Goal: Task Accomplishment & Management: Manage account settings

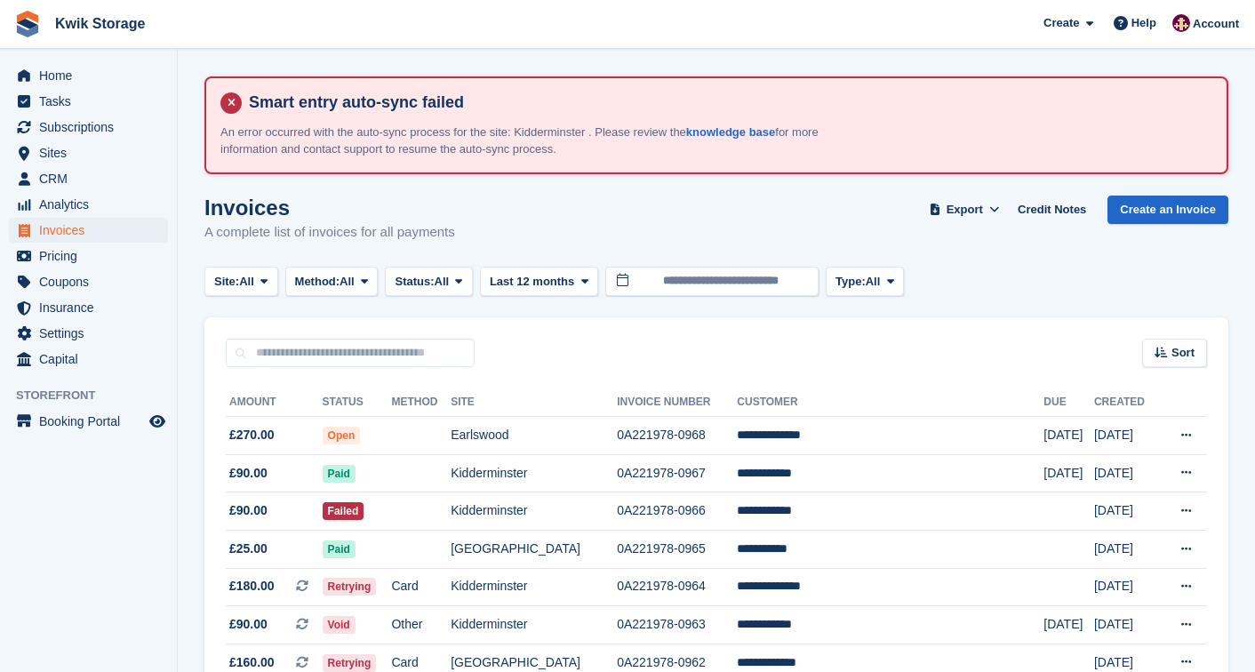
scroll to position [157, 0]
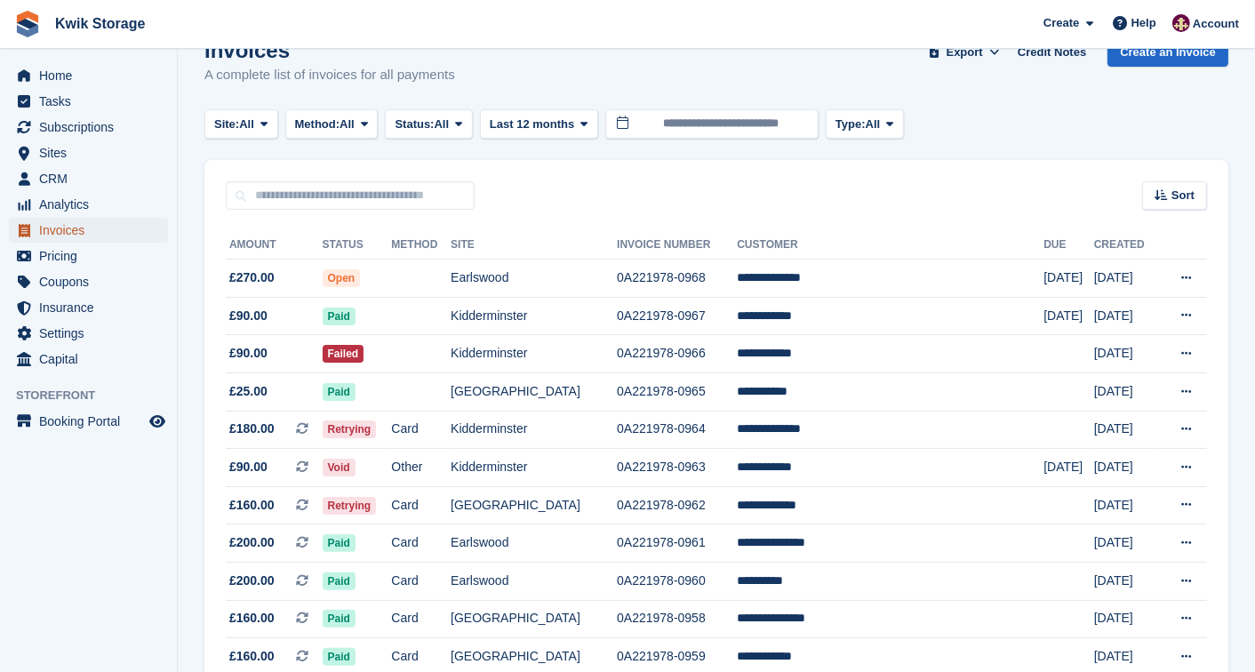
click at [58, 233] on span "Invoices" at bounding box center [92, 230] width 107 height 25
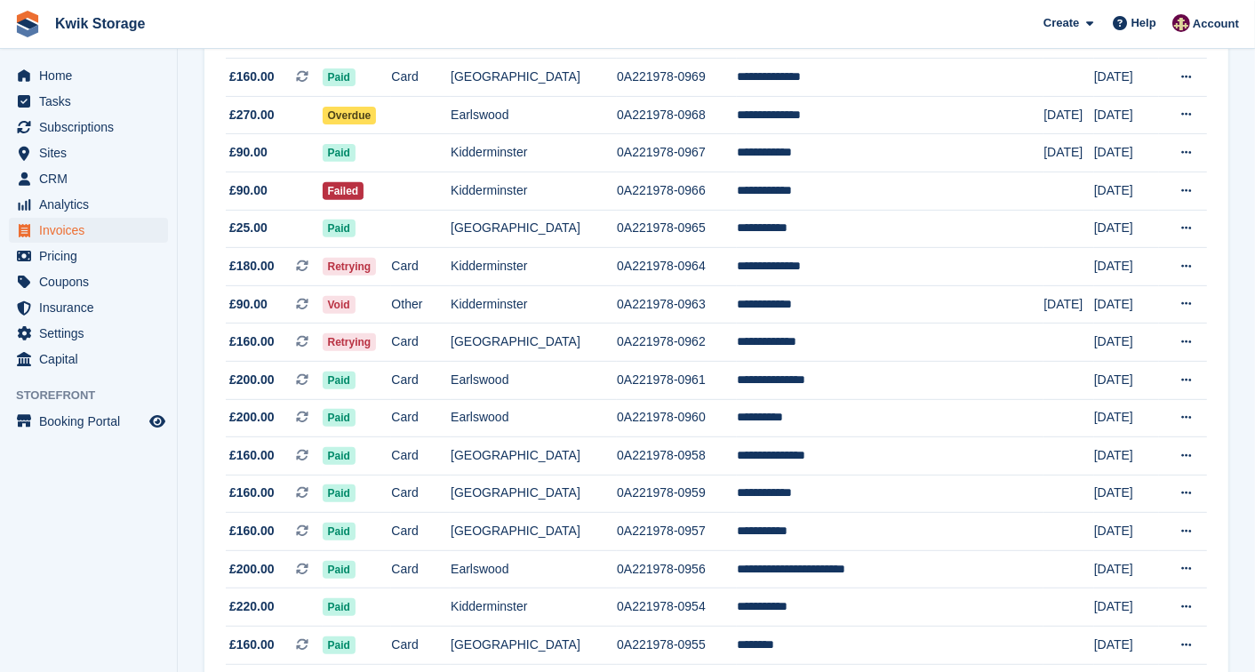
scroll to position [553, 0]
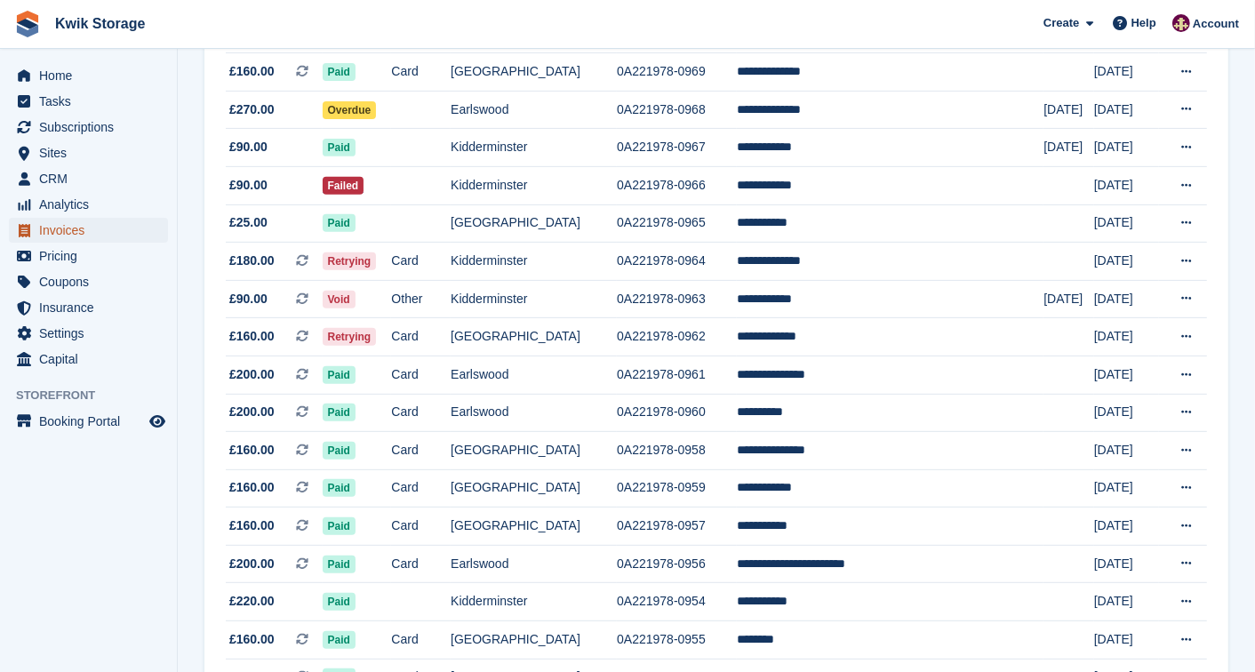
click at [71, 224] on span "Invoices" at bounding box center [92, 230] width 107 height 25
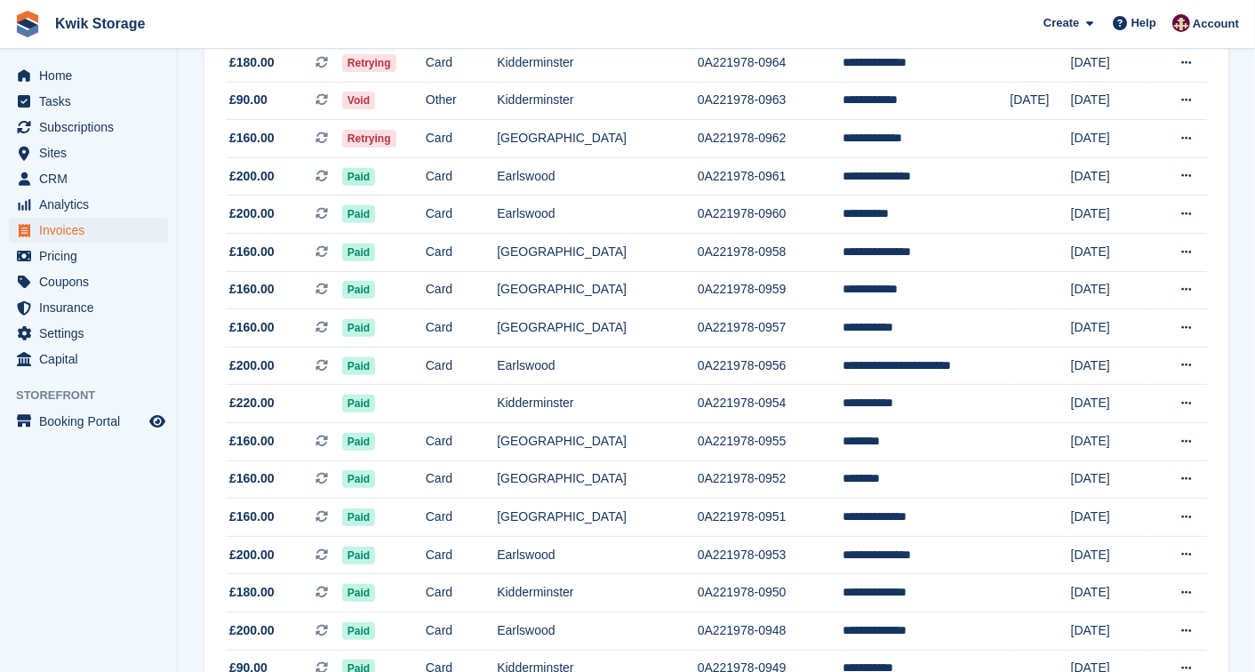
scroll to position [0, 0]
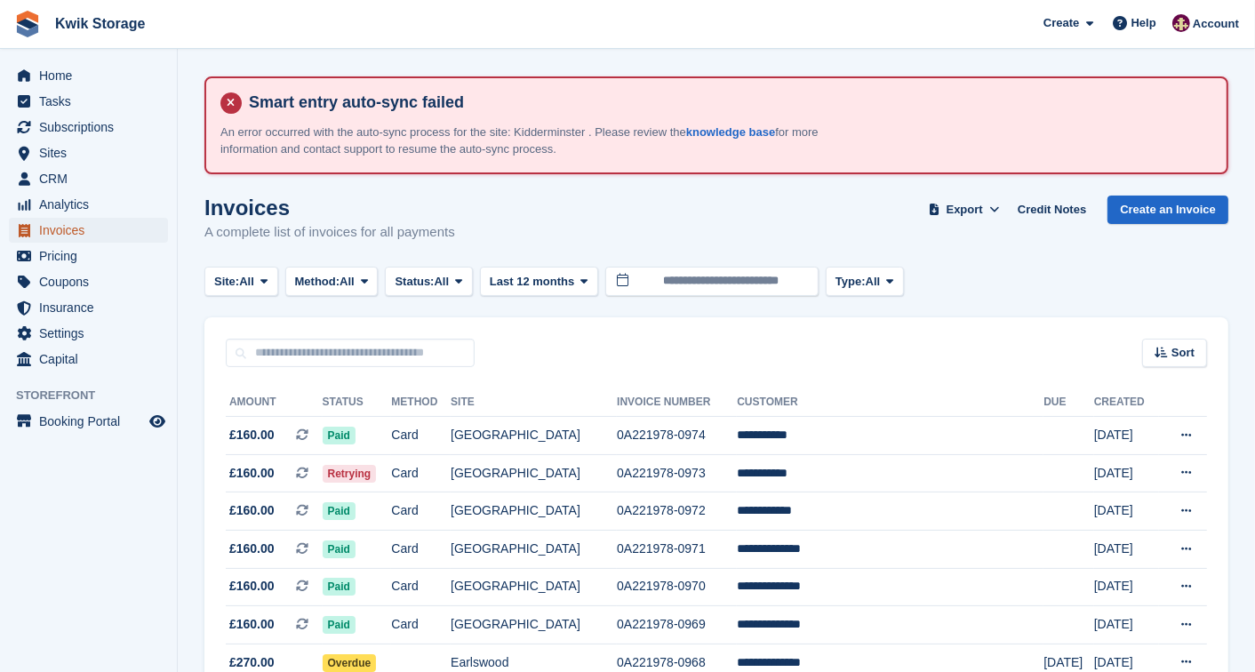
click at [56, 232] on span "Invoices" at bounding box center [92, 230] width 107 height 25
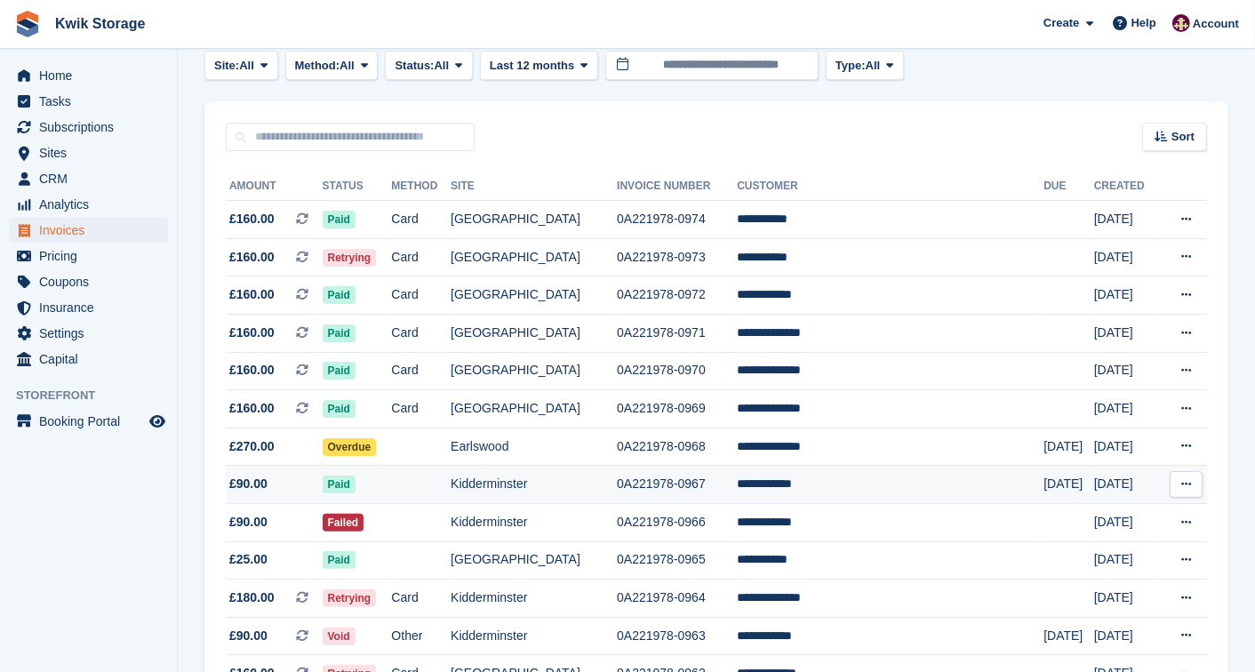
scroll to position [236, 0]
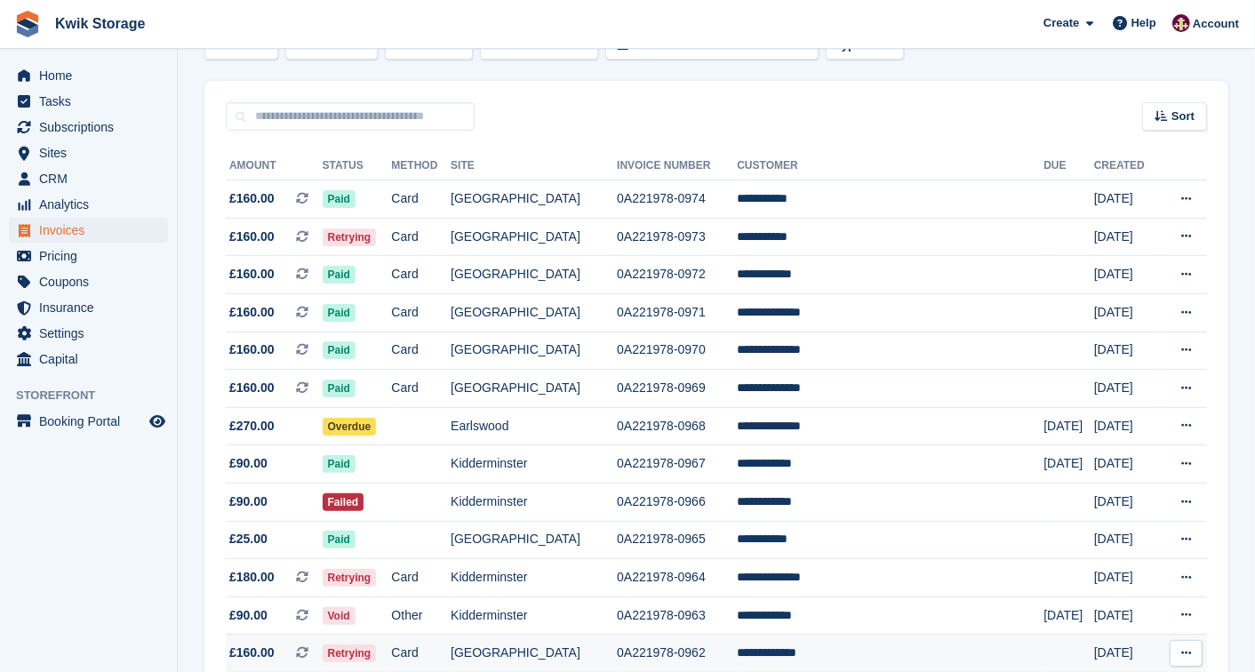
click at [908, 663] on td "**********" at bounding box center [890, 653] width 307 height 38
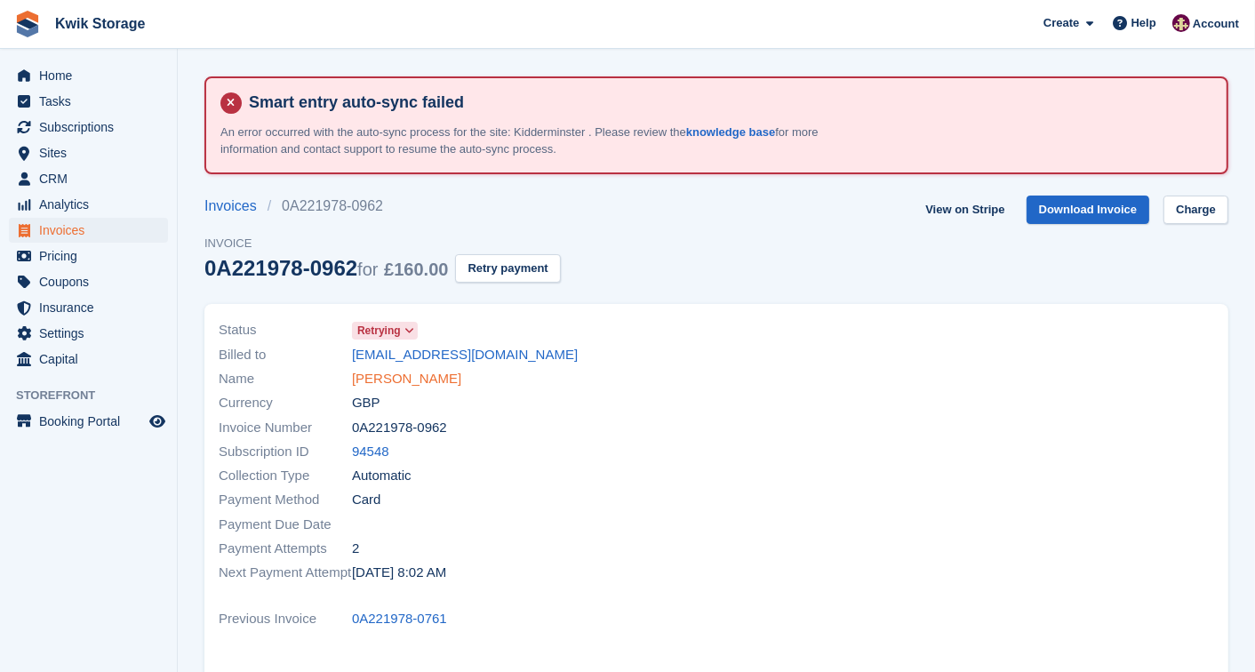
click at [410, 378] on link "Ethan Davison" at bounding box center [406, 379] width 109 height 20
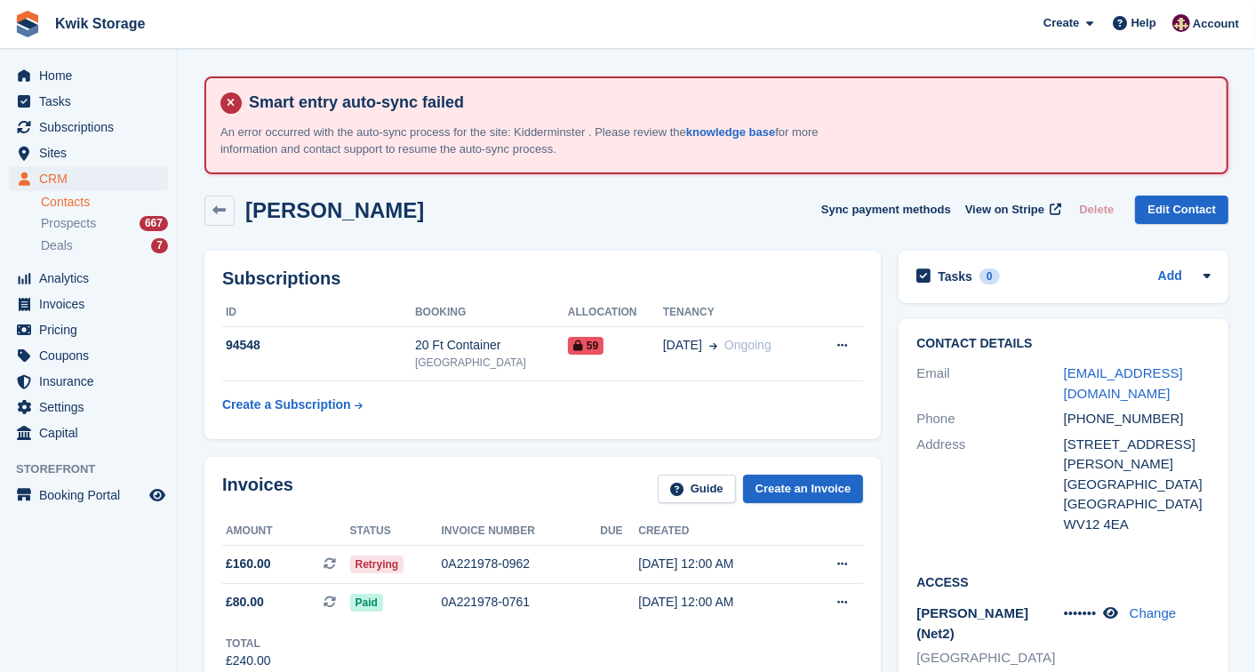
click at [410, 380] on tr "Create a Subscription" at bounding box center [542, 400] width 641 height 41
click at [404, 392] on td "Create a Subscription" at bounding box center [318, 401] width 193 height 40
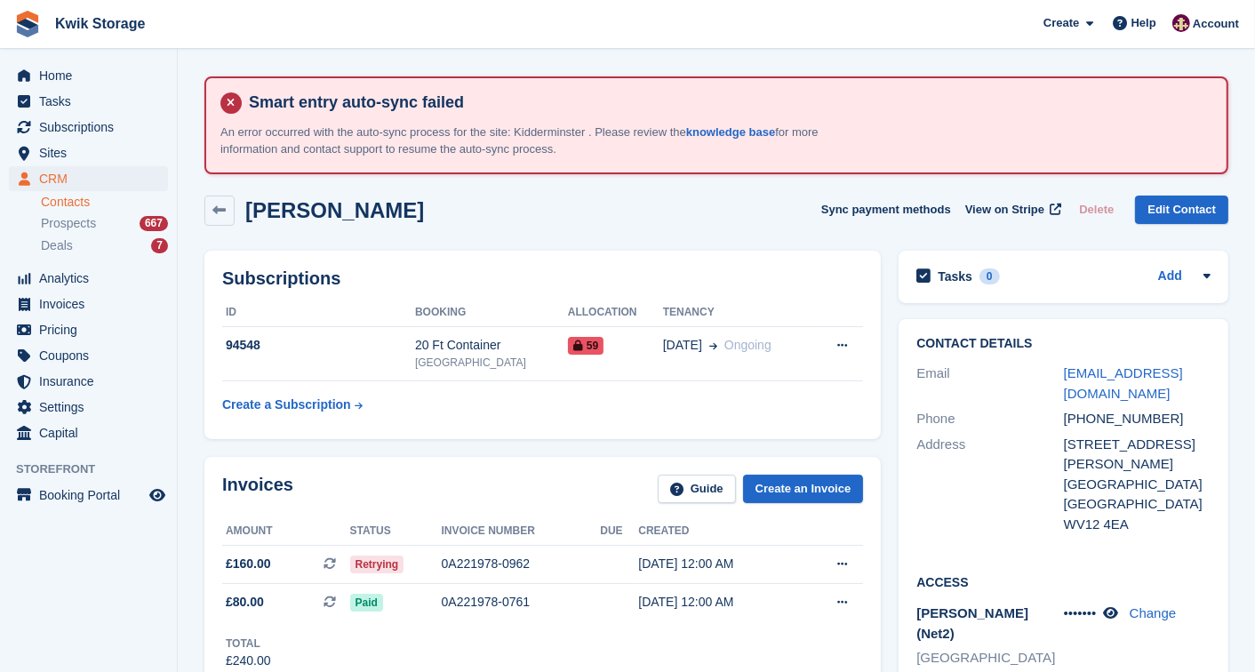
click at [404, 392] on td "Create a Subscription" at bounding box center [318, 401] width 193 height 40
click at [404, 393] on td "Create a Subscription" at bounding box center [318, 401] width 193 height 40
click at [404, 391] on td "Create a Subscription" at bounding box center [318, 401] width 193 height 40
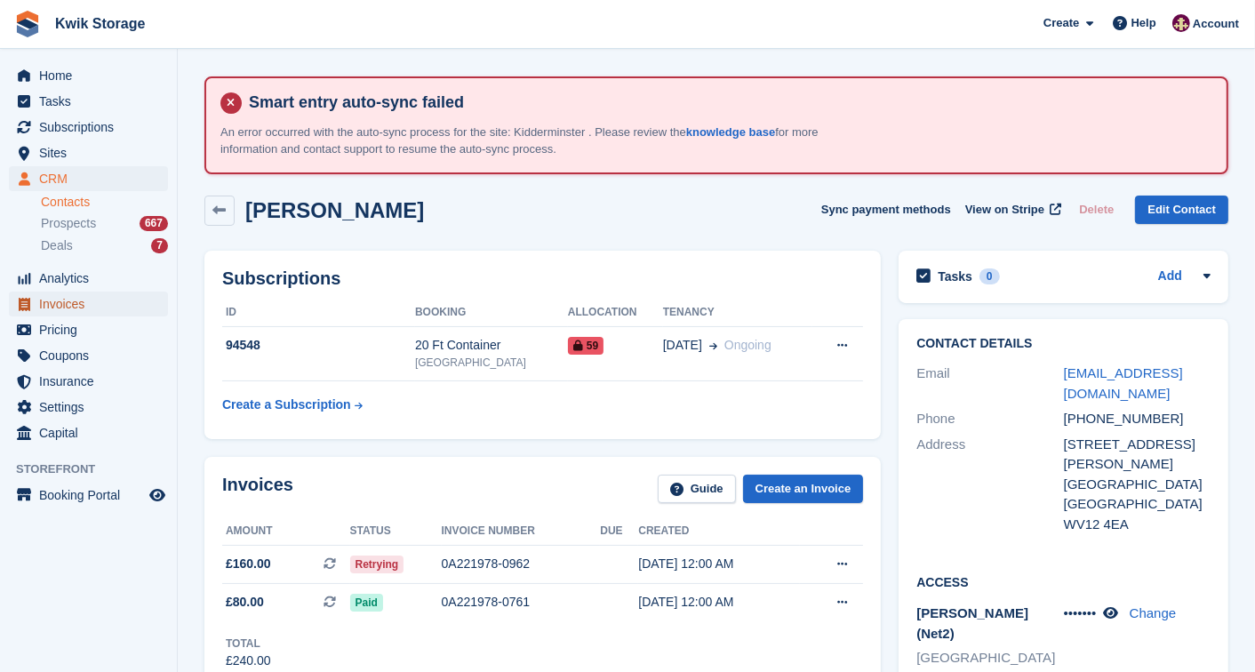
click at [78, 309] on span "Invoices" at bounding box center [92, 303] width 107 height 25
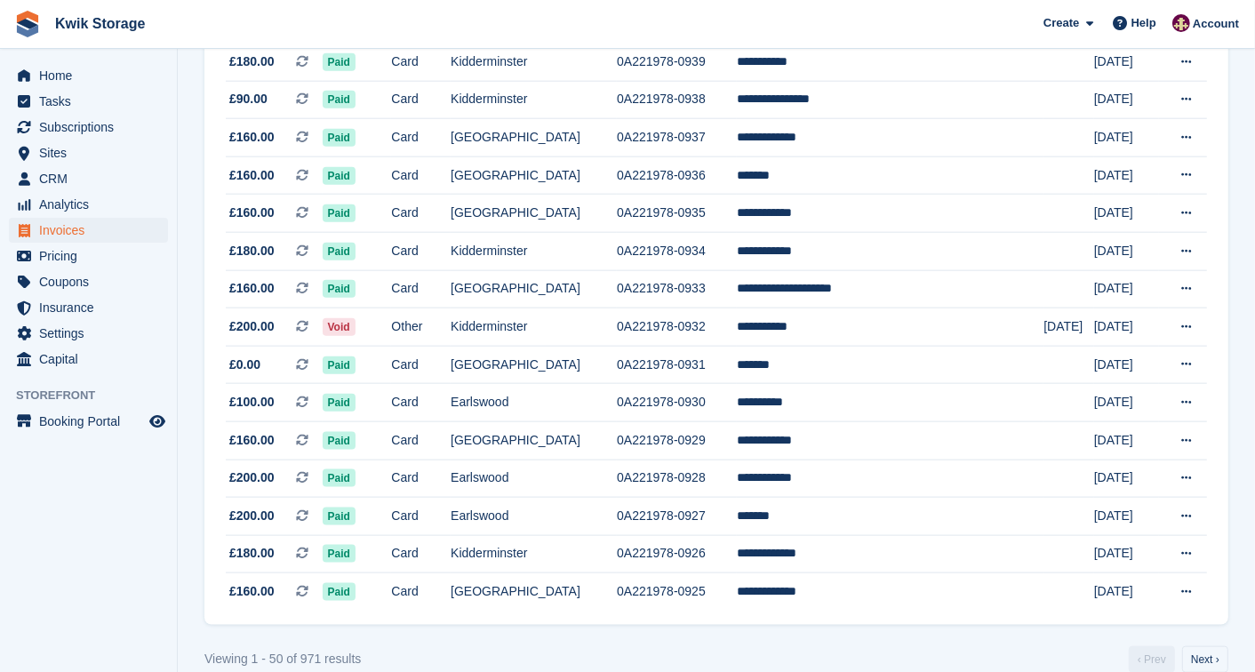
scroll to position [1737, 0]
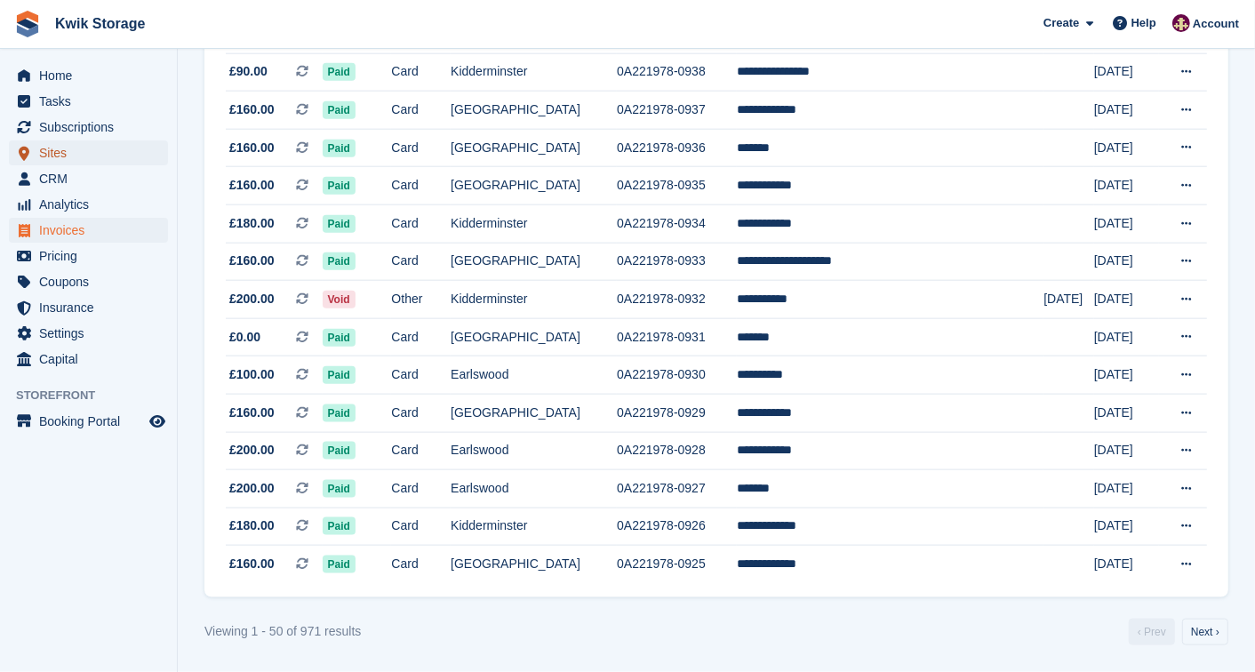
click at [100, 155] on span "Sites" at bounding box center [92, 152] width 107 height 25
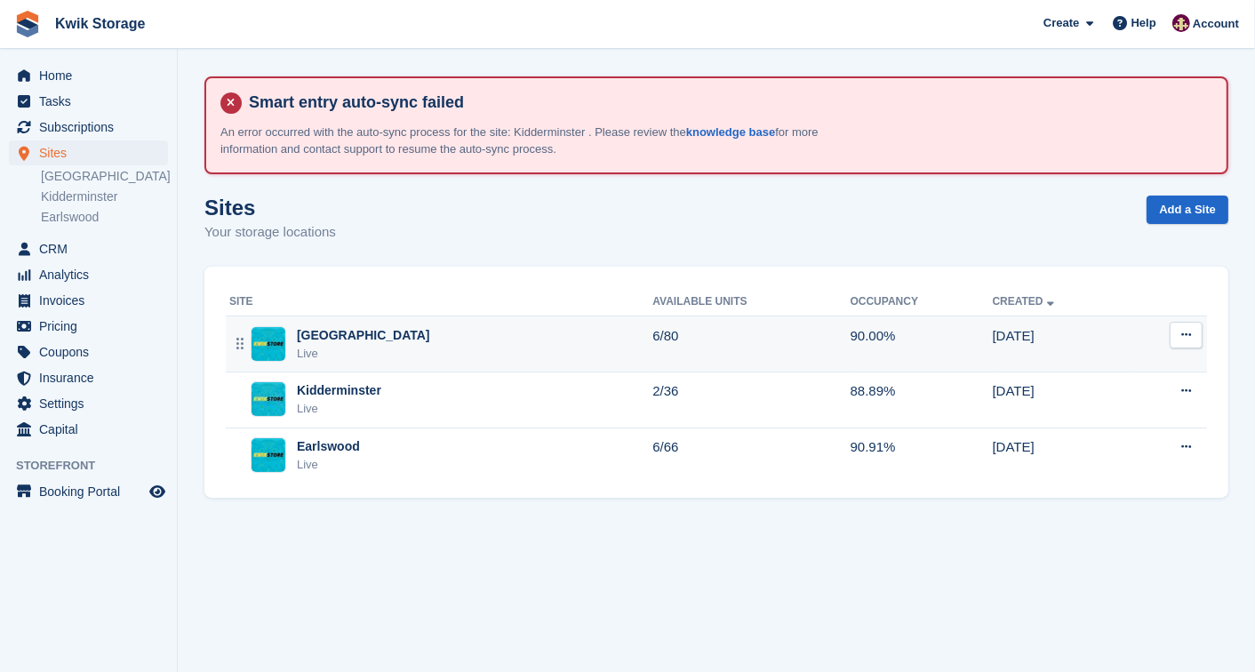
click at [247, 326] on div at bounding box center [239, 344] width 21 height 36
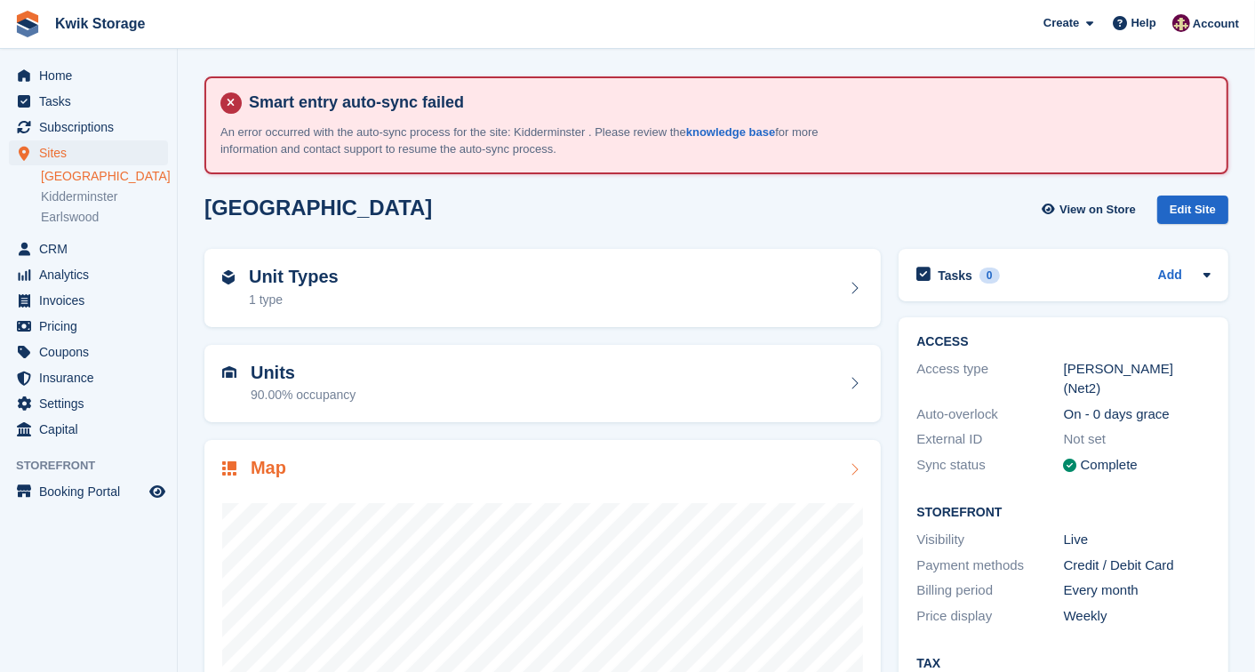
click at [382, 466] on div "Map" at bounding box center [542, 470] width 641 height 24
click at [58, 123] on span "Subscriptions" at bounding box center [92, 127] width 107 height 25
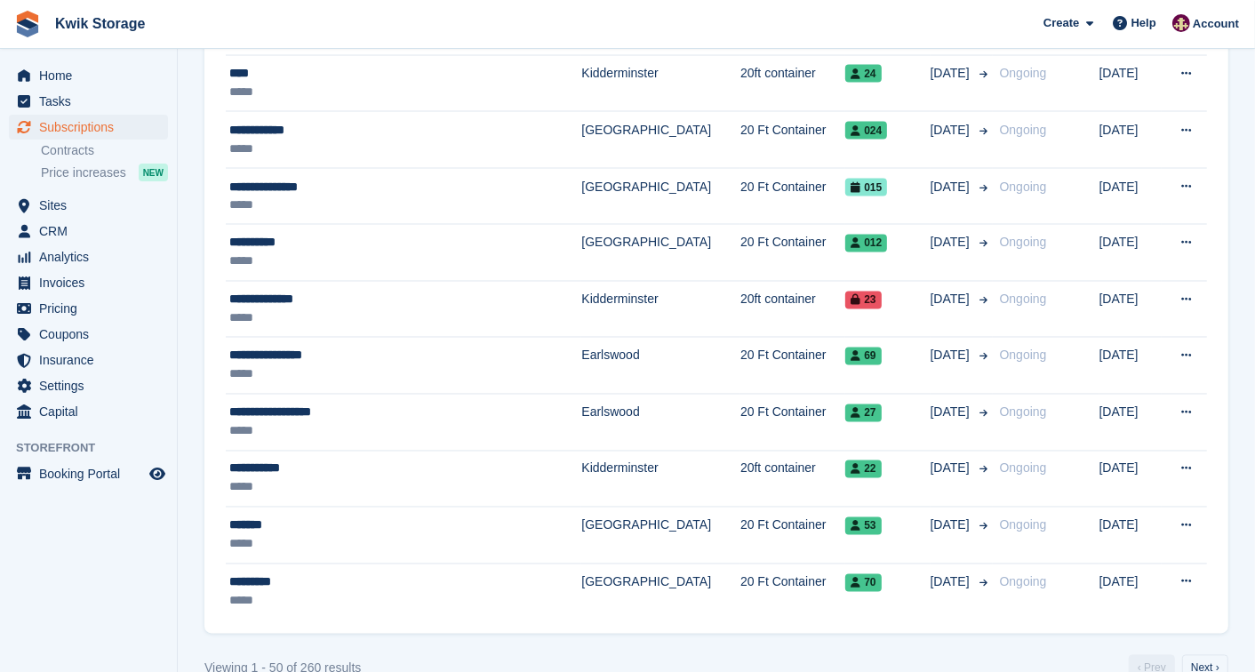
scroll to position [2661, 0]
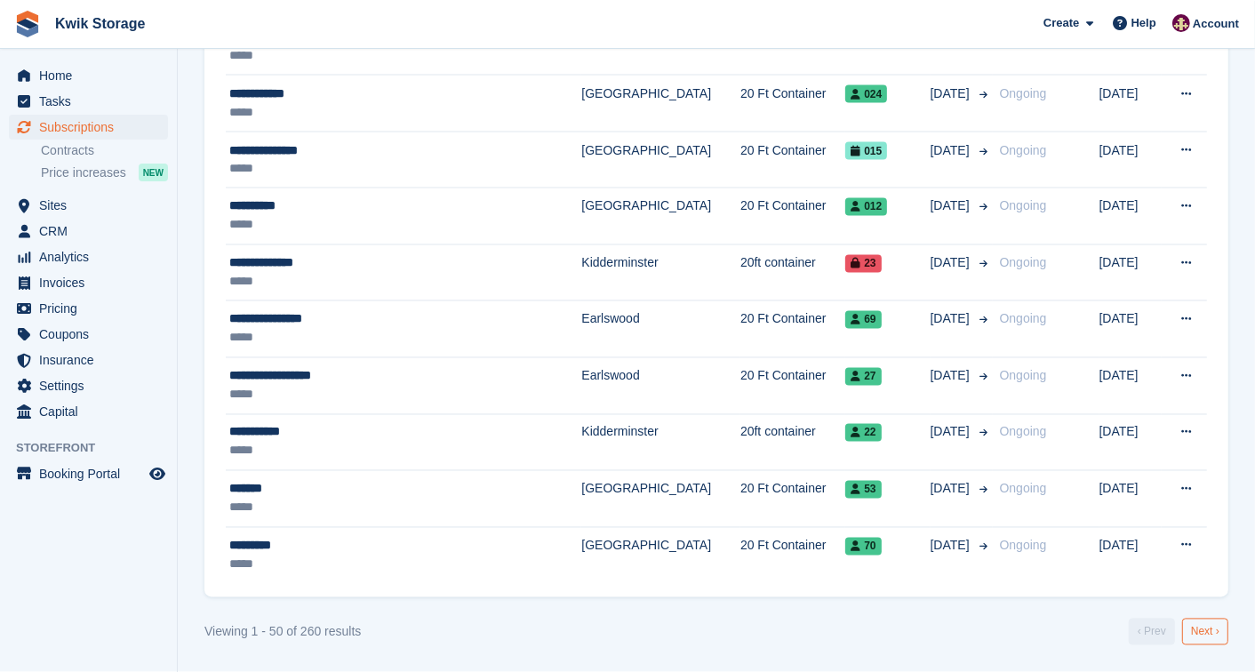
click at [1210, 633] on link "Next ›" at bounding box center [1205, 631] width 46 height 27
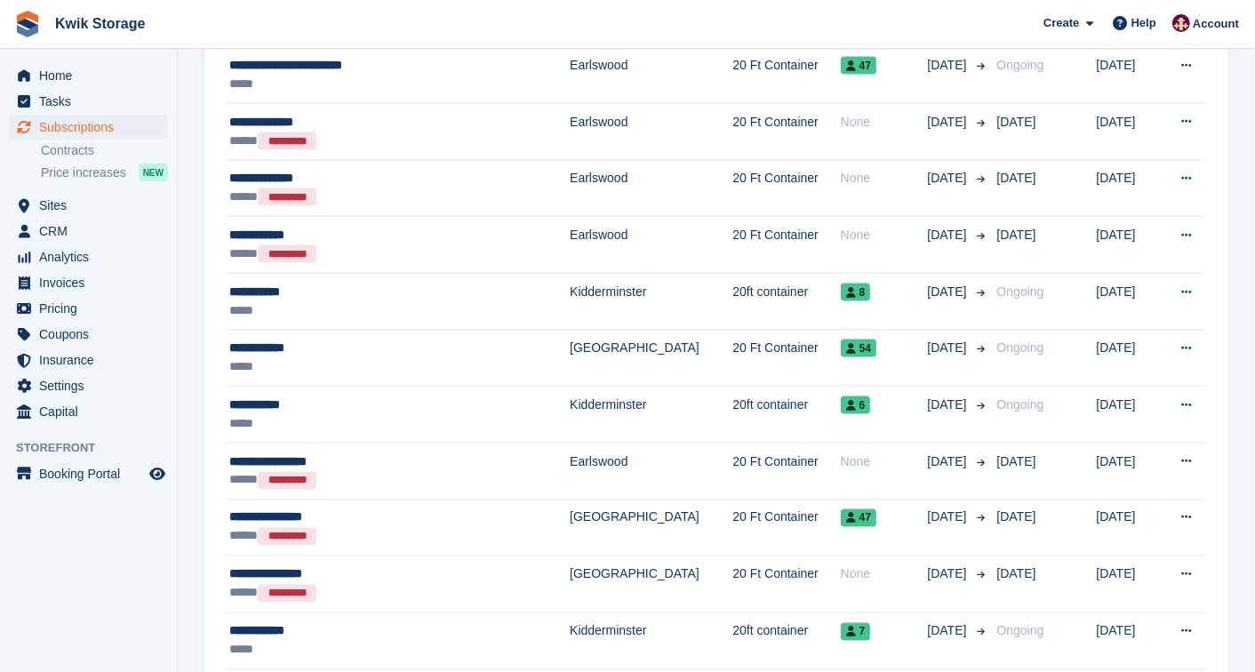
scroll to position [2346, 0]
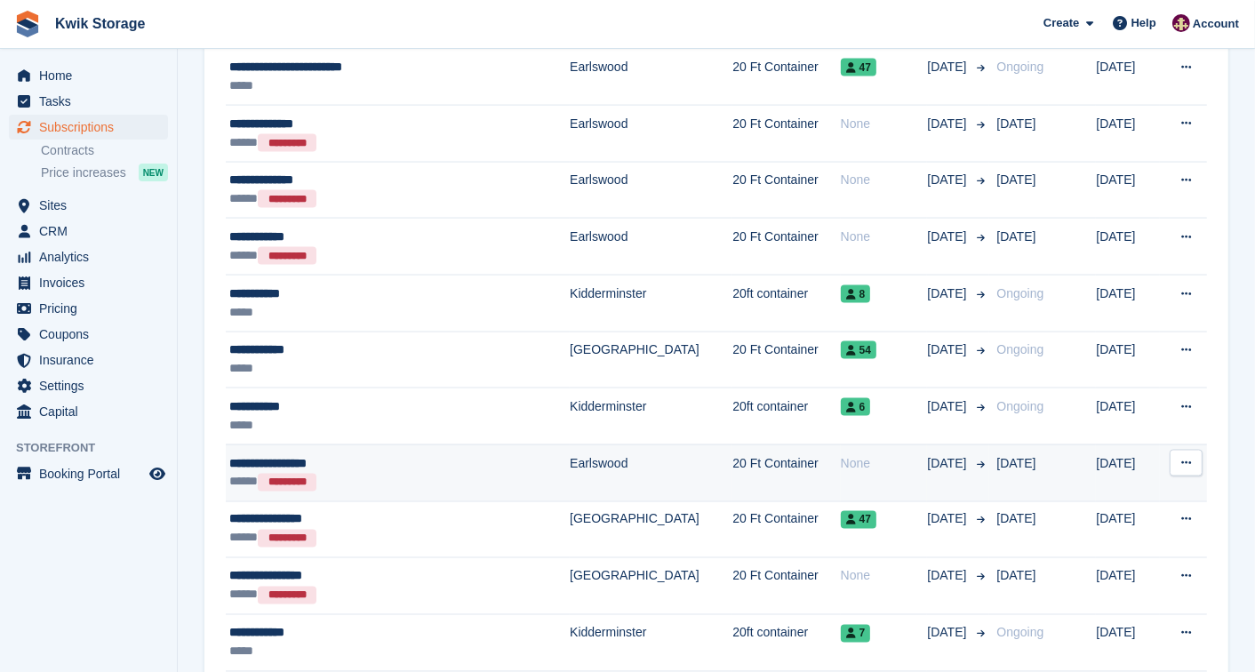
click at [340, 474] on div "***** *********" at bounding box center [364, 482] width 270 height 19
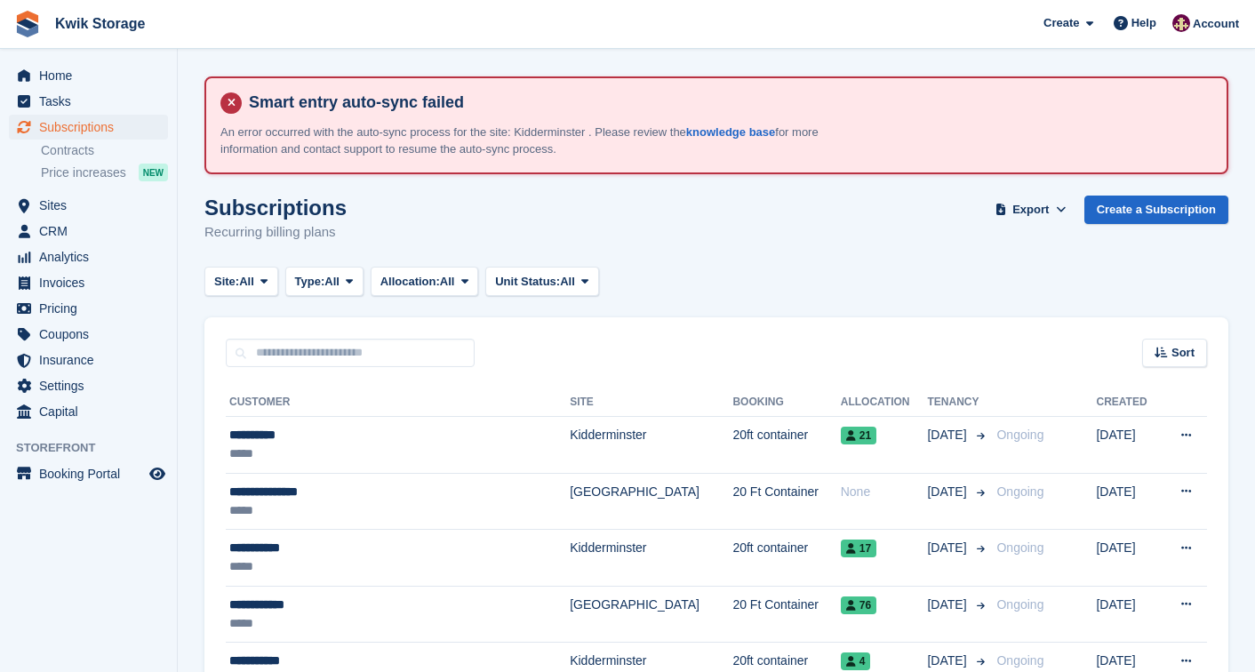
scroll to position [2346, 0]
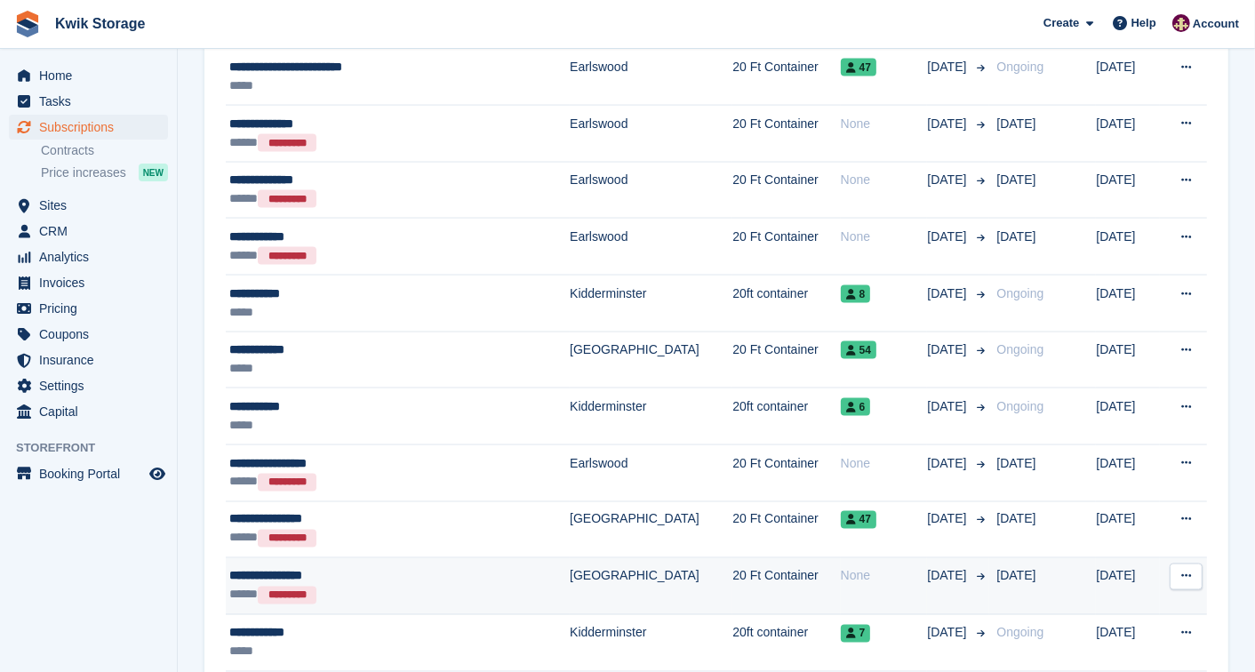
click at [308, 571] on div "**********" at bounding box center [364, 576] width 270 height 19
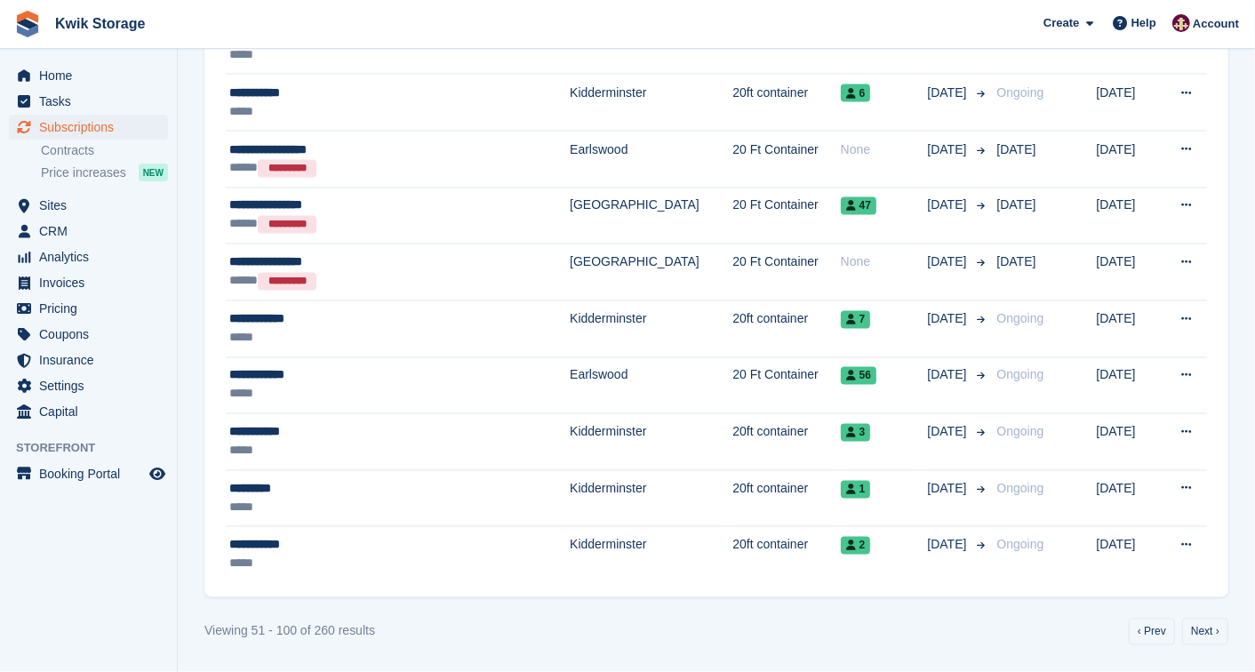
scroll to position [2662, 0]
click at [1206, 628] on link "Next ›" at bounding box center [1205, 631] width 46 height 27
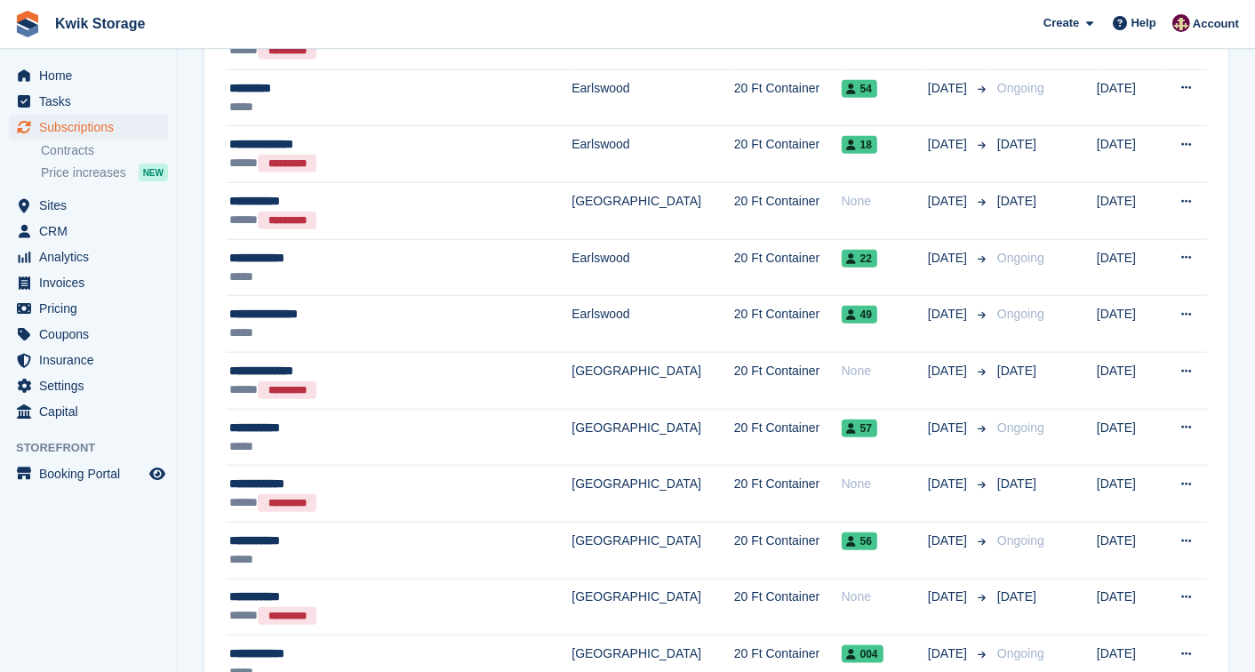
scroll to position [1438, 0]
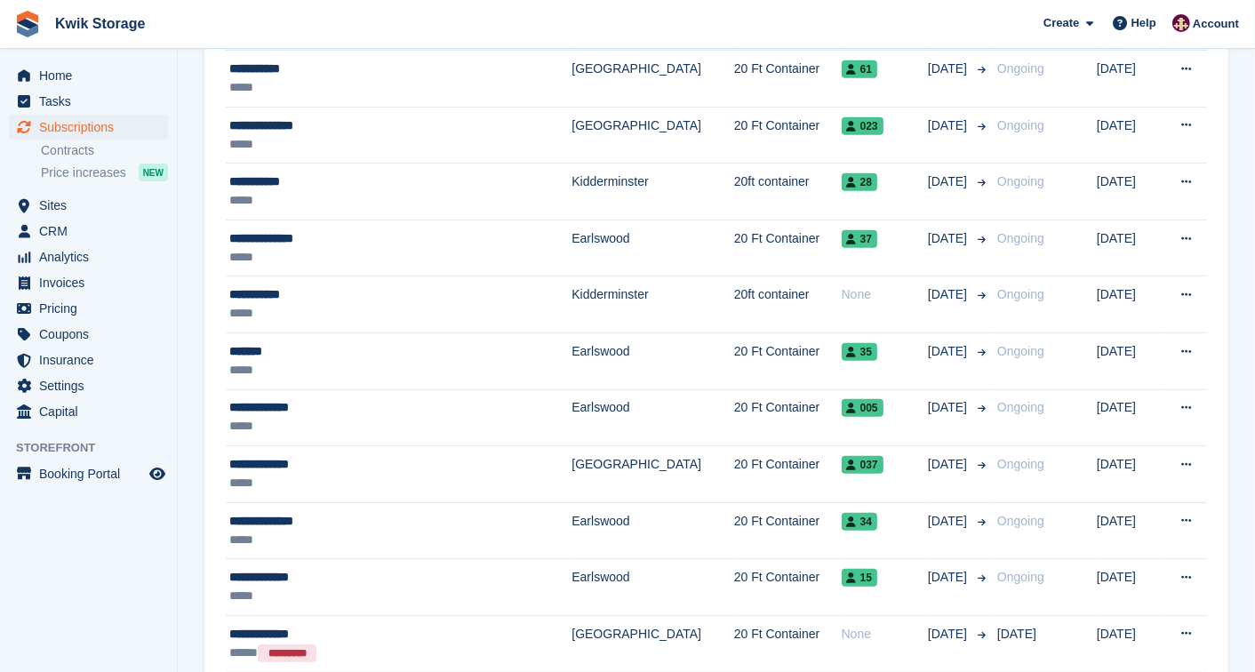
click at [1206, 628] on td "View customer Issue contract Cancelled This subscription has already been cance…" at bounding box center [1183, 643] width 46 height 57
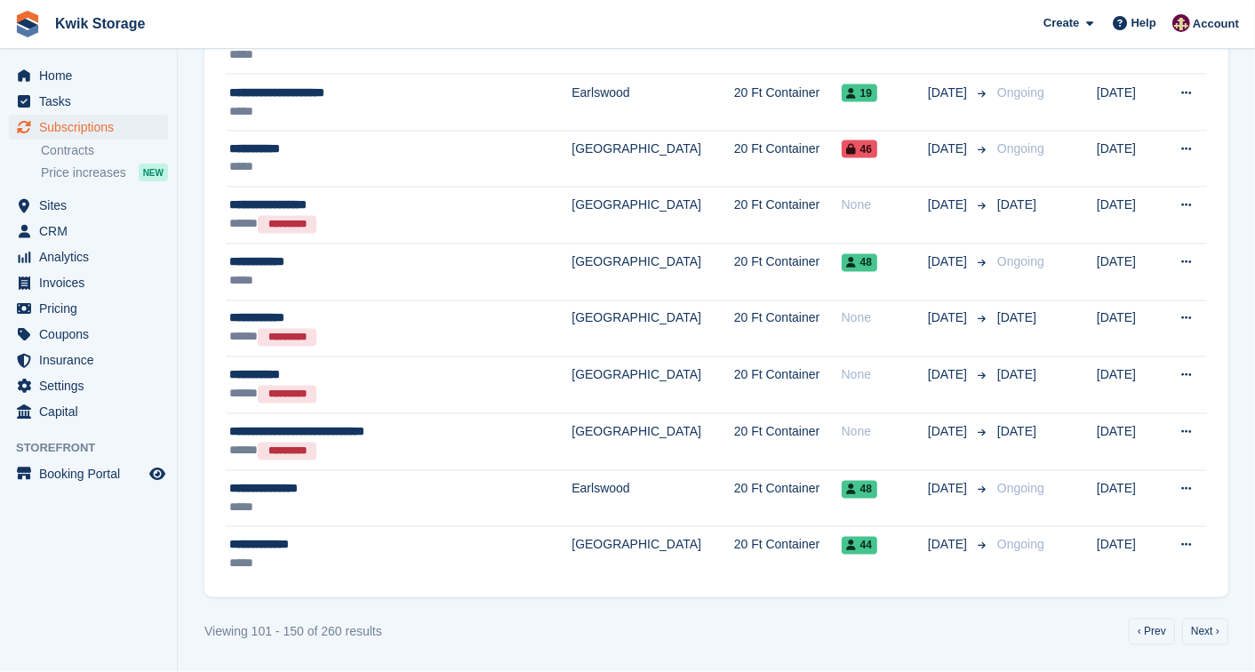
scroll to position [2663, 0]
click at [1210, 628] on link "Next ›" at bounding box center [1205, 631] width 46 height 27
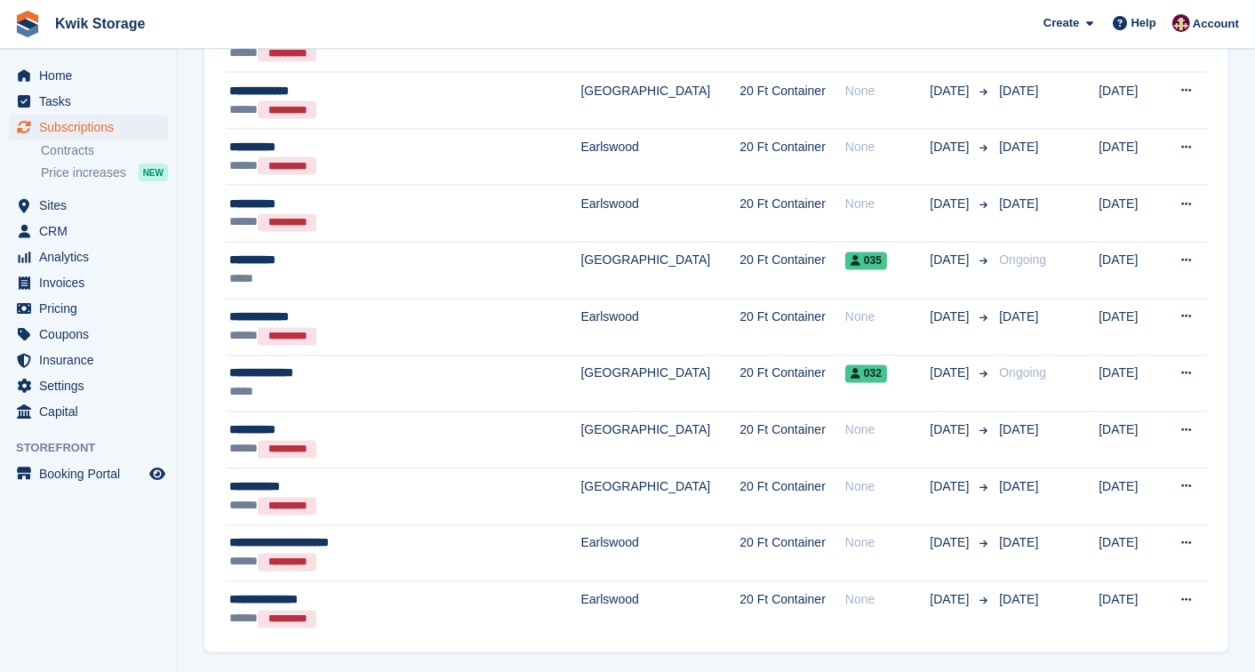
scroll to position [2665, 0]
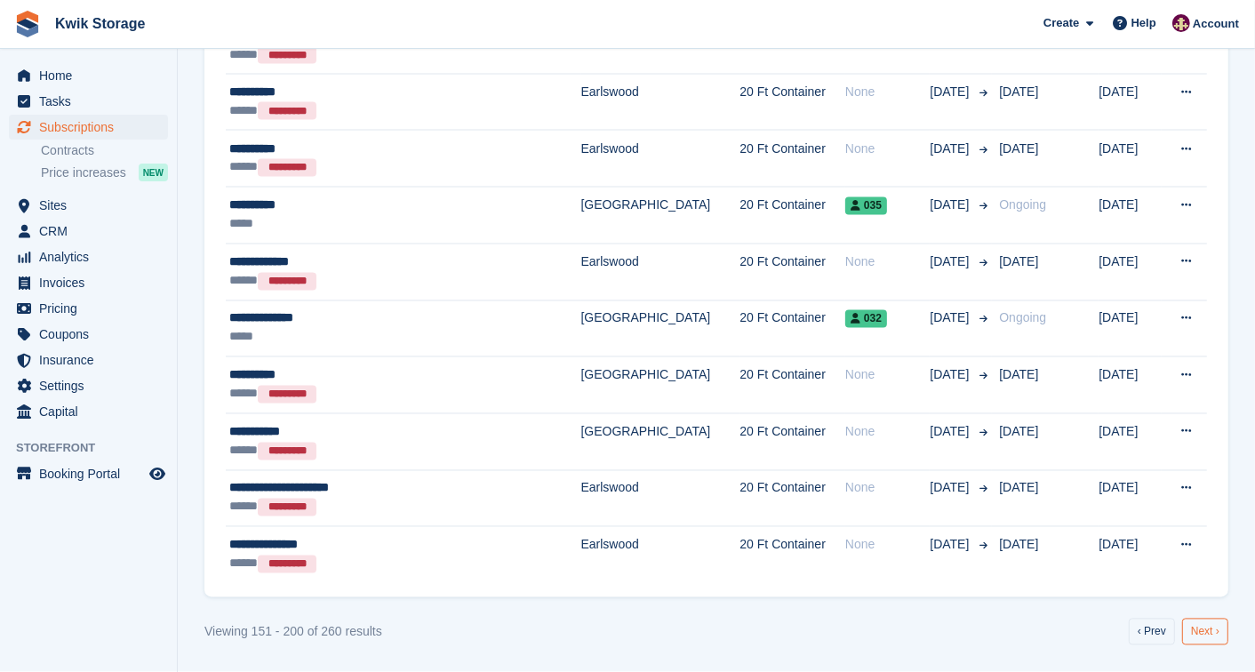
click at [1198, 628] on link "Next ›" at bounding box center [1205, 631] width 46 height 27
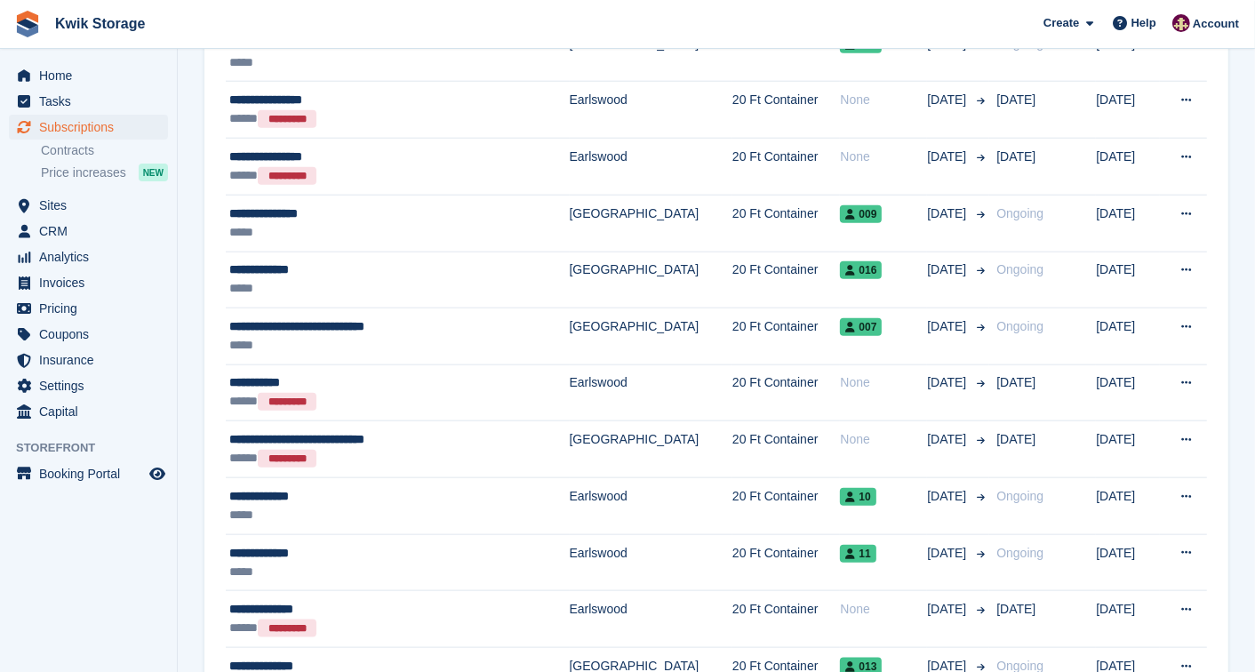
scroll to position [1520, 0]
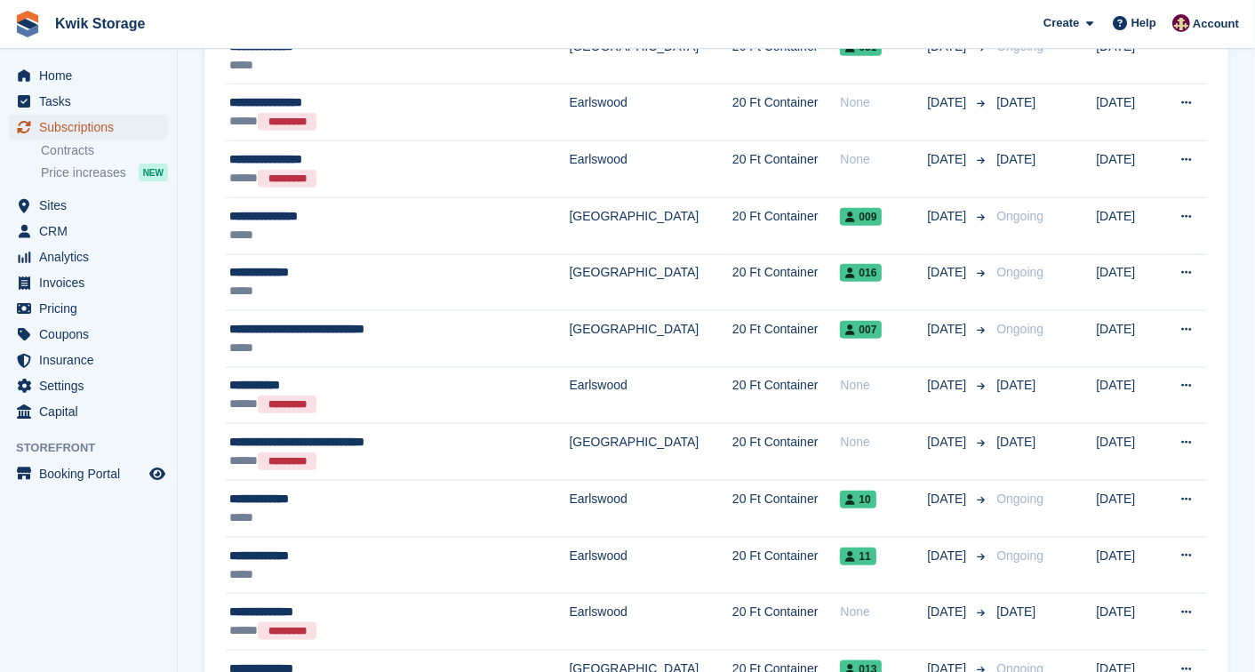
click at [96, 121] on span "Subscriptions" at bounding box center [92, 127] width 107 height 25
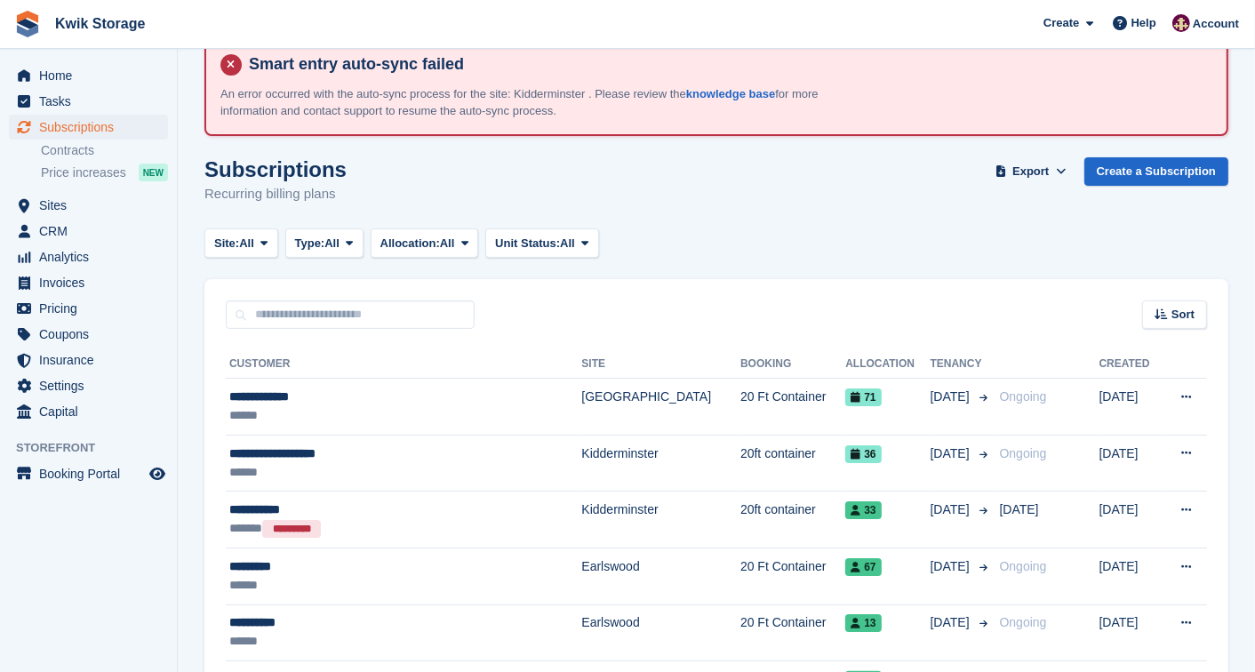
scroll to position [39, 0]
click at [109, 280] on span "Invoices" at bounding box center [92, 282] width 107 height 25
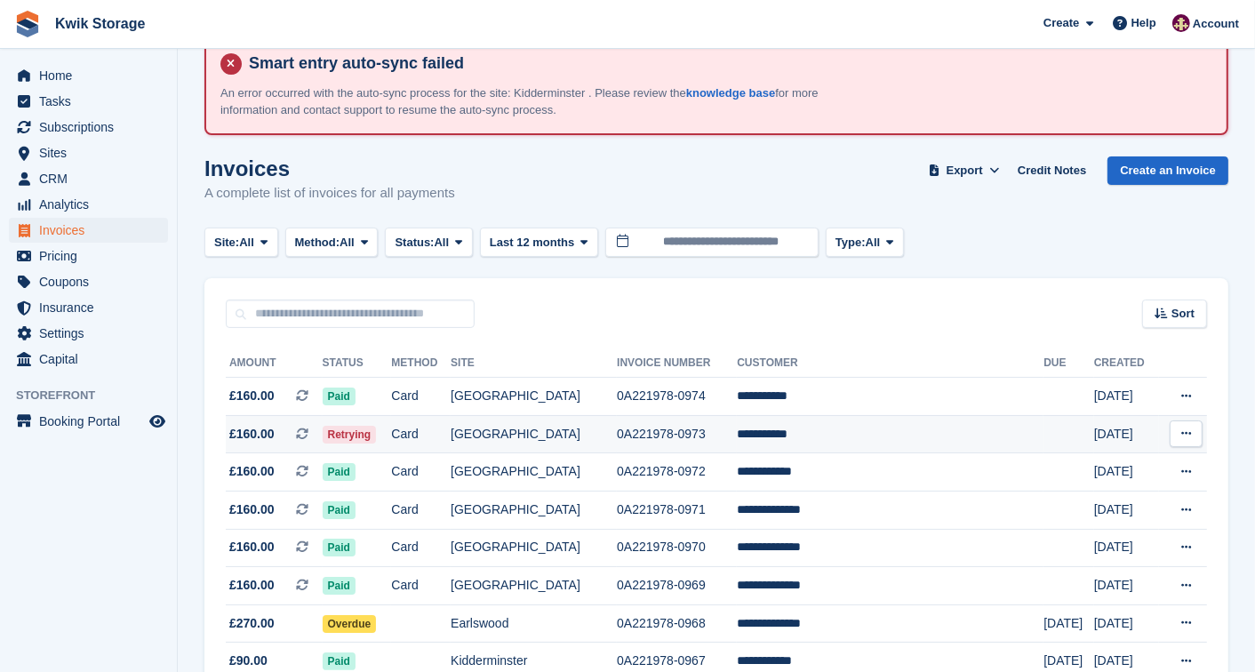
scroll to position [78, 0]
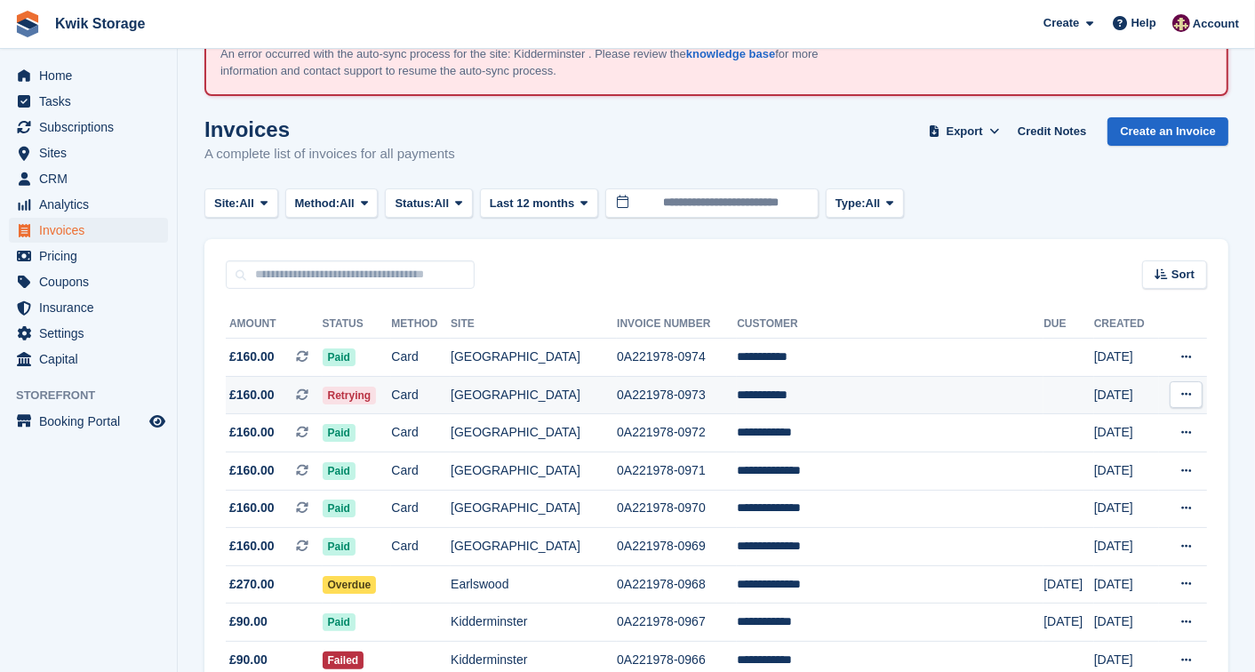
click at [392, 401] on td "Retrying" at bounding box center [357, 395] width 69 height 38
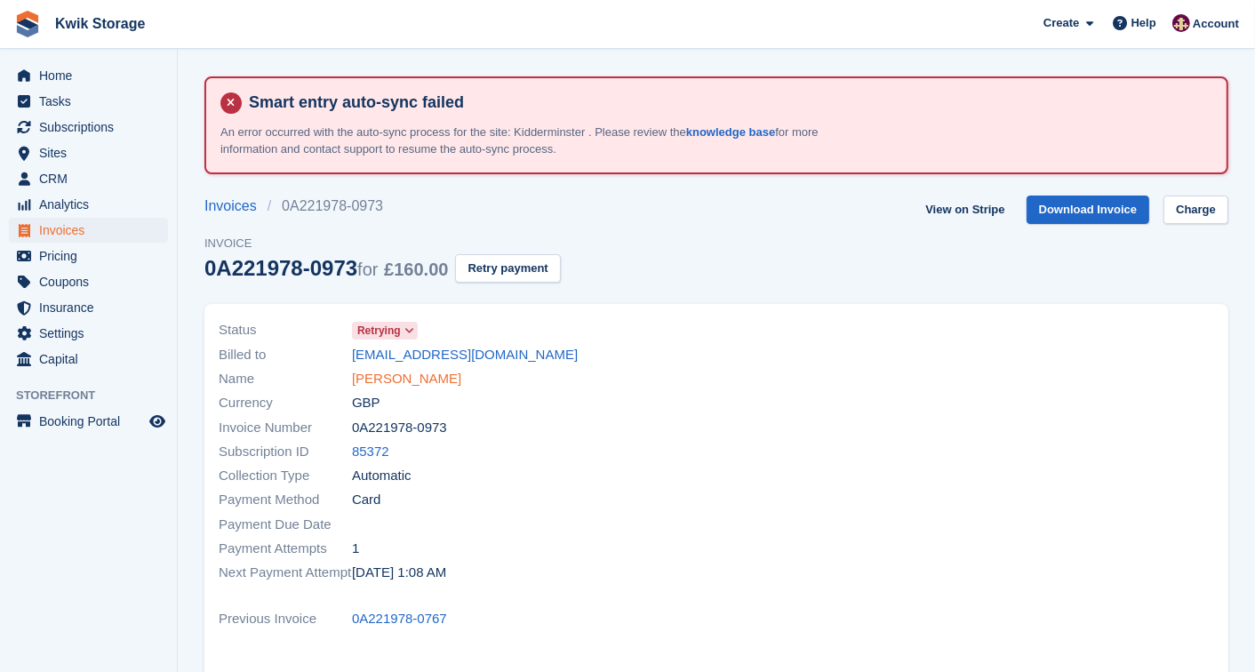
click at [362, 378] on link "[PERSON_NAME]" at bounding box center [406, 379] width 109 height 20
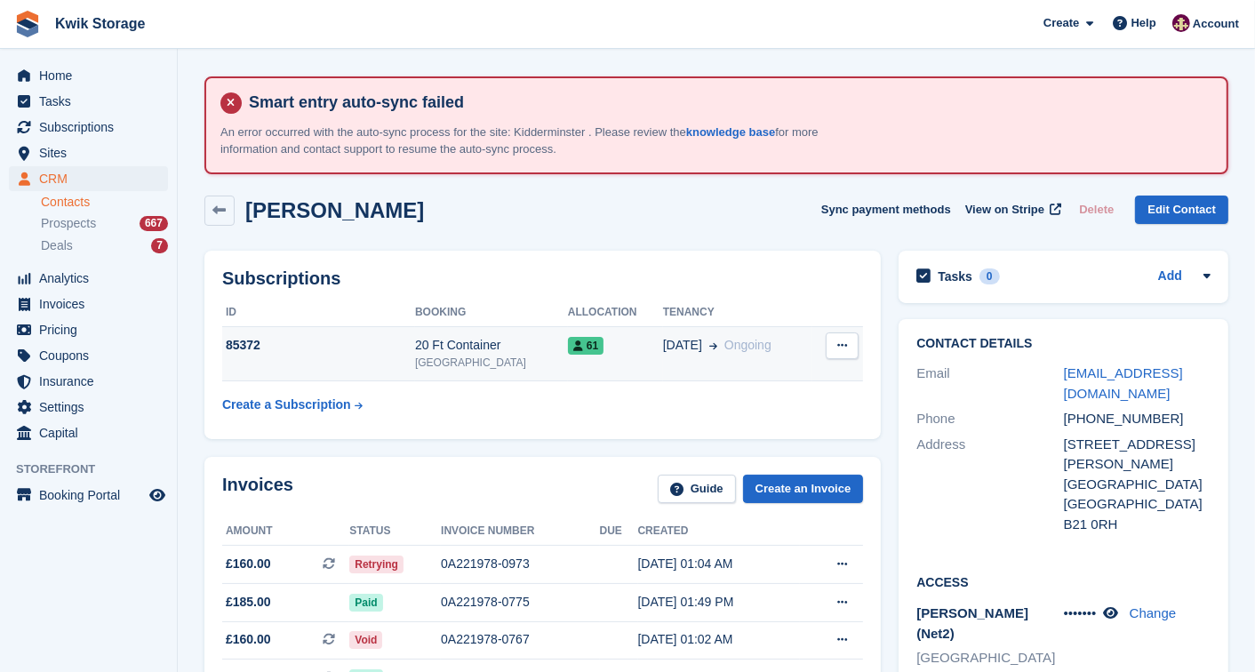
click at [837, 362] on td "Cancel subscription" at bounding box center [838, 354] width 52 height 54
click at [837, 344] on icon at bounding box center [842, 345] width 10 height 12
click at [731, 350] on span "Ongoing" at bounding box center [747, 345] width 47 height 14
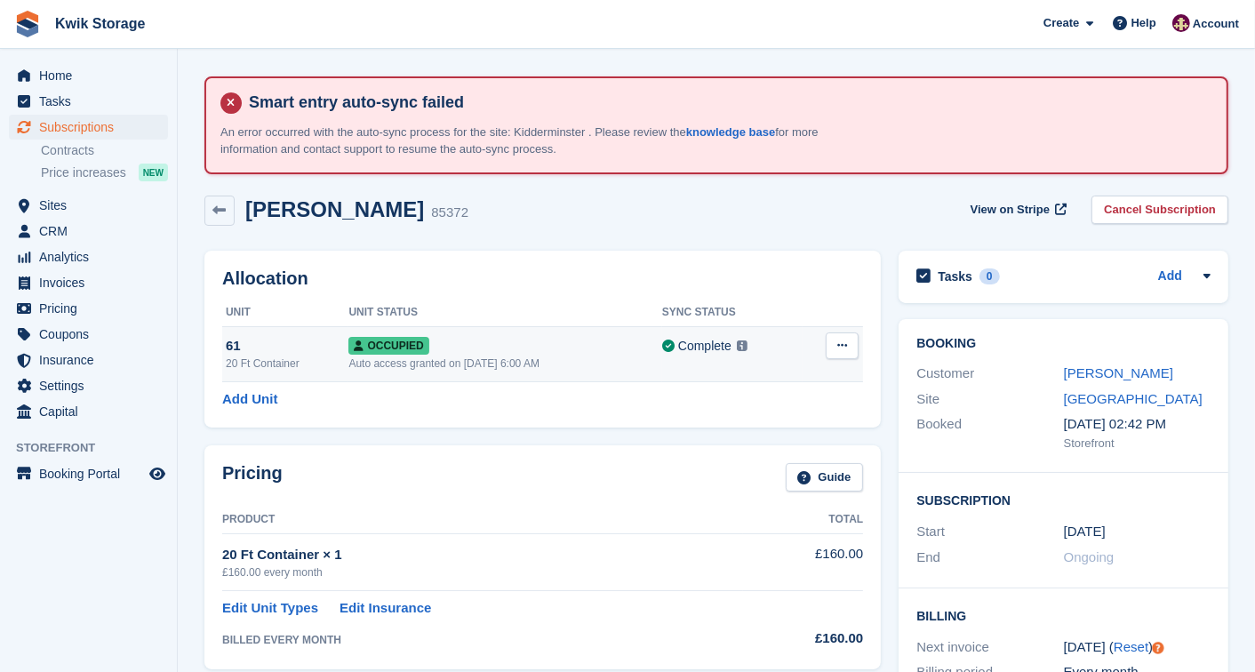
click at [840, 335] on button at bounding box center [841, 345] width 33 height 27
click at [780, 378] on p "Overlock" at bounding box center [773, 380] width 155 height 23
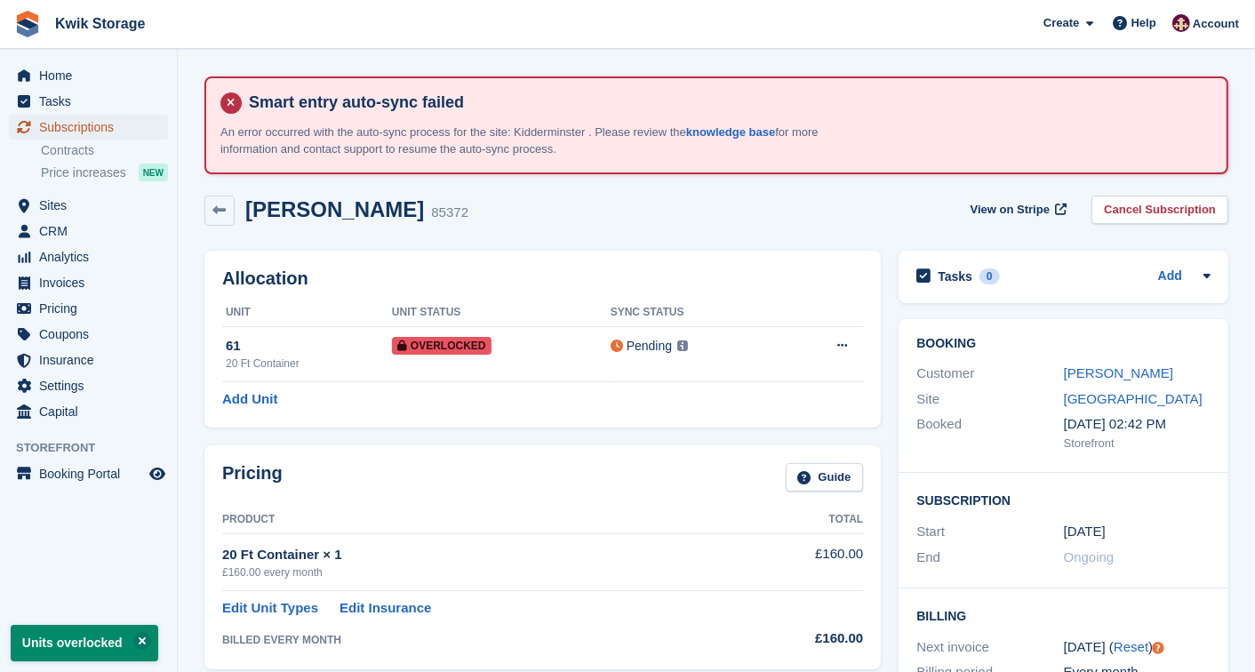
click at [33, 131] on span "menu" at bounding box center [23, 126] width 21 height 21
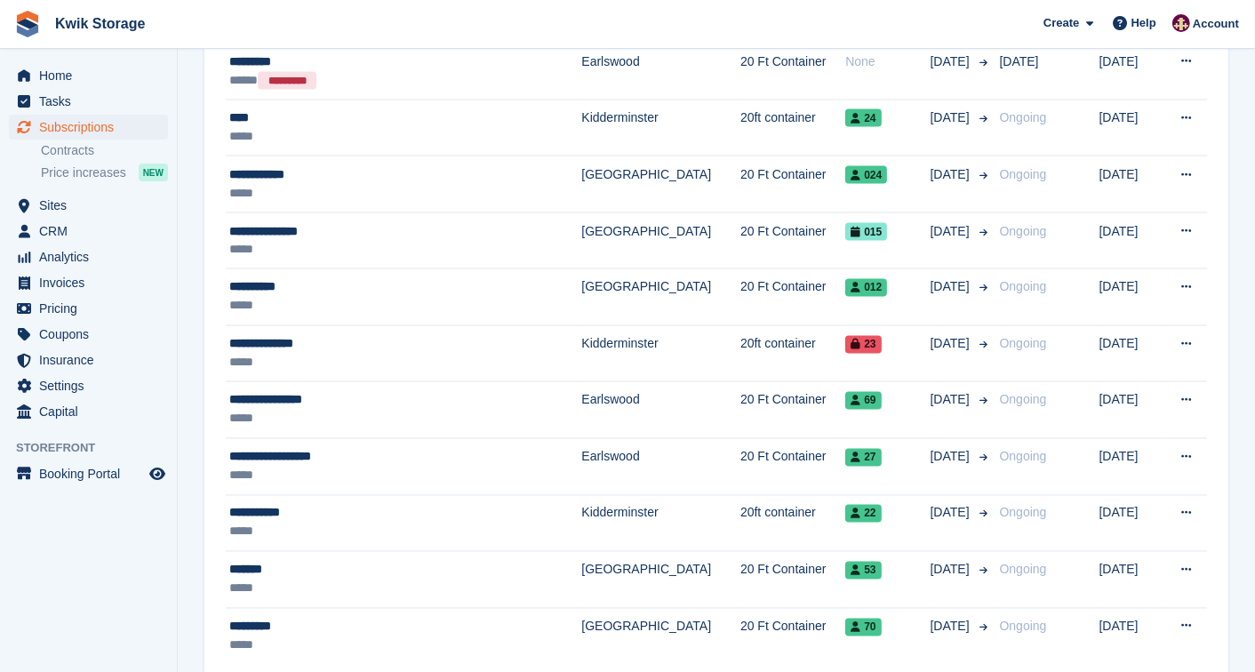
scroll to position [2606, 0]
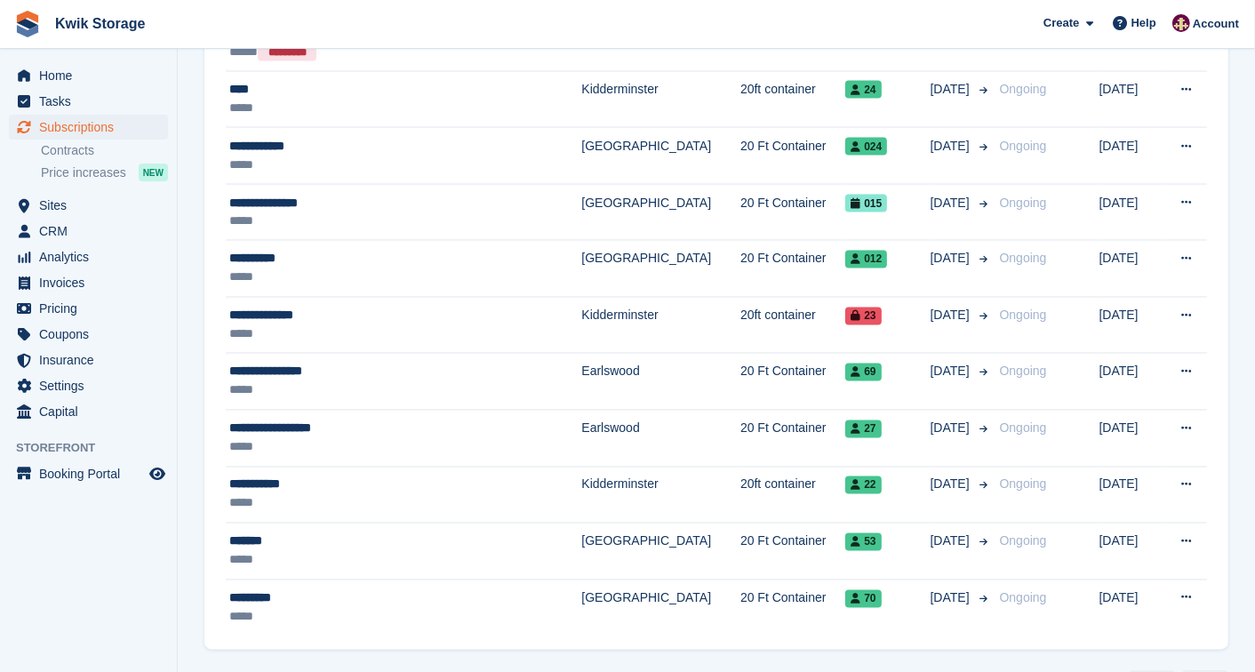
click at [740, 302] on td "20ft container" at bounding box center [792, 325] width 105 height 57
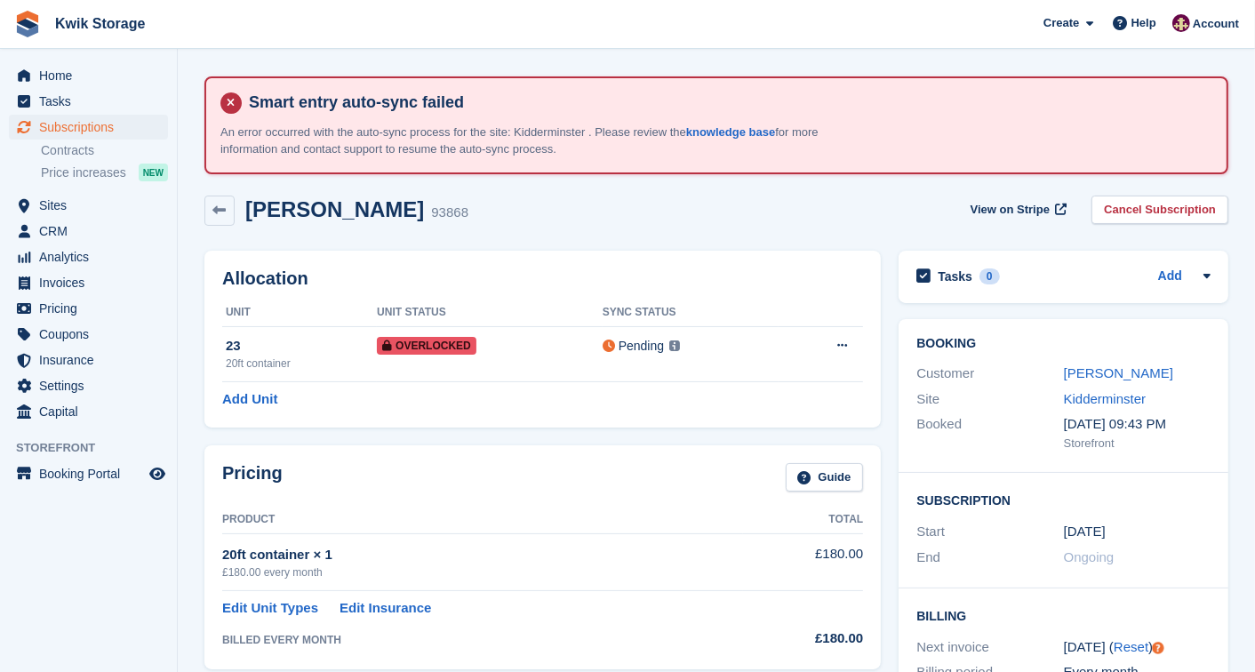
click at [682, 303] on th "Sync Status" at bounding box center [690, 313] width 176 height 28
click at [74, 284] on span "Invoices" at bounding box center [92, 282] width 107 height 25
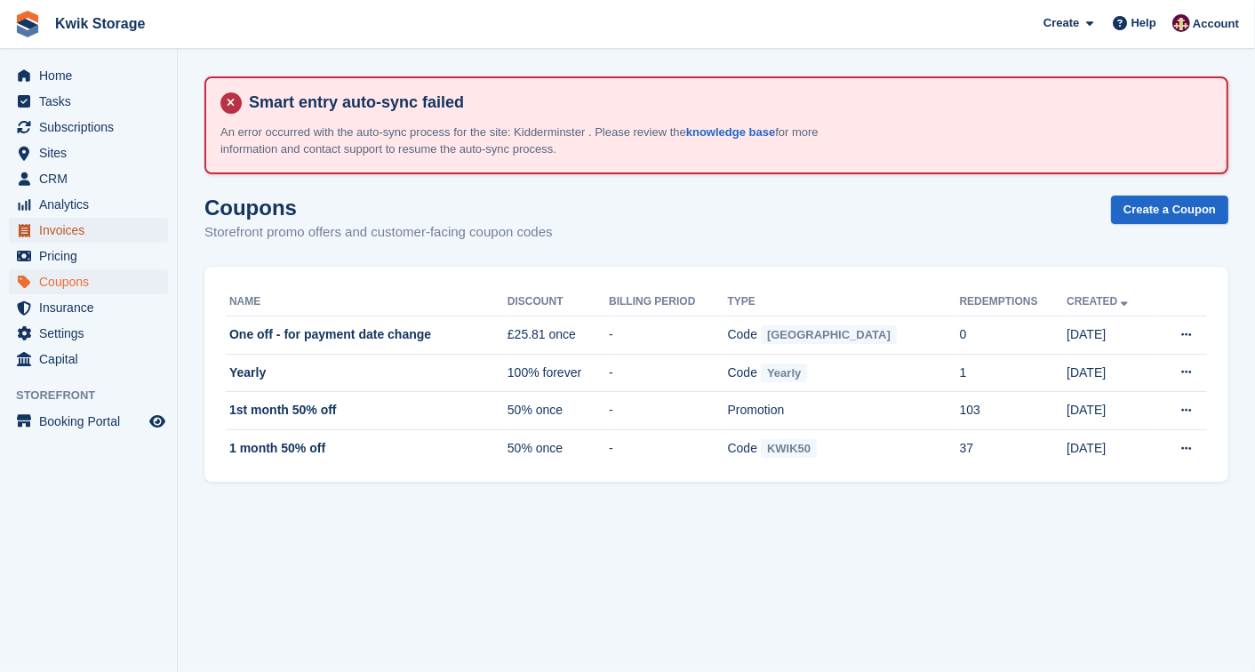
click at [65, 218] on span "Invoices" at bounding box center [92, 230] width 107 height 25
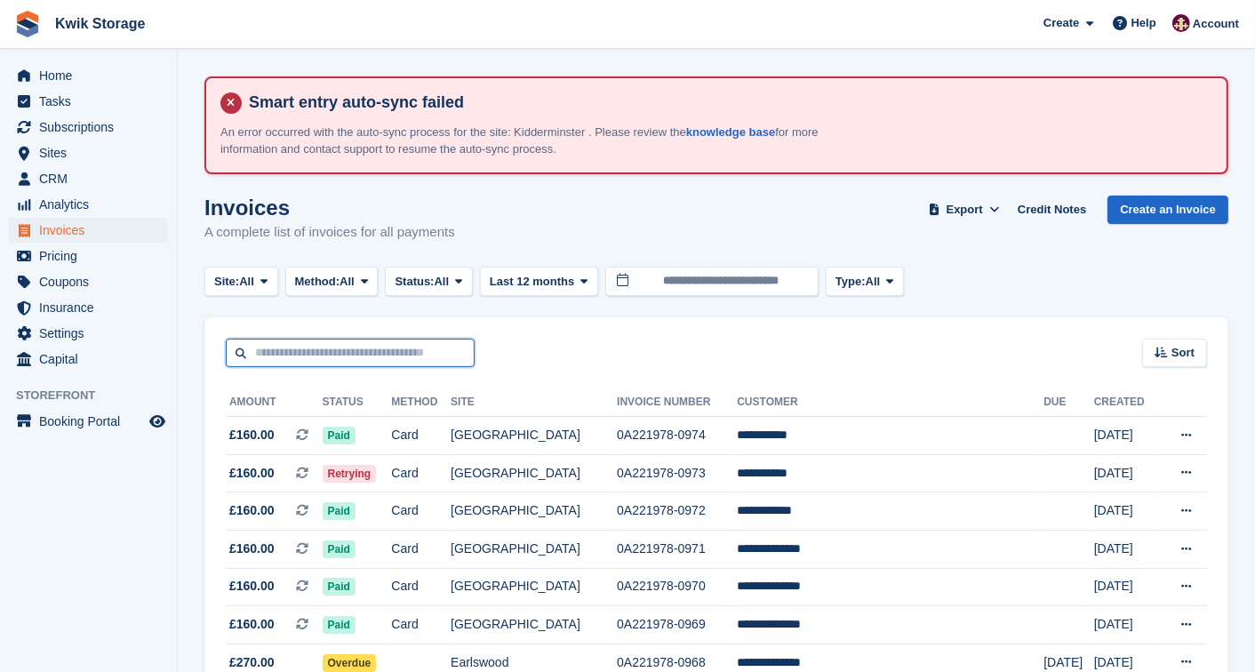
click at [442, 363] on input "text" at bounding box center [350, 353] width 249 height 29
click at [697, 317] on div "Sort Sort by Date created Created (oldest first) Created (newest first)" at bounding box center [716, 342] width 1024 height 51
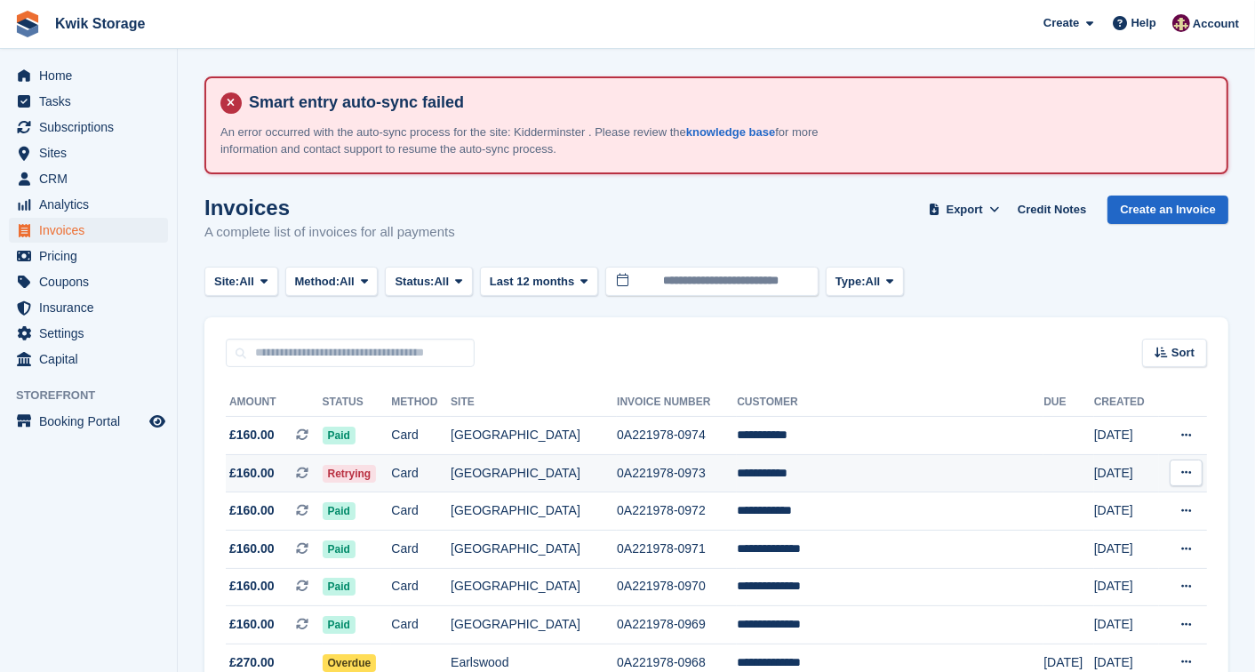
click at [450, 458] on td "Card" at bounding box center [421, 473] width 60 height 38
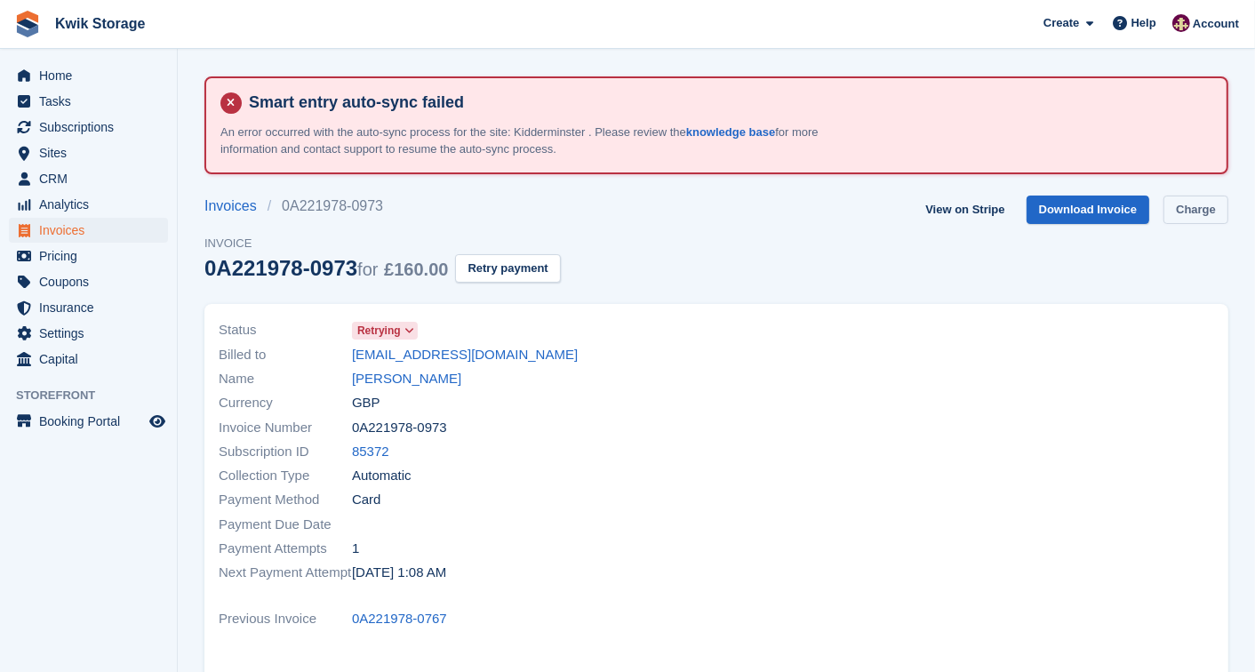
click at [1203, 197] on link "Charge" at bounding box center [1195, 209] width 65 height 29
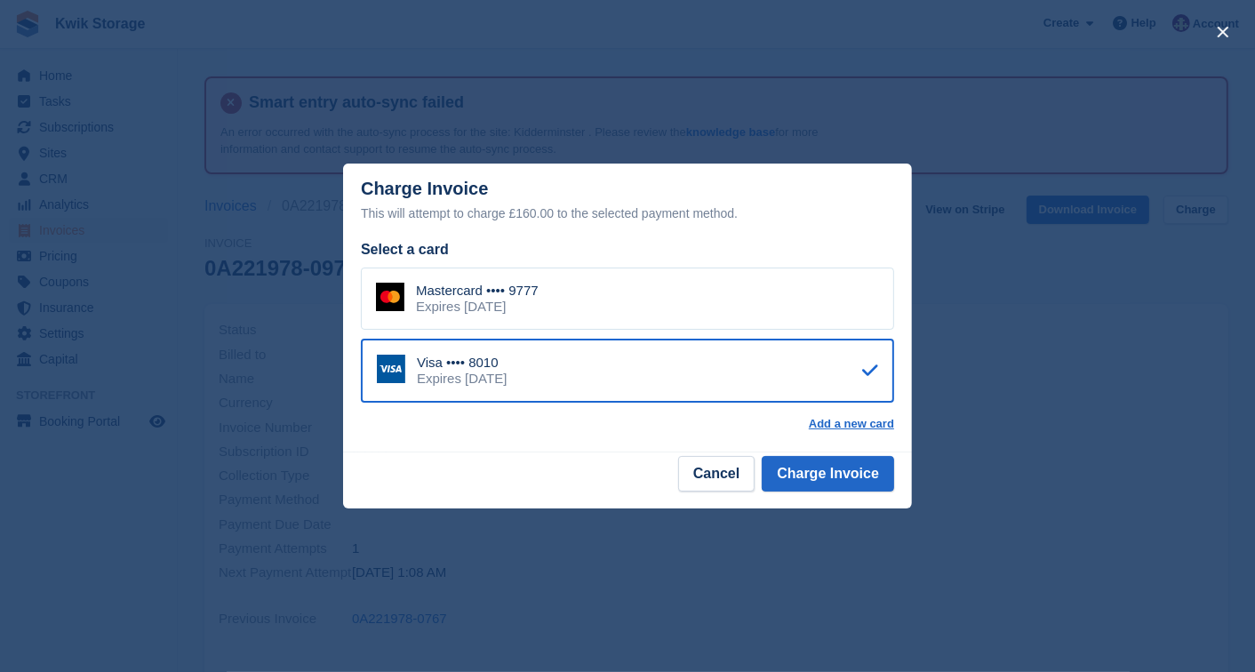
click at [395, 283] on div "Mastercard •••• 9777 Expires March 2029" at bounding box center [627, 298] width 533 height 62
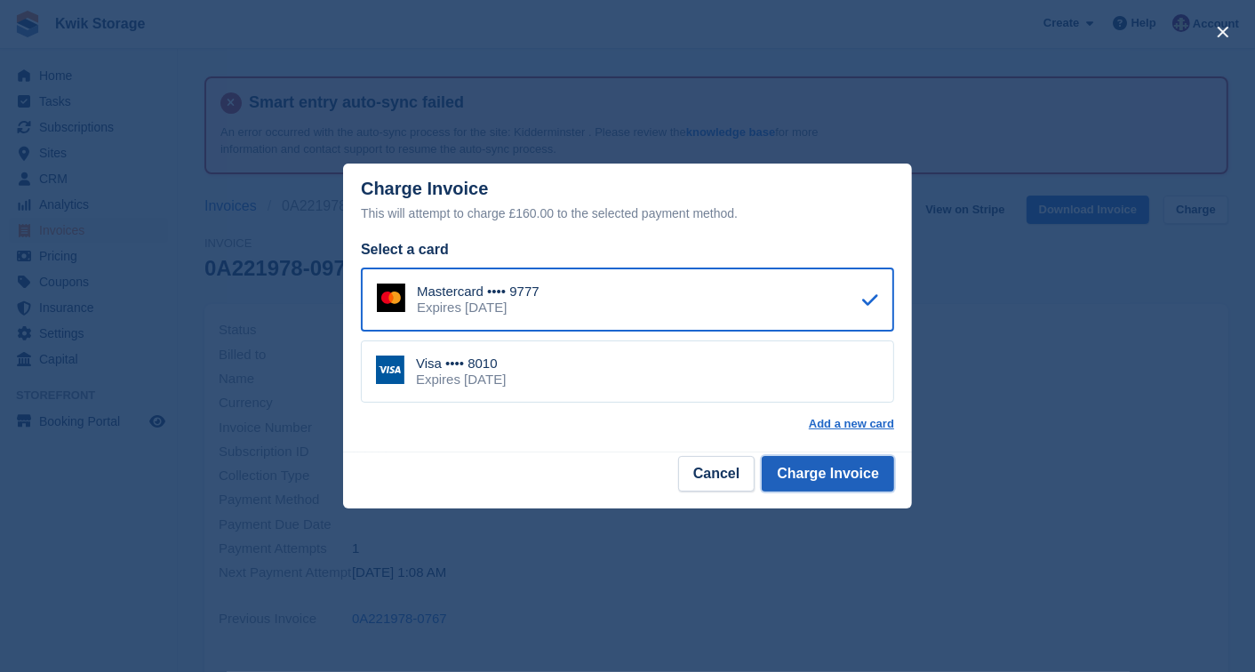
click at [855, 481] on button "Charge Invoice" at bounding box center [827, 474] width 132 height 36
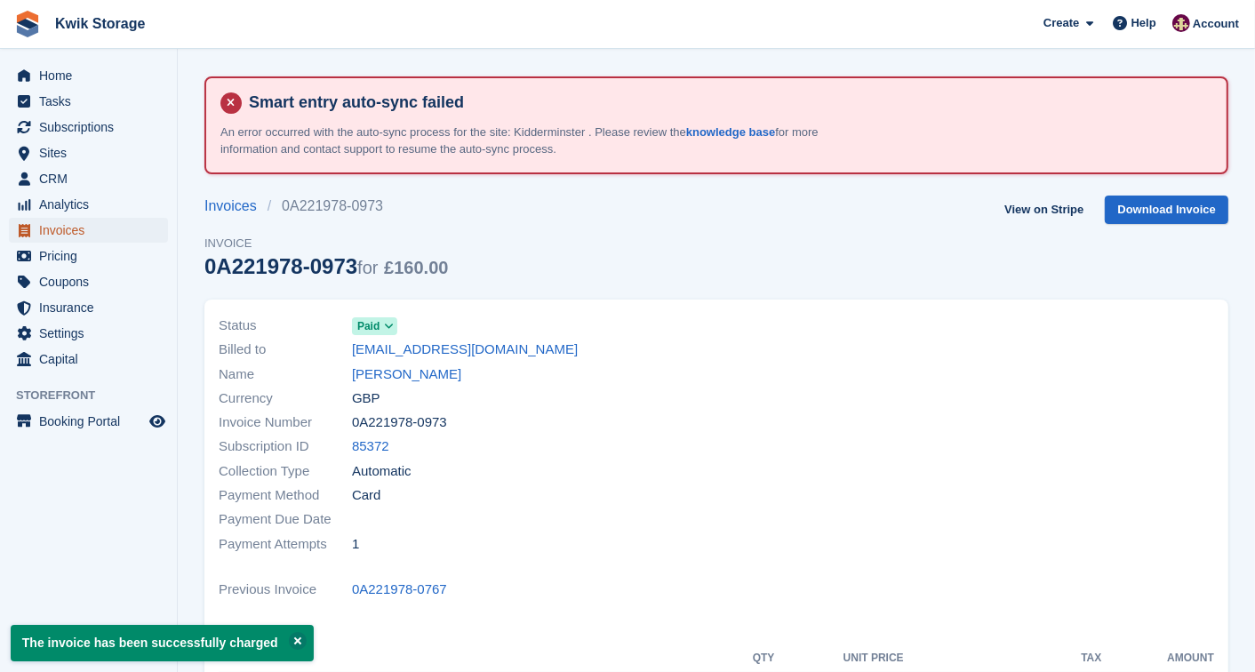
click at [142, 234] on span "Invoices" at bounding box center [92, 230] width 107 height 25
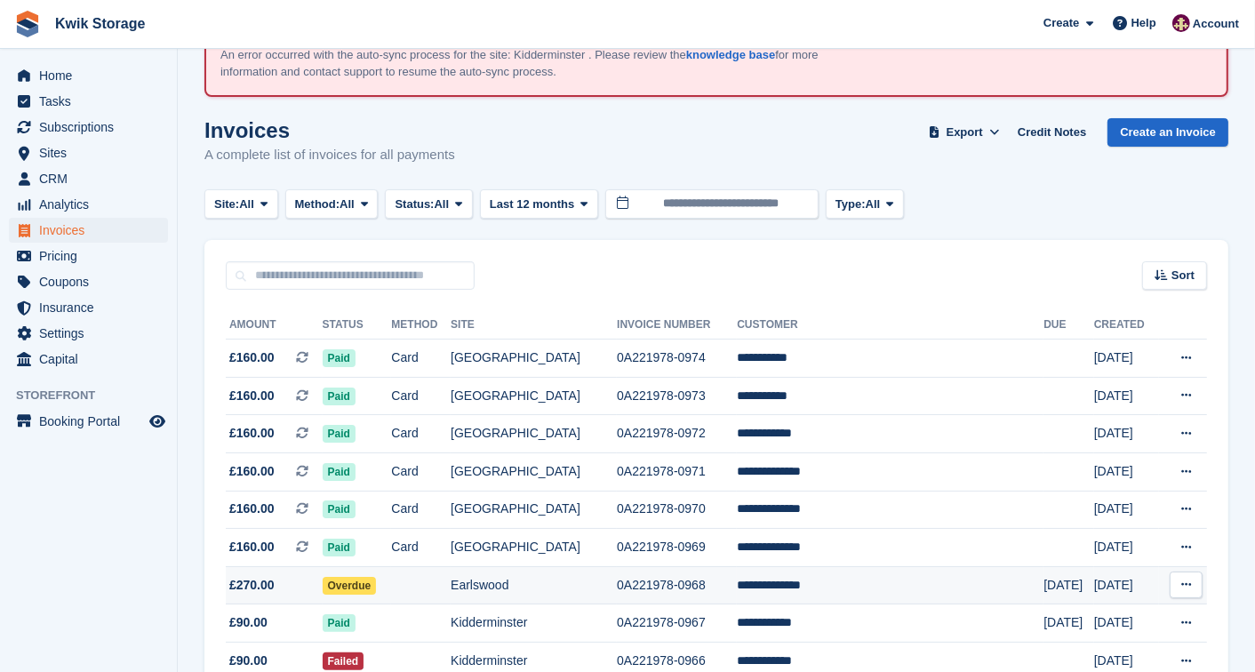
scroll to position [78, 0]
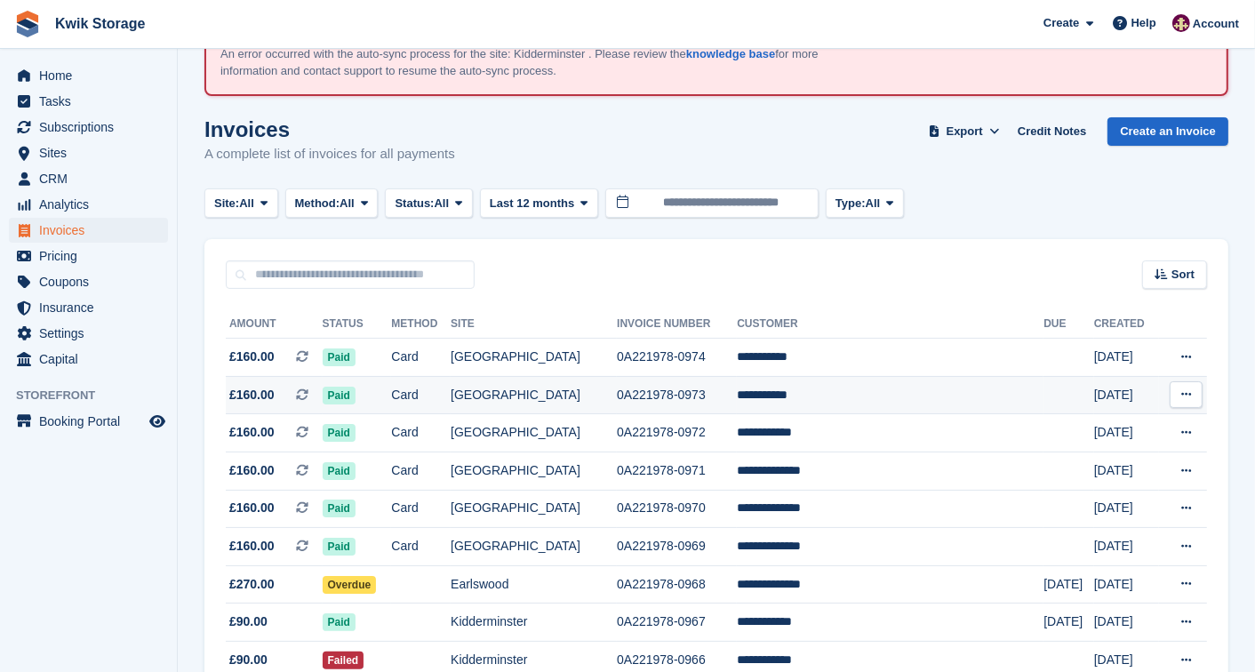
click at [508, 394] on td "[GEOGRAPHIC_DATA]" at bounding box center [533, 395] width 166 height 38
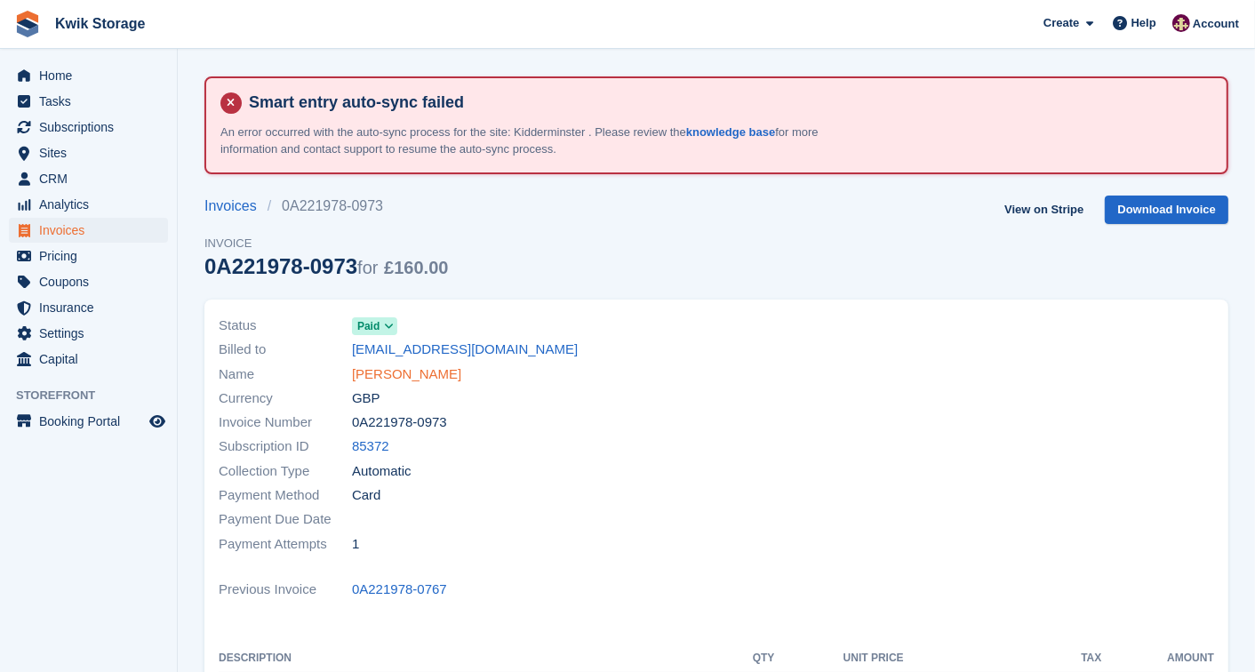
click at [396, 377] on link "[PERSON_NAME]" at bounding box center [406, 374] width 109 height 20
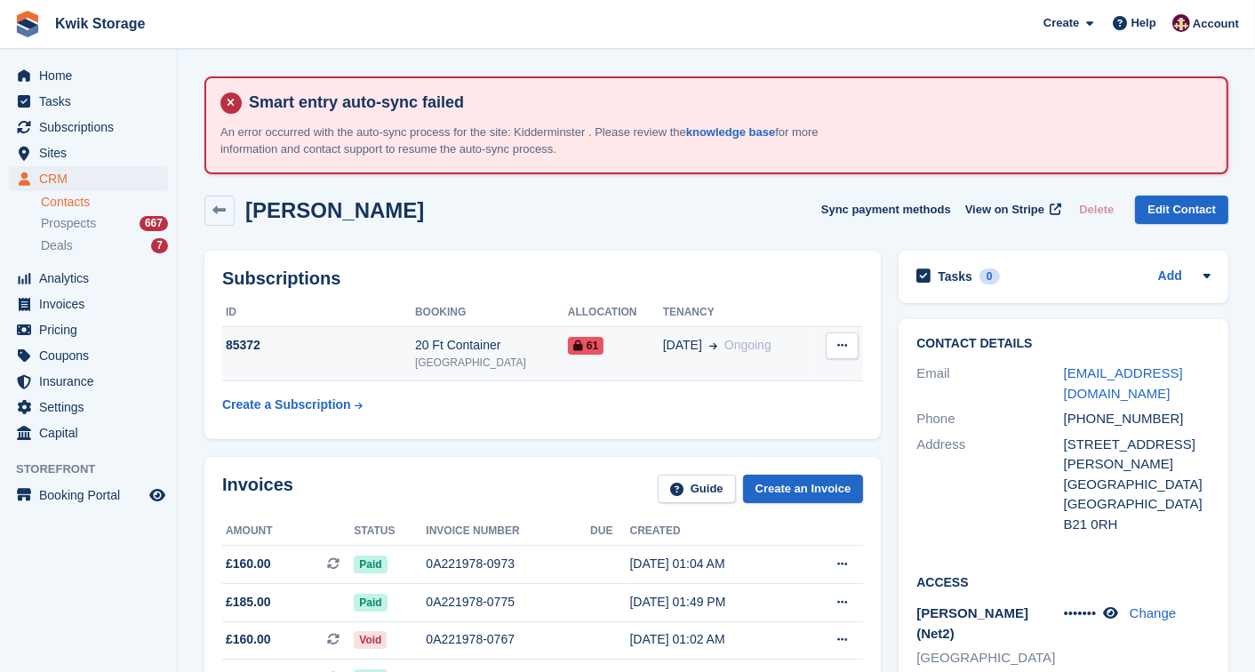
click at [847, 342] on icon at bounding box center [842, 345] width 10 height 12
click at [756, 332] on td "[DATE] Ongoing" at bounding box center [737, 354] width 149 height 54
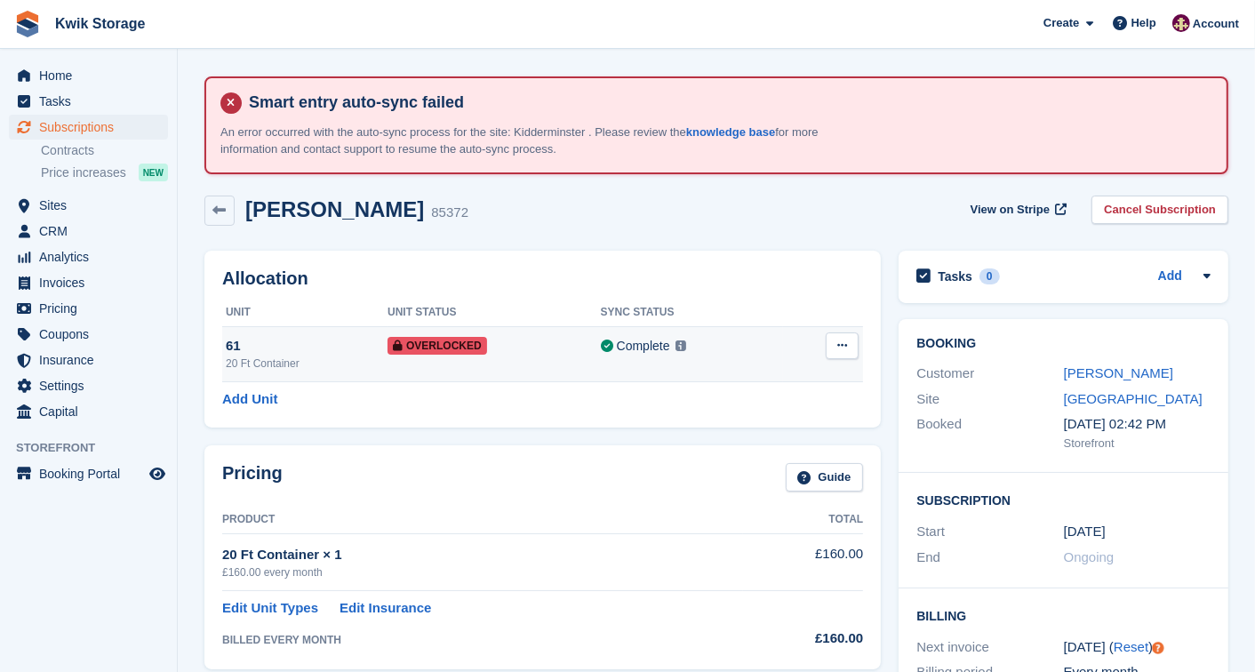
click at [833, 342] on button at bounding box center [841, 345] width 33 height 27
click at [776, 379] on p "Remove Overlock" at bounding box center [773, 380] width 155 height 23
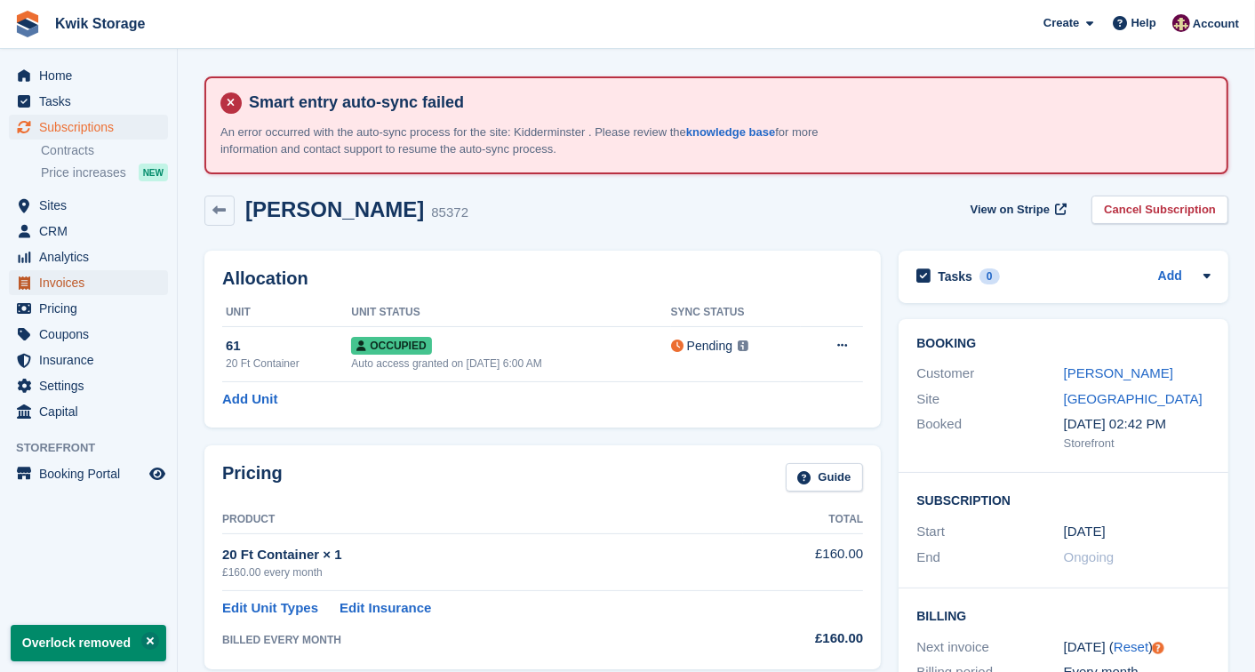
click at [92, 284] on span "Invoices" at bounding box center [92, 282] width 107 height 25
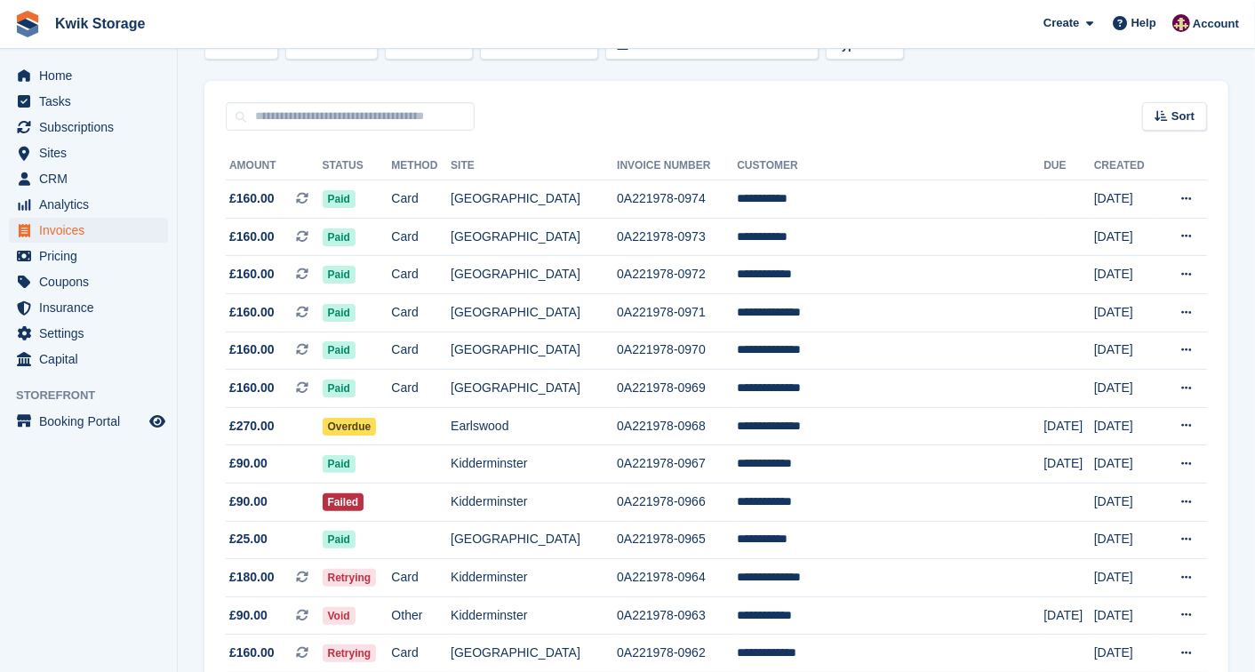
click at [392, 410] on td "Overdue" at bounding box center [357, 426] width 69 height 38
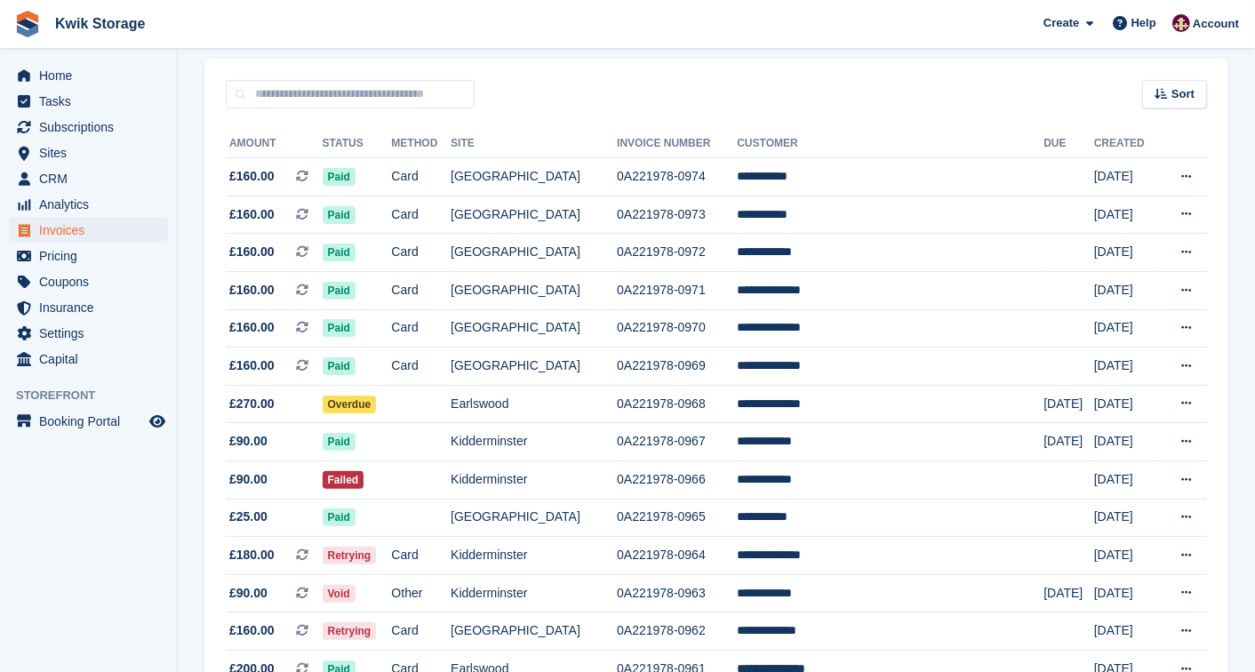
scroll to position [276, 0]
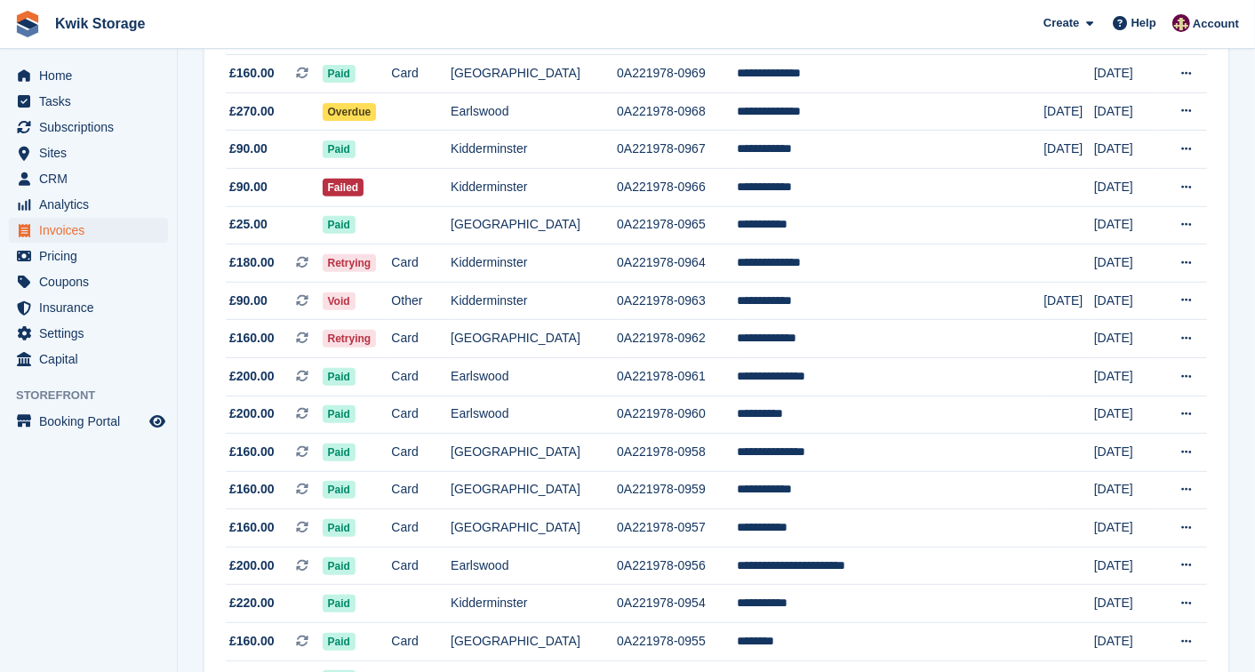
scroll to position [553, 0]
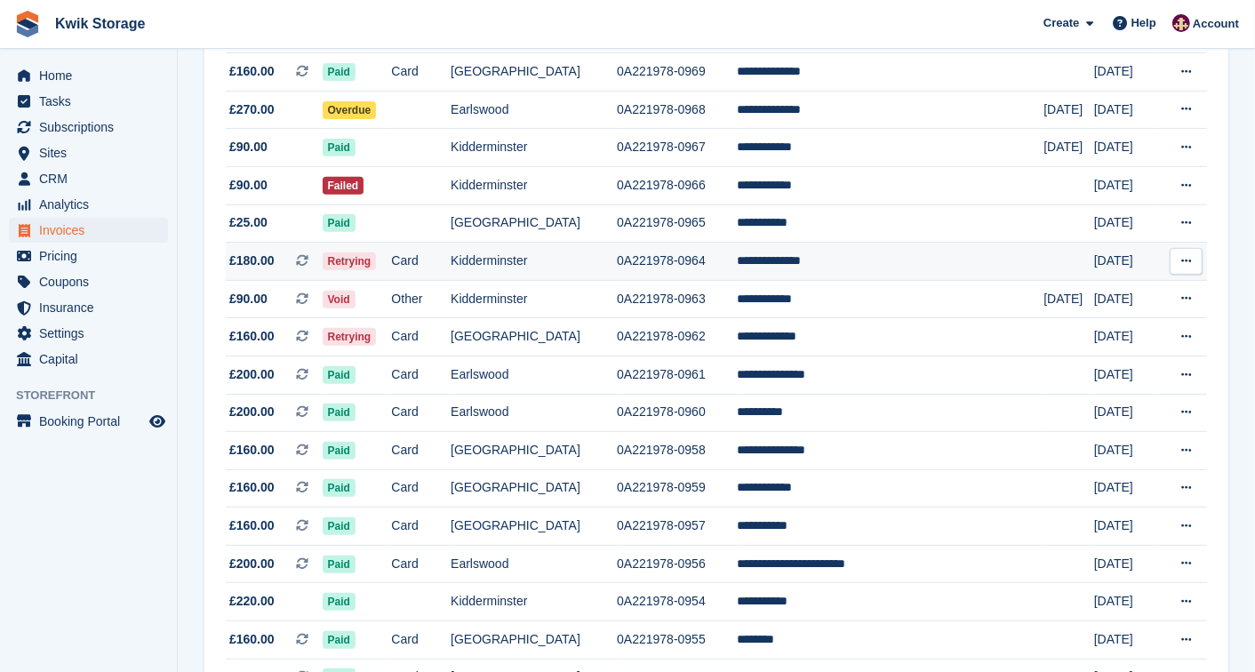
click at [450, 265] on td "Card" at bounding box center [421, 262] width 60 height 38
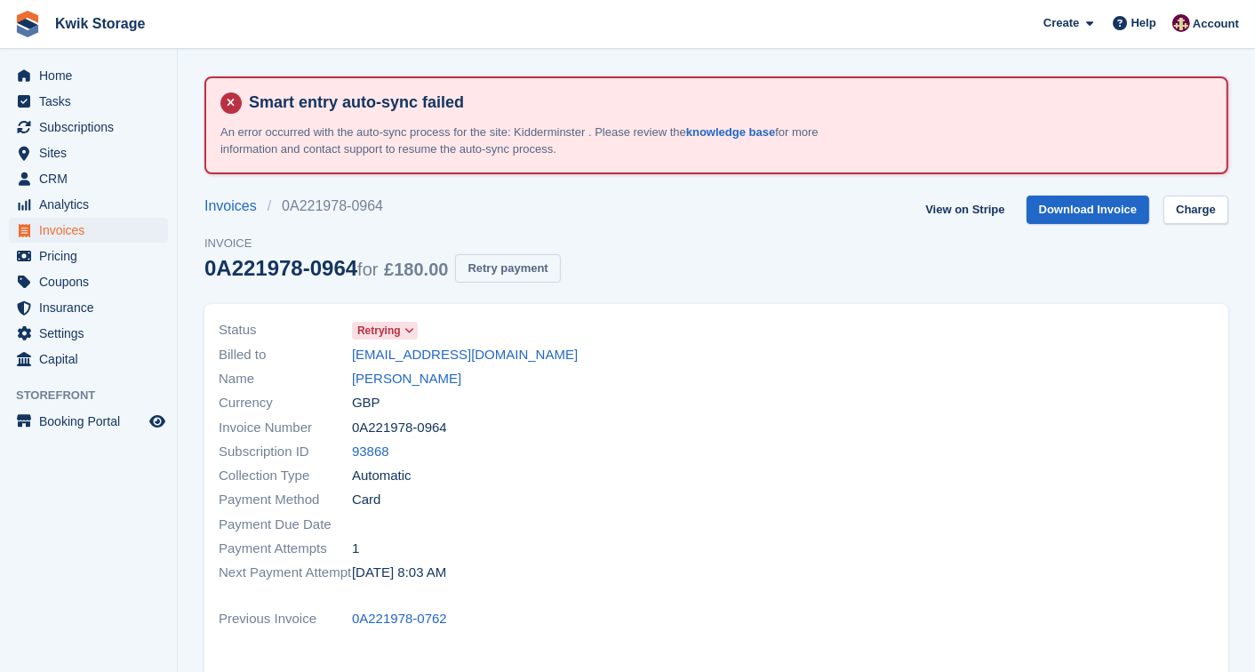
click at [516, 265] on button "Retry payment" at bounding box center [507, 268] width 105 height 29
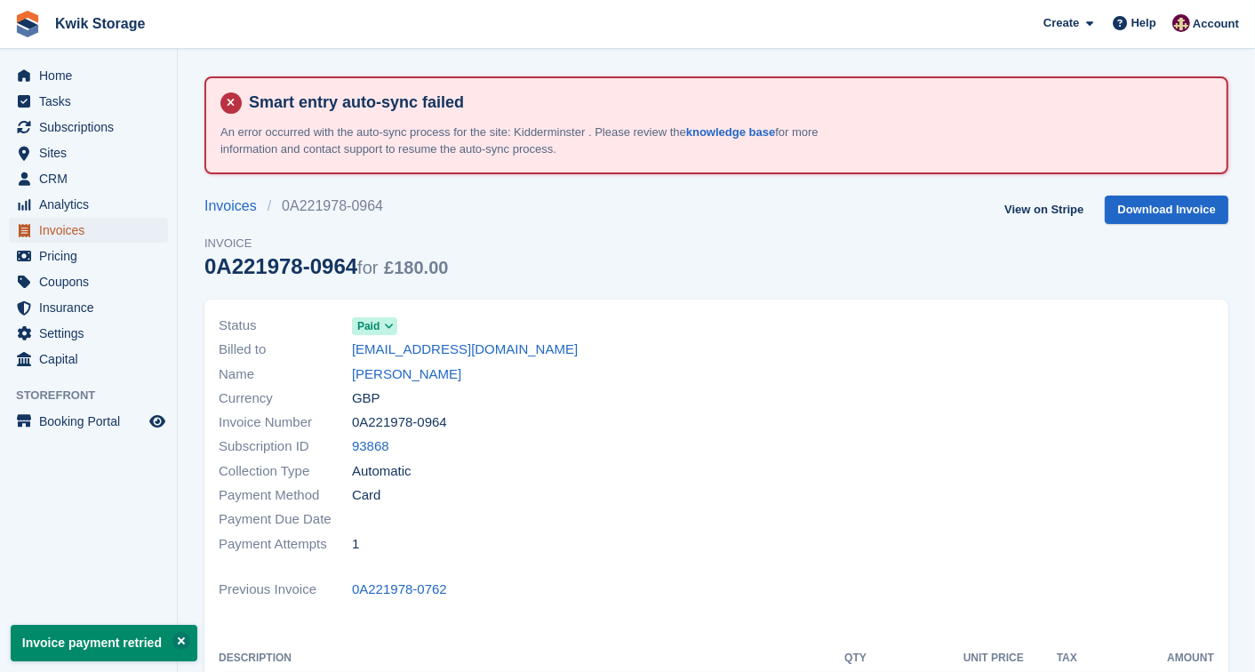
click at [128, 222] on span "Invoices" at bounding box center [92, 230] width 107 height 25
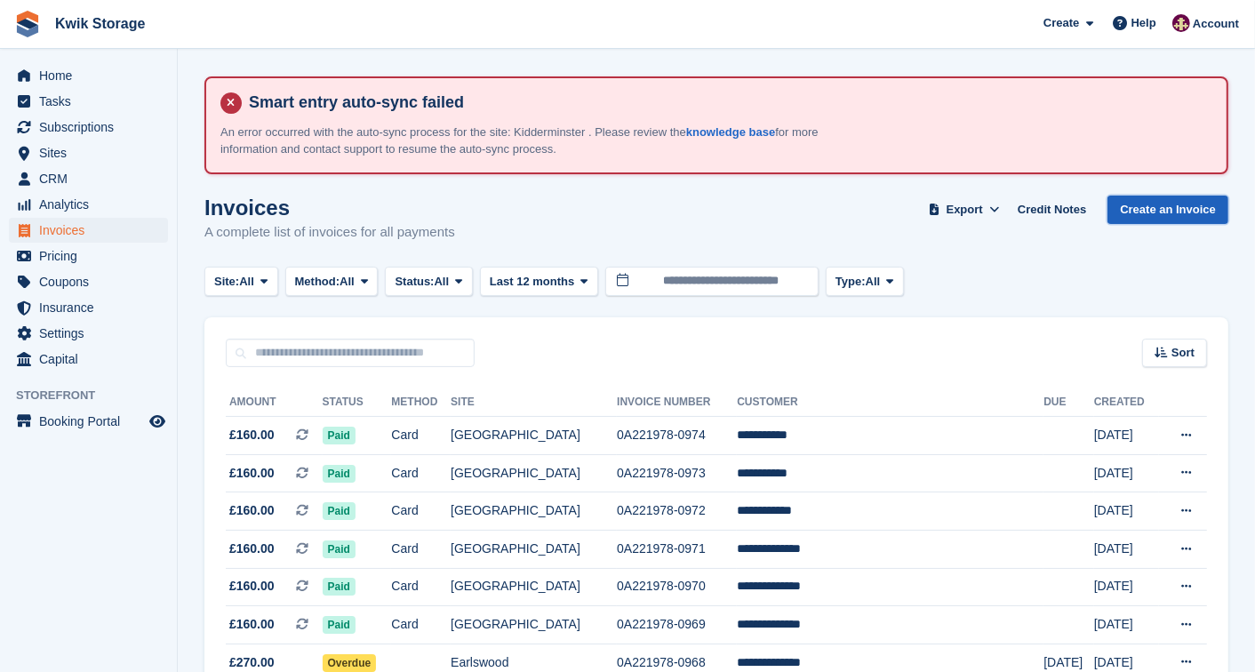
click at [1146, 215] on link "Create an Invoice" at bounding box center [1167, 209] width 121 height 29
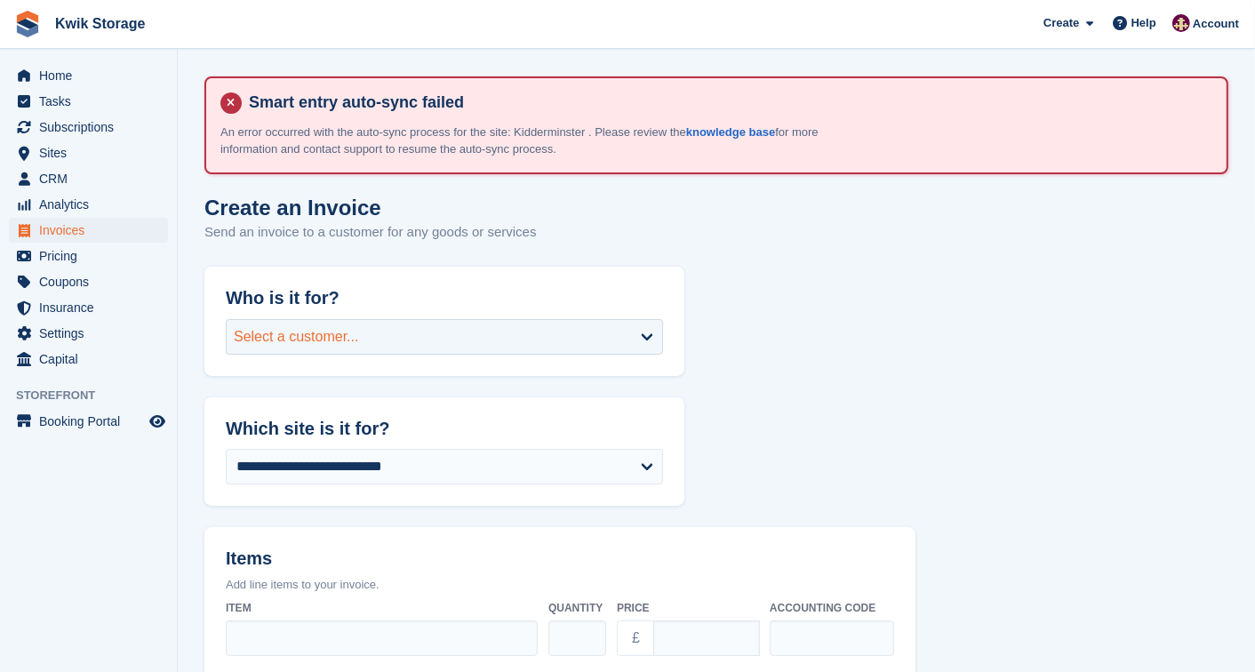
click at [582, 338] on div "Select a customer..." at bounding box center [444, 337] width 437 height 36
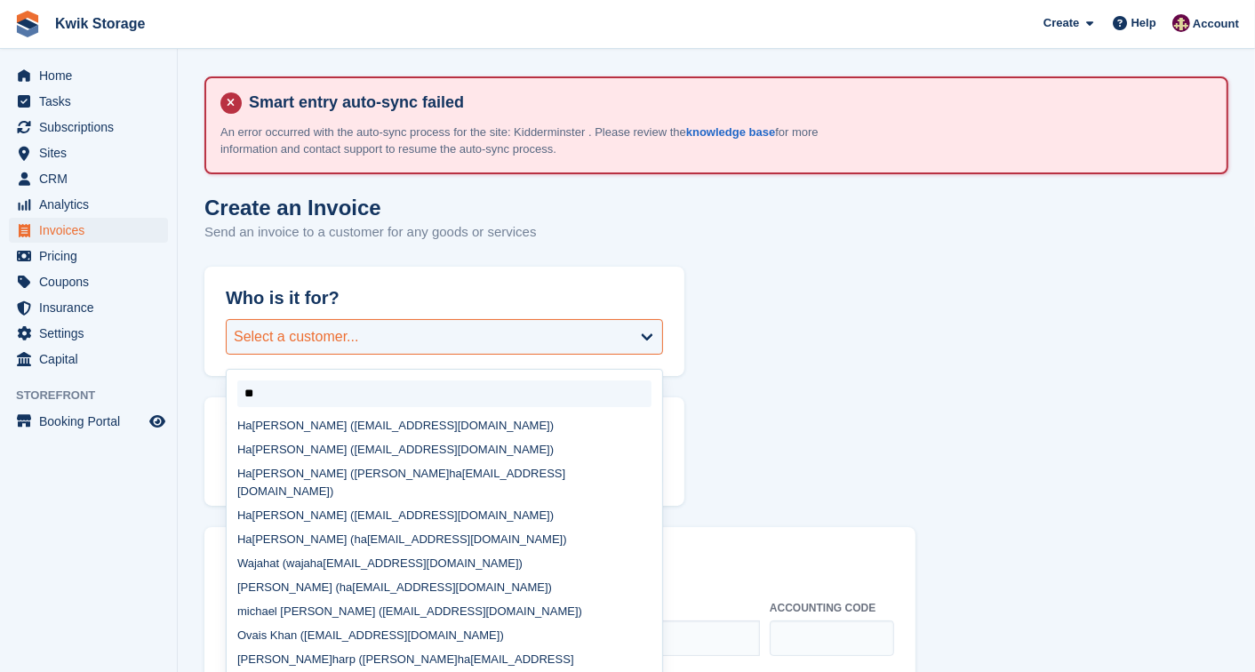
type input "***"
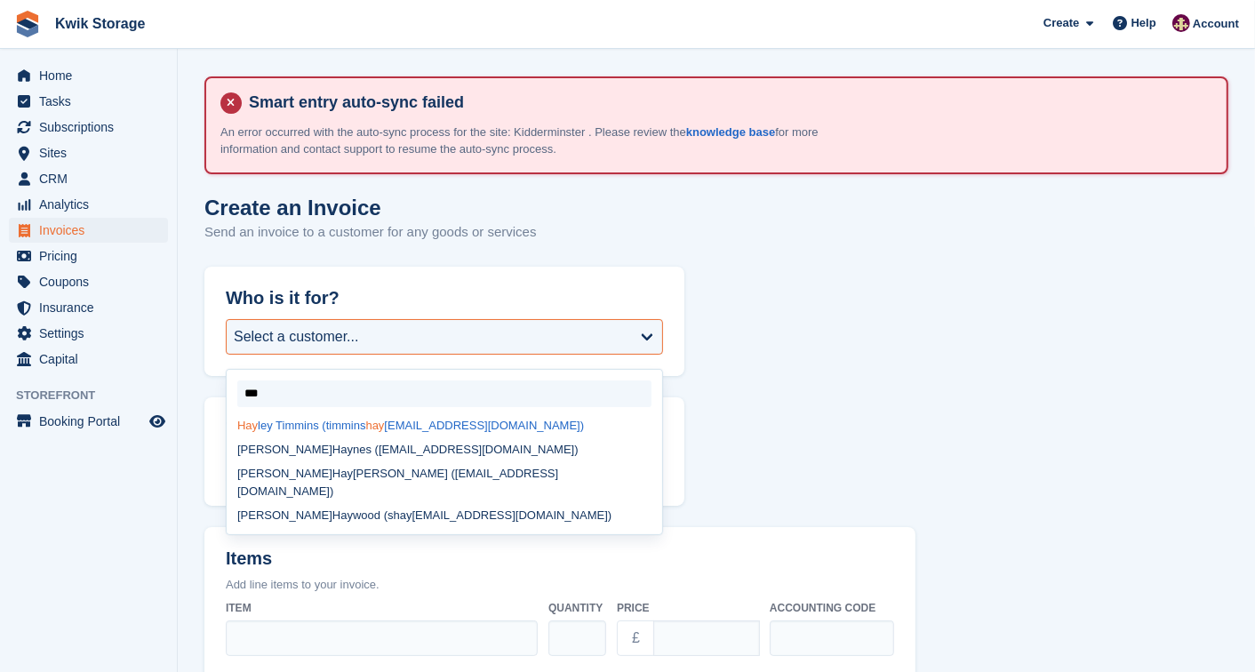
click at [419, 420] on div "Hay ley Timmins (timmins hay ley81@gmail.com)" at bounding box center [444, 426] width 435 height 24
select select "******"
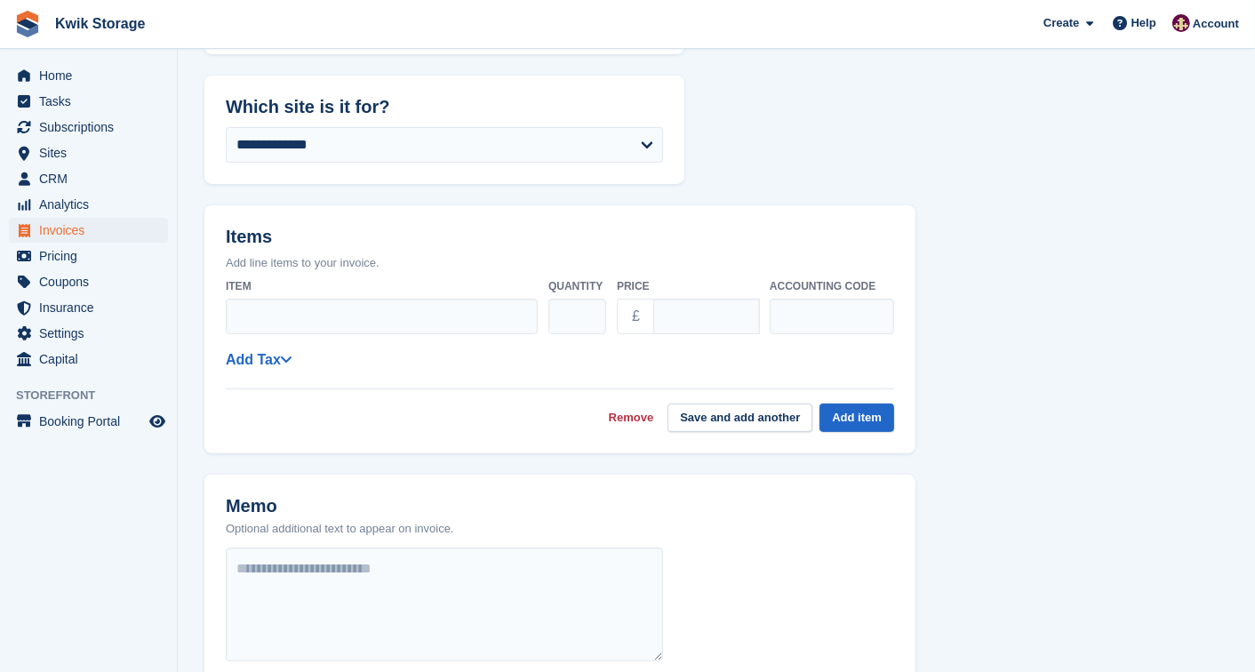
scroll to position [434, 0]
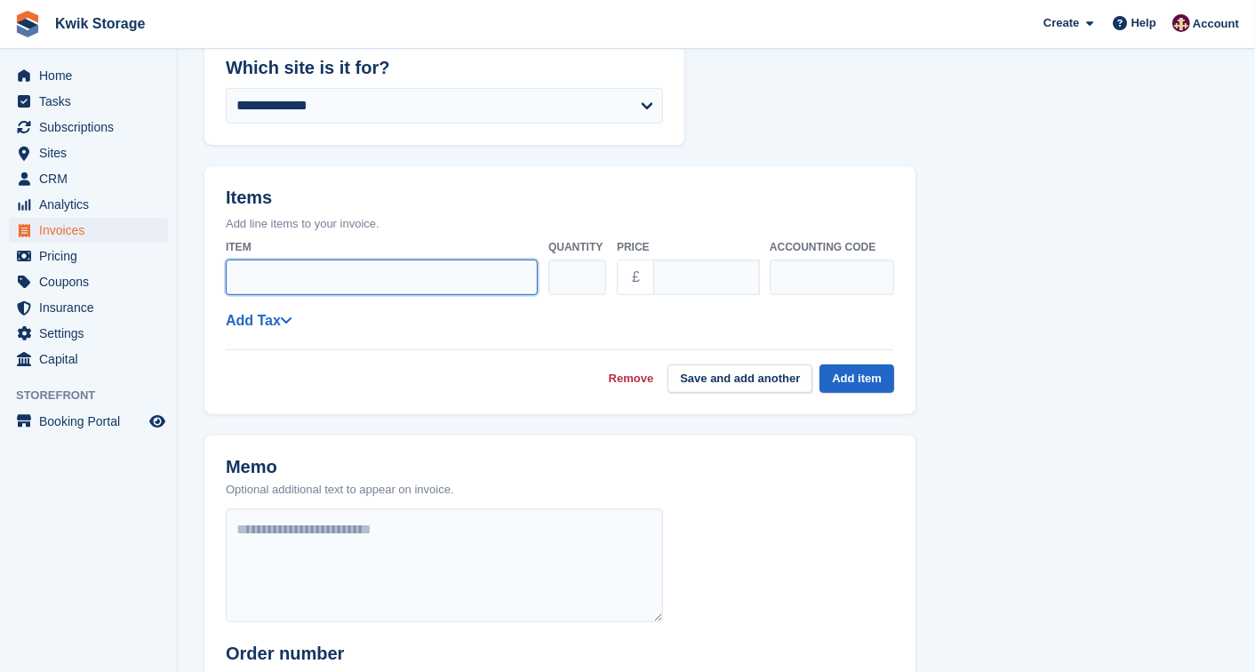
click at [255, 272] on input "Item" at bounding box center [382, 277] width 312 height 36
type input "********"
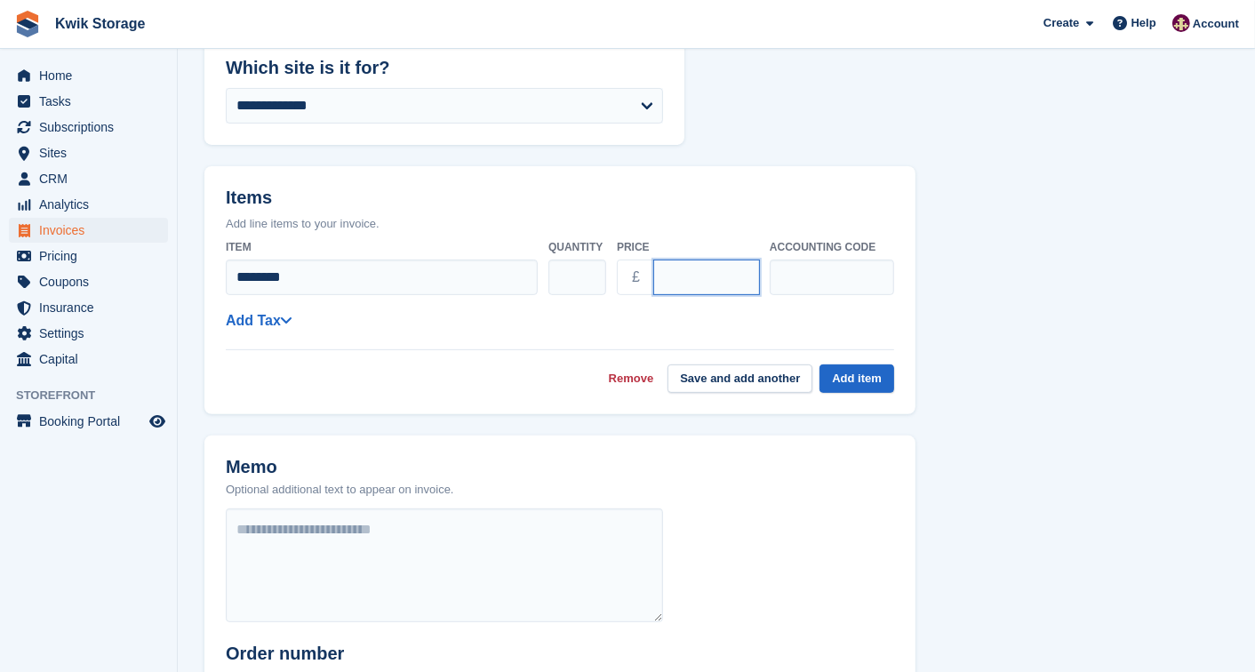
click at [669, 273] on input "****" at bounding box center [706, 277] width 107 height 36
type input "*****"
click at [862, 366] on button "Add item" at bounding box center [856, 378] width 75 height 29
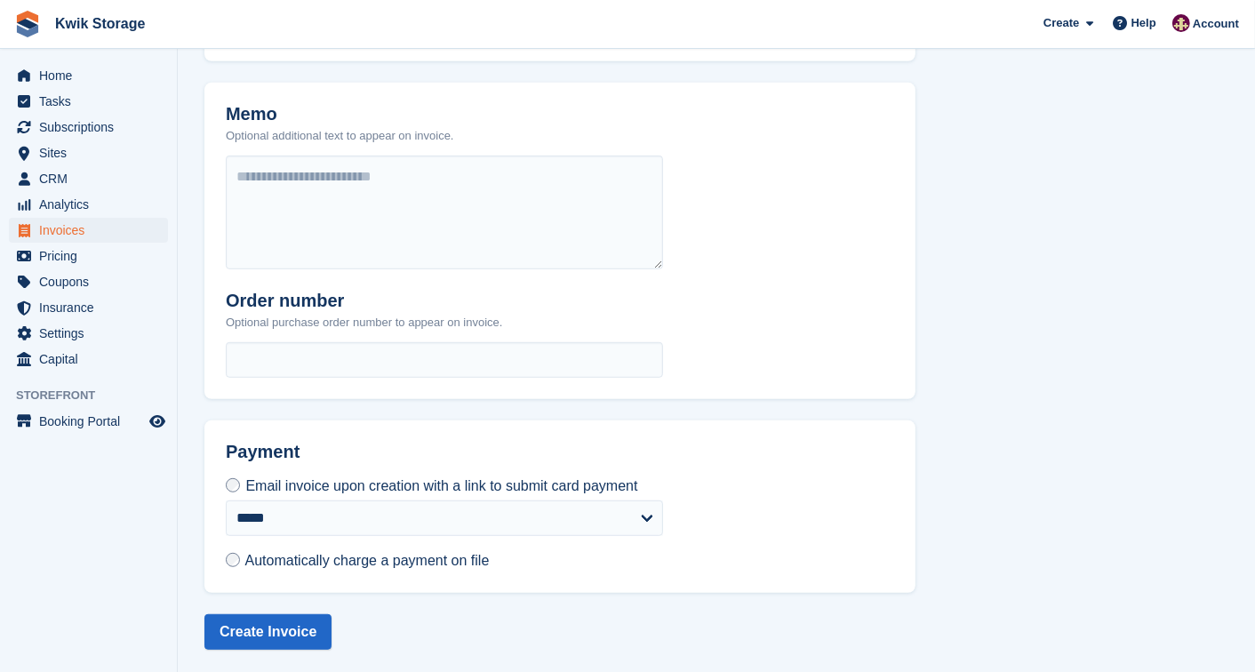
scroll to position [764, 0]
click at [307, 562] on span "Automatically charge a payment on file" at bounding box center [367, 558] width 244 height 15
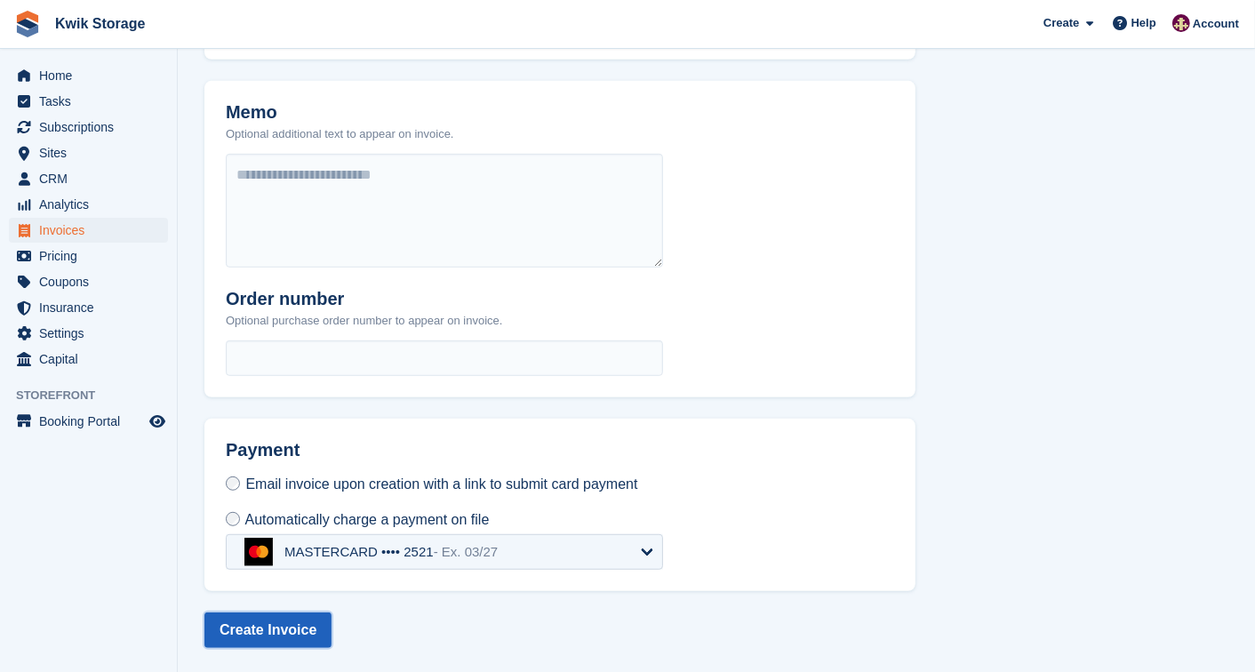
click at [277, 631] on button "Create Invoice" at bounding box center [267, 630] width 127 height 36
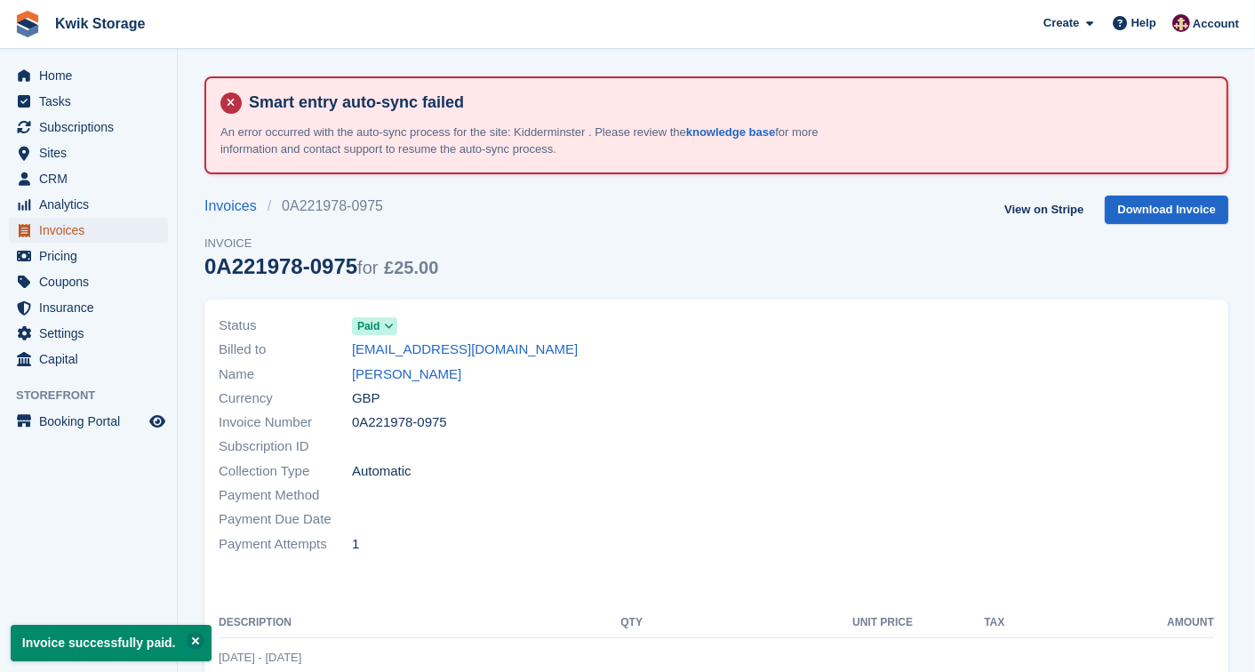
click at [81, 235] on span "Invoices" at bounding box center [92, 230] width 107 height 25
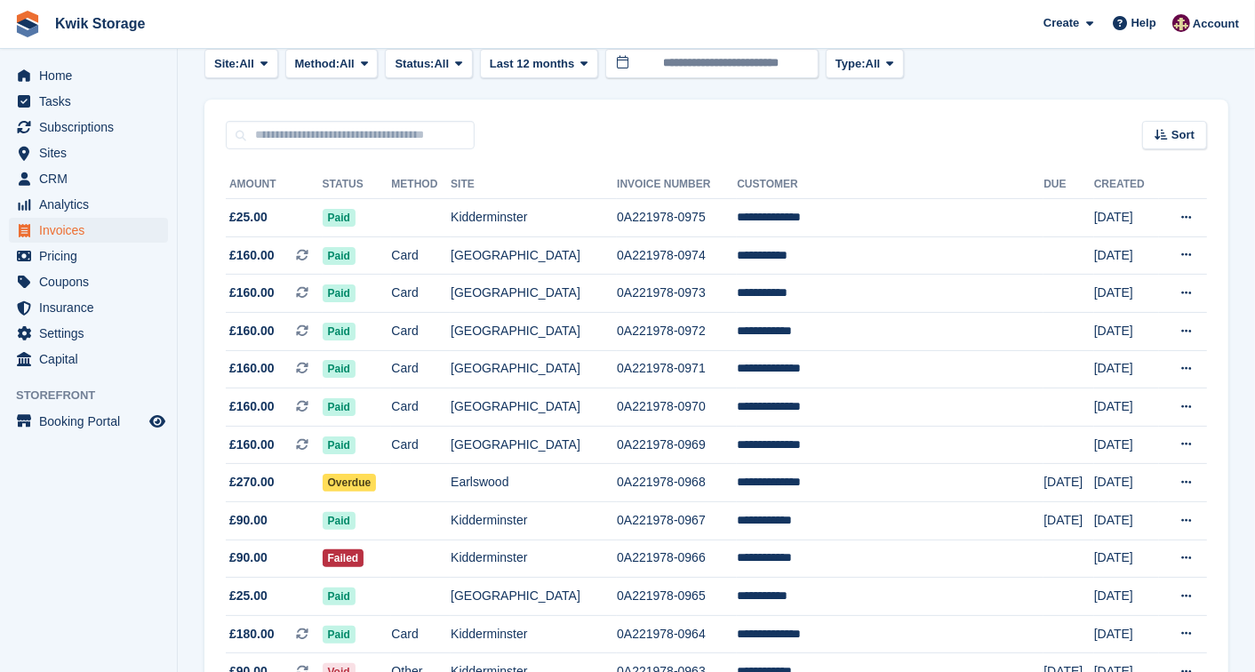
scroll to position [197, 0]
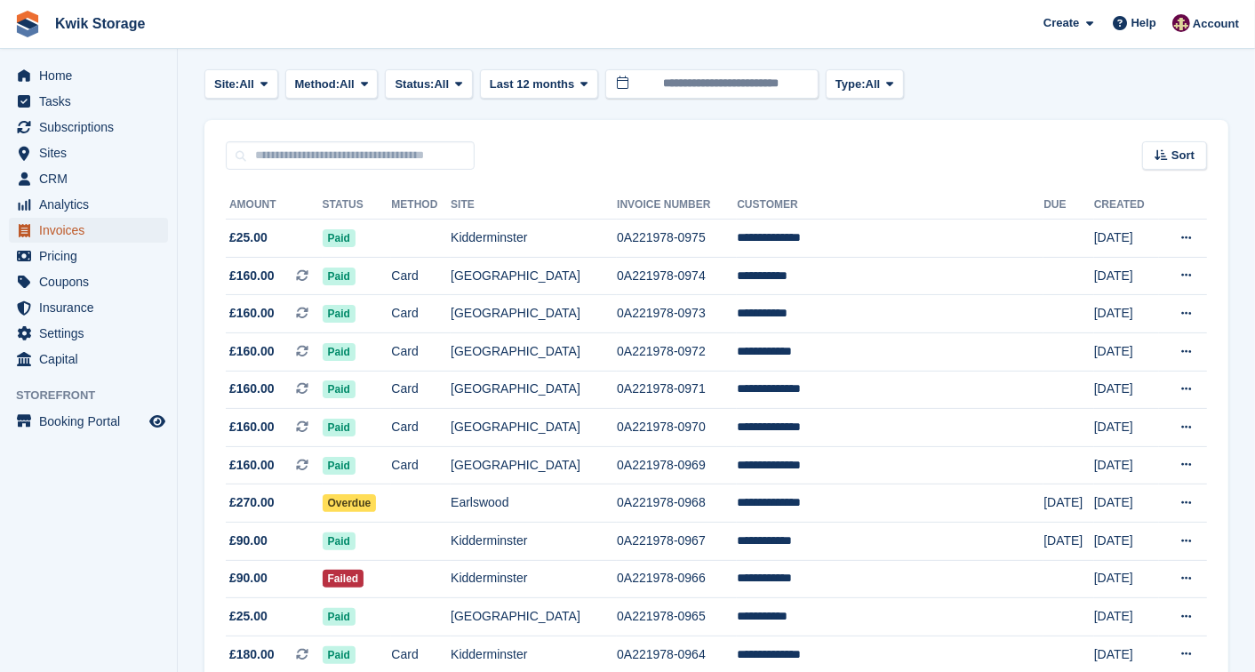
click at [73, 220] on span "Invoices" at bounding box center [92, 230] width 107 height 25
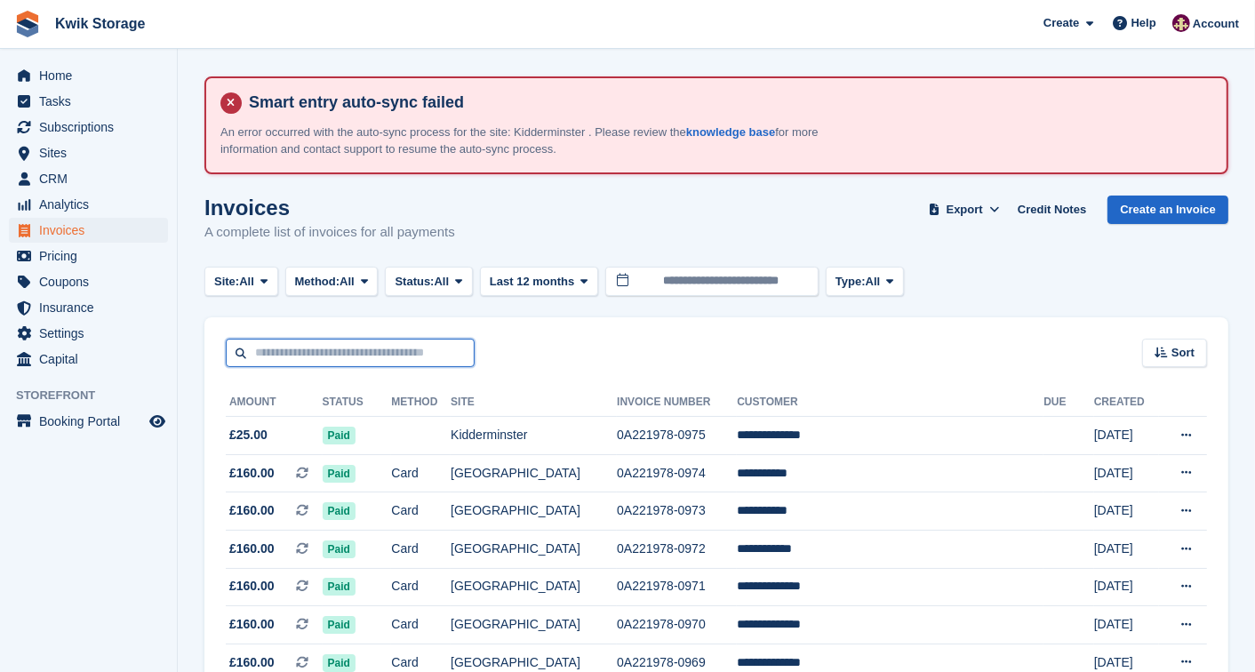
click at [313, 339] on input "text" at bounding box center [350, 353] width 249 height 29
type input "*"
type input "*****"
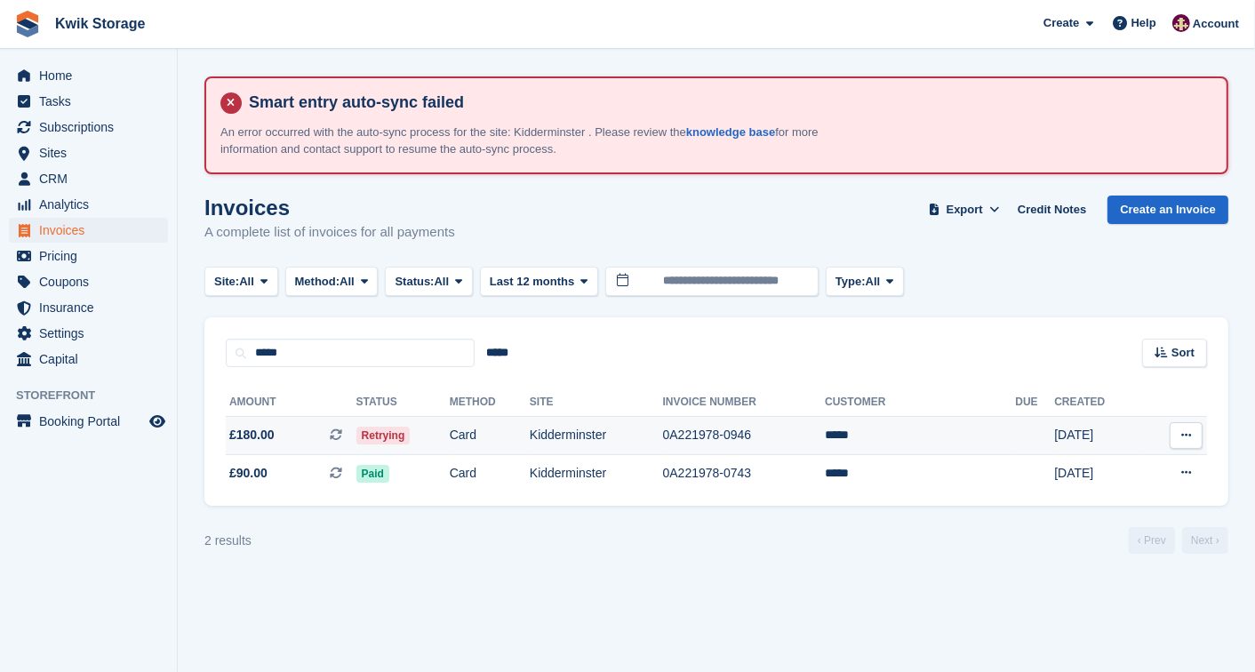
click at [608, 426] on td "Kidderminster" at bounding box center [596, 436] width 133 height 38
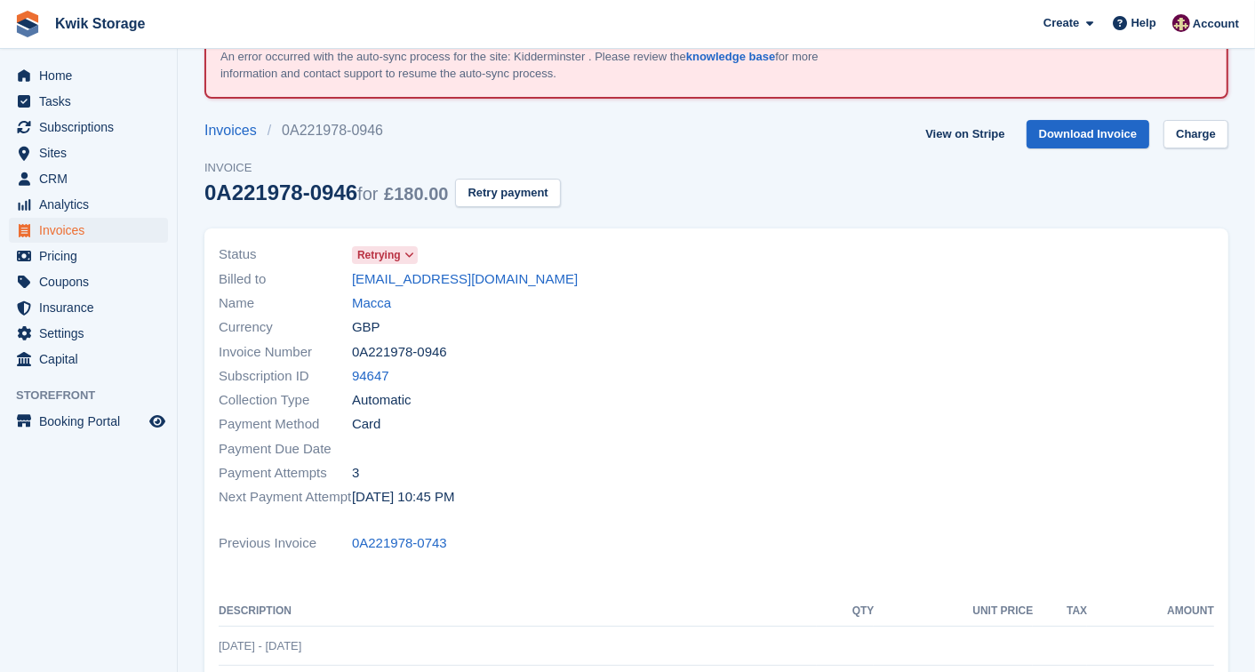
scroll to position [78, 0]
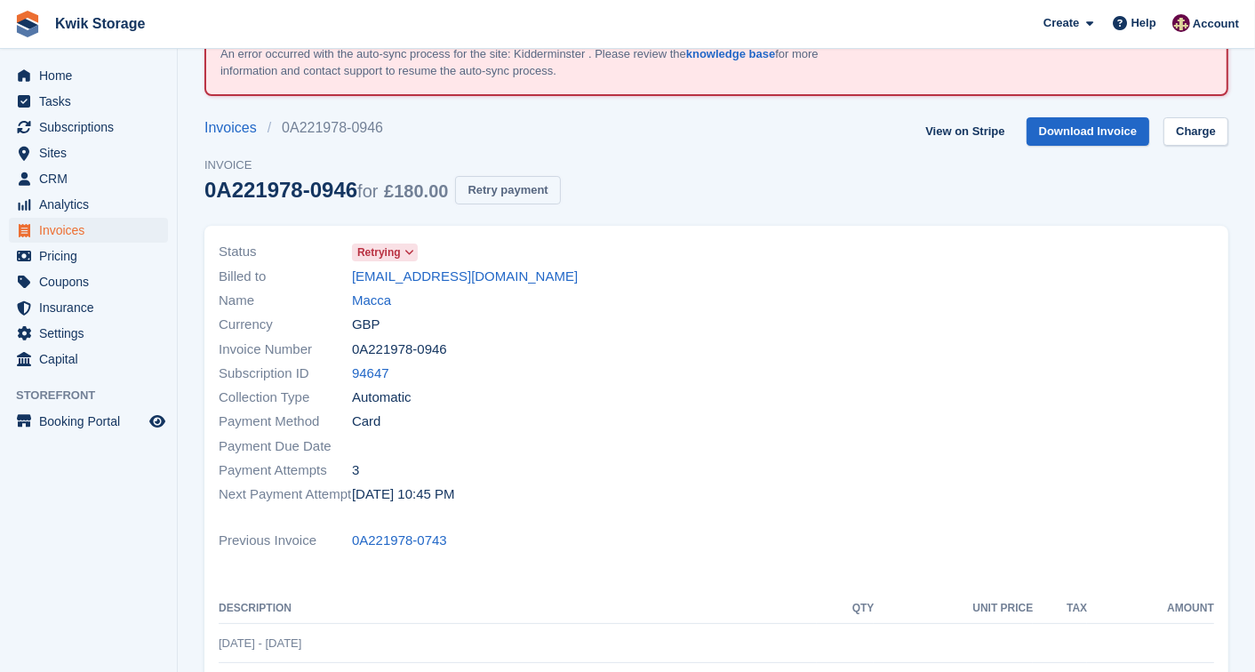
click at [507, 193] on button "Retry payment" at bounding box center [507, 190] width 105 height 29
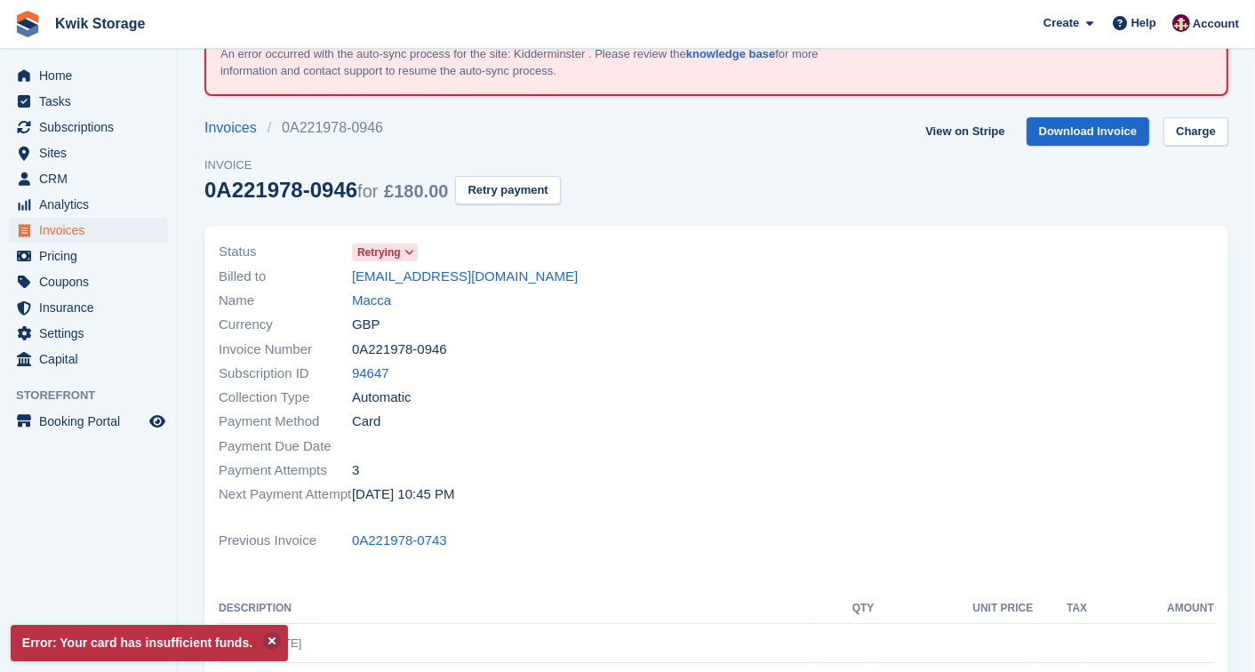
scroll to position [0, 0]
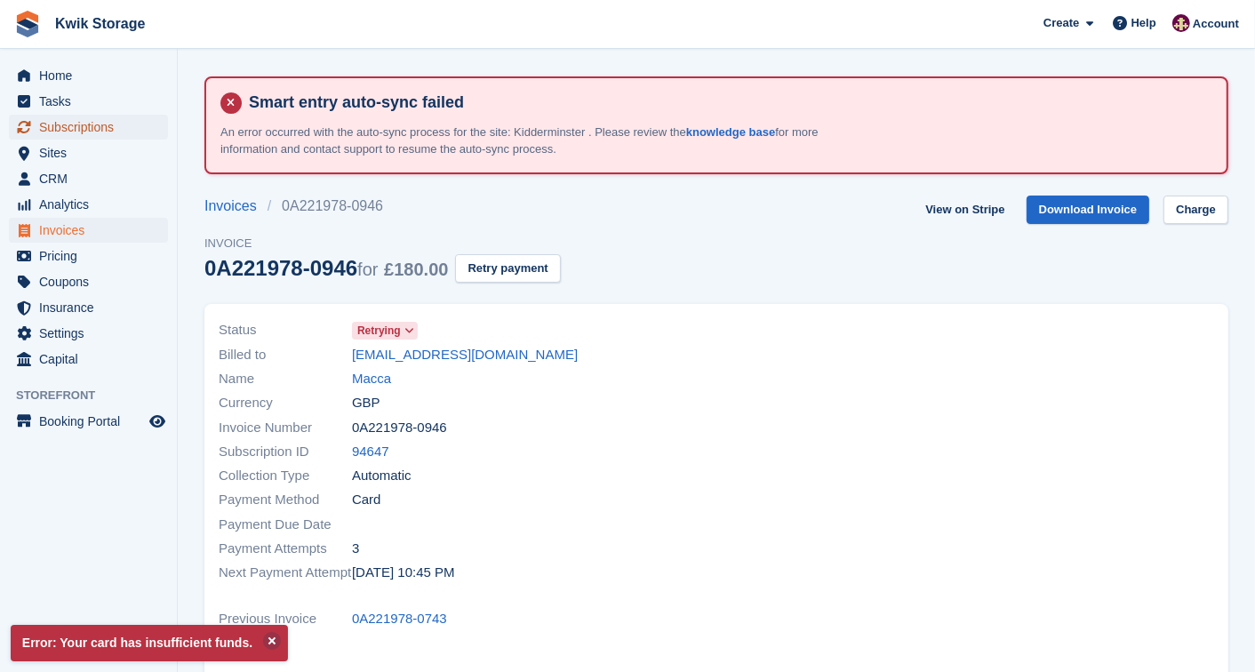
click at [84, 120] on span "Subscriptions" at bounding box center [92, 127] width 107 height 25
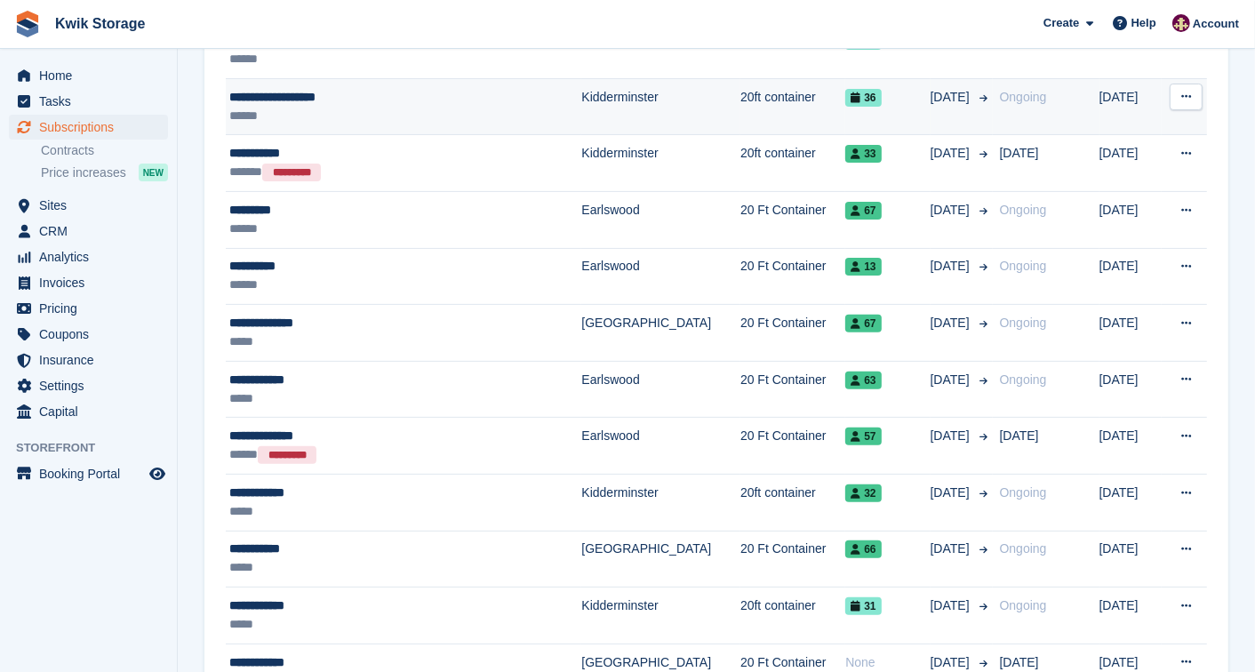
scroll to position [434, 0]
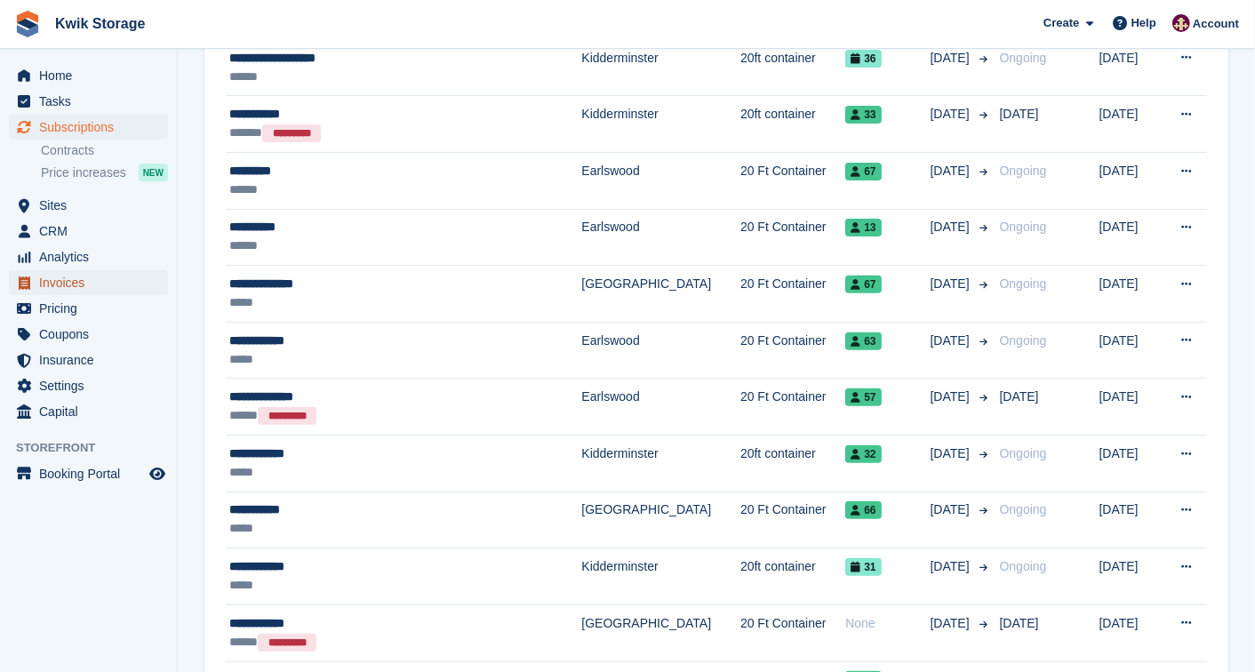
click at [74, 288] on span "Invoices" at bounding box center [92, 282] width 107 height 25
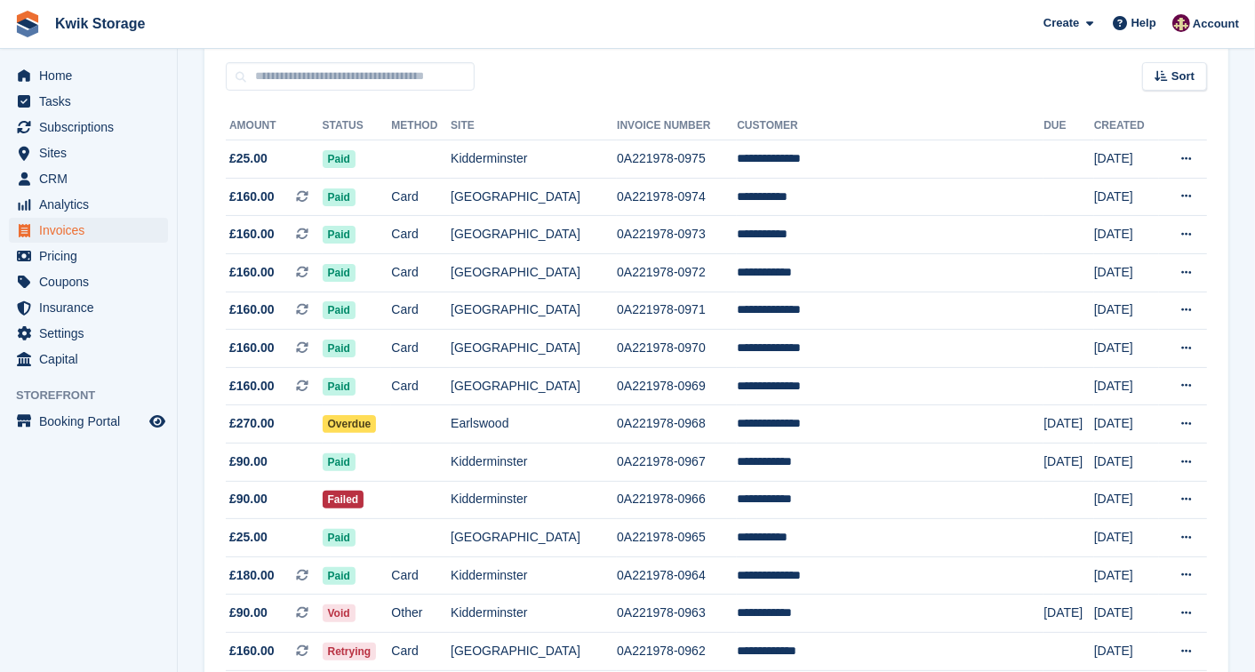
scroll to position [236, 0]
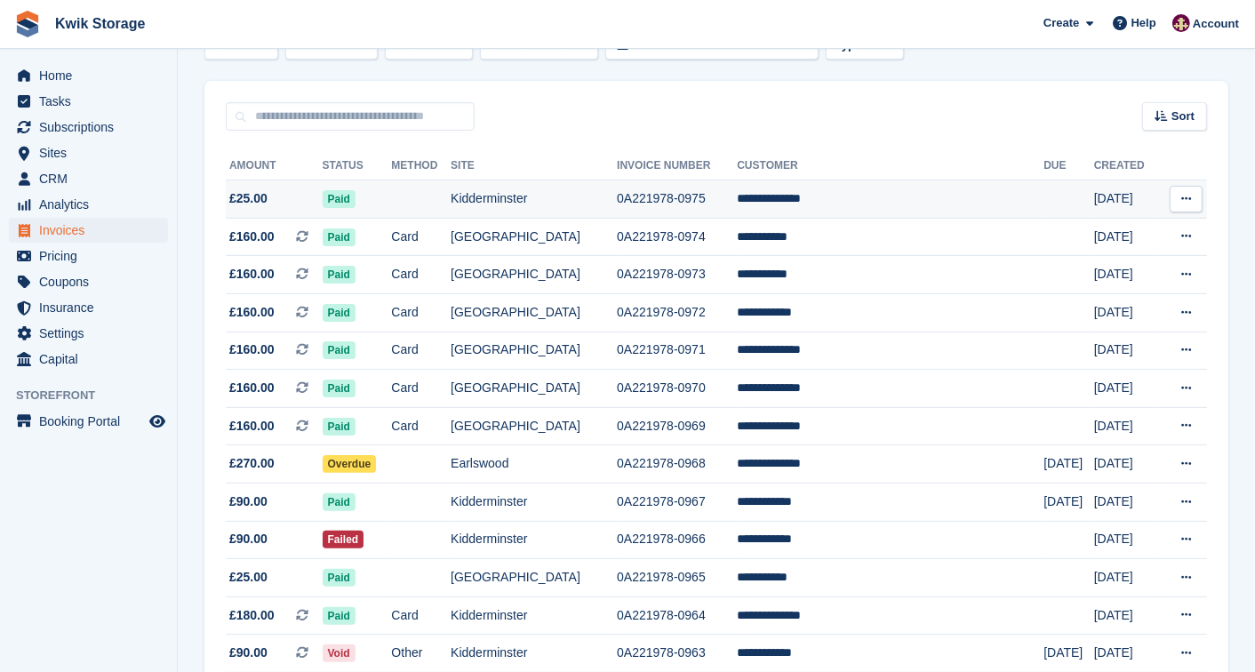
click at [795, 183] on td "**********" at bounding box center [890, 199] width 307 height 38
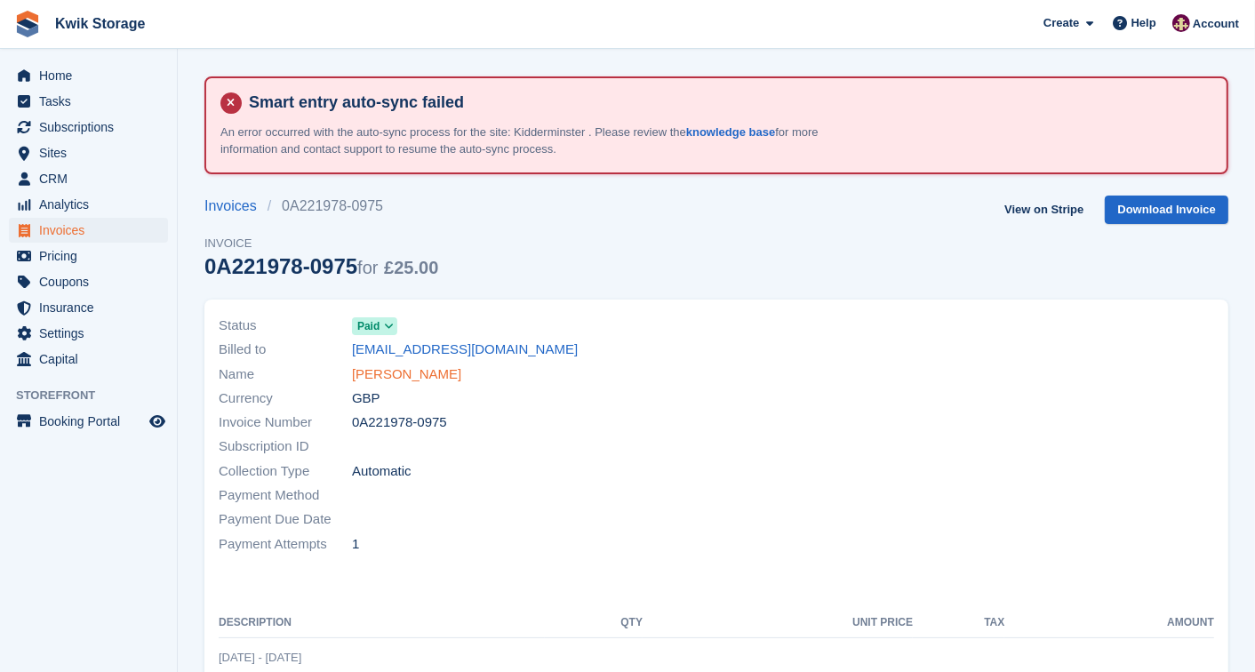
click at [423, 364] on link "[PERSON_NAME]" at bounding box center [406, 374] width 109 height 20
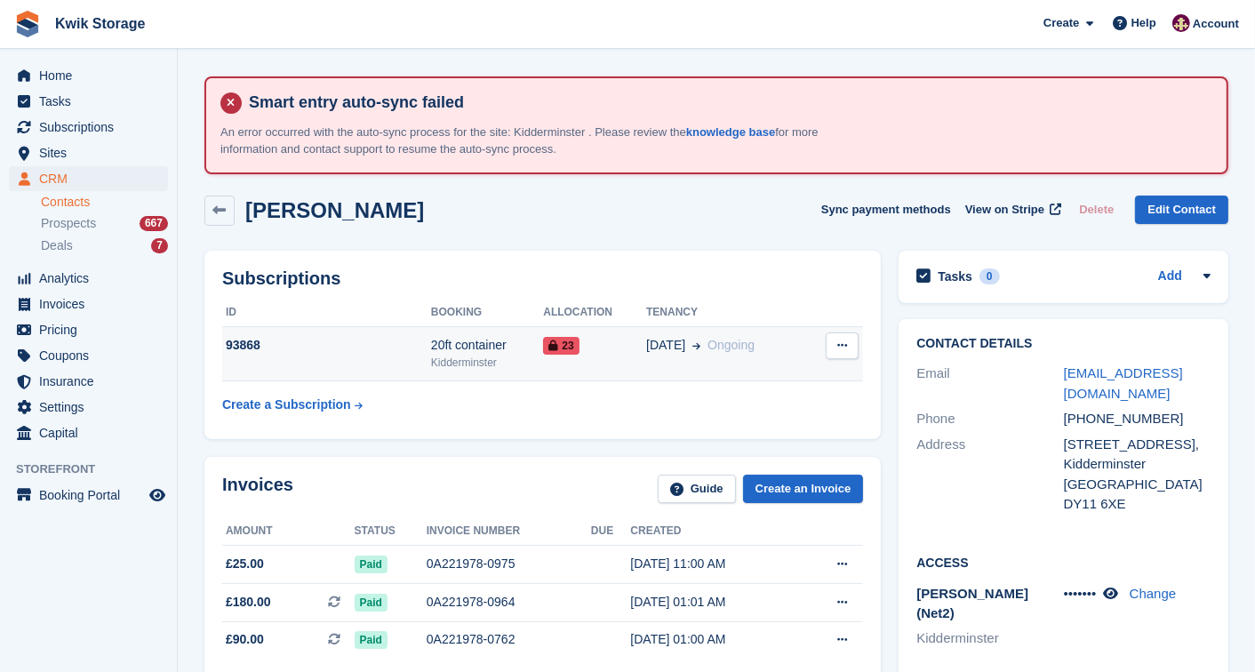
click at [631, 362] on td "23" at bounding box center [594, 354] width 103 height 54
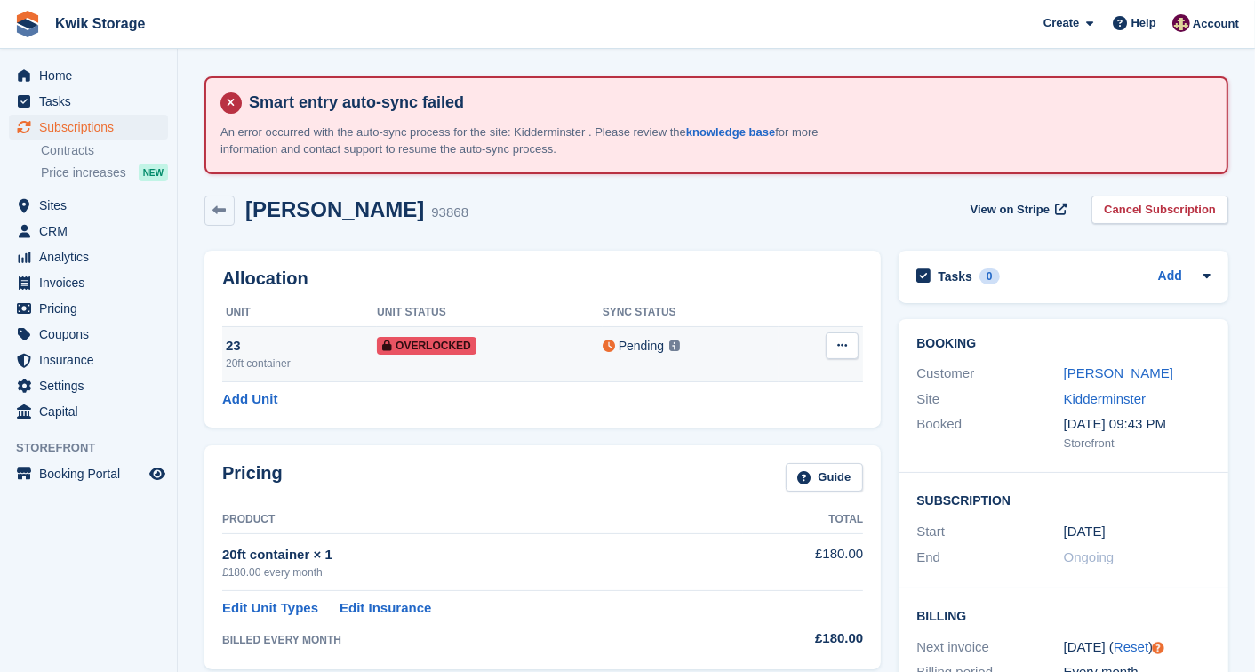
click at [845, 341] on icon at bounding box center [842, 345] width 10 height 12
click at [779, 373] on p "Remove Overlock" at bounding box center [773, 380] width 155 height 23
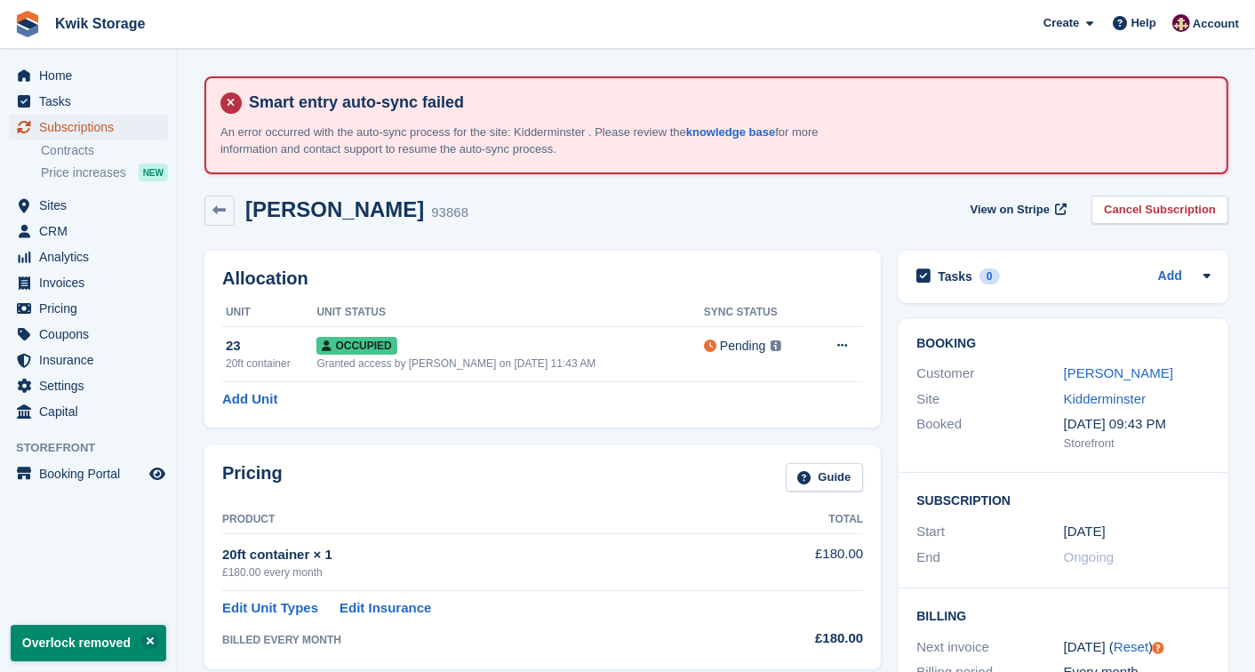
click at [108, 119] on span "Subscriptions" at bounding box center [92, 127] width 107 height 25
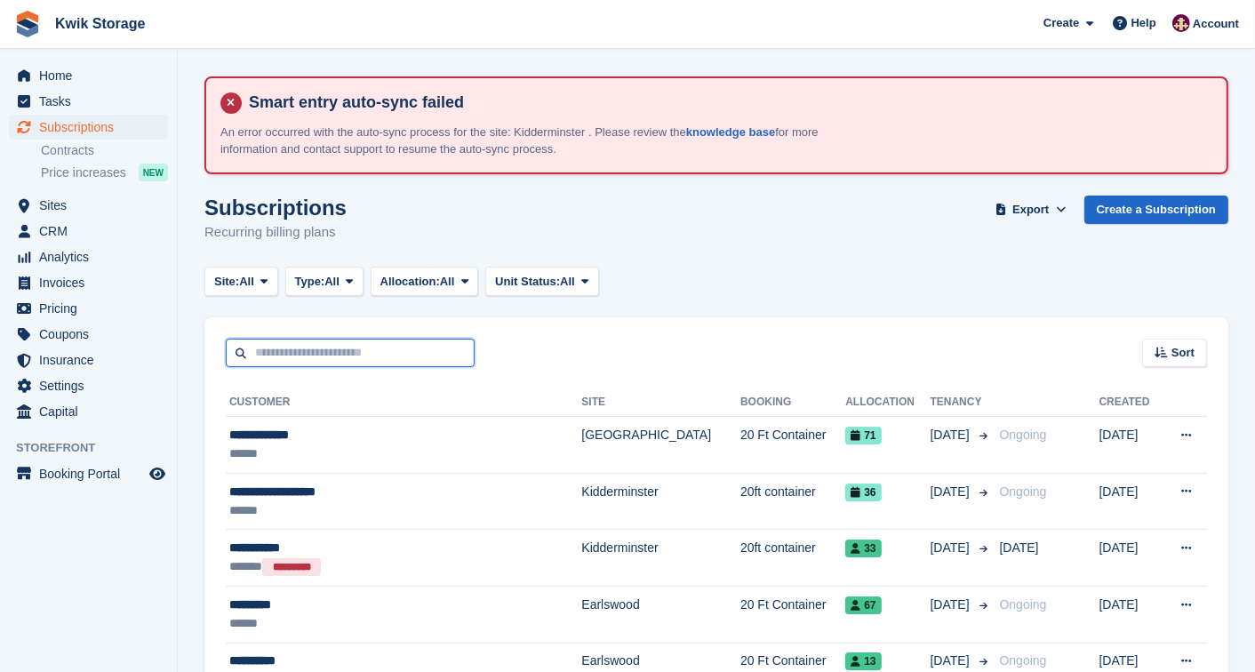
click at [415, 339] on input "text" at bounding box center [350, 353] width 249 height 29
type input "*****"
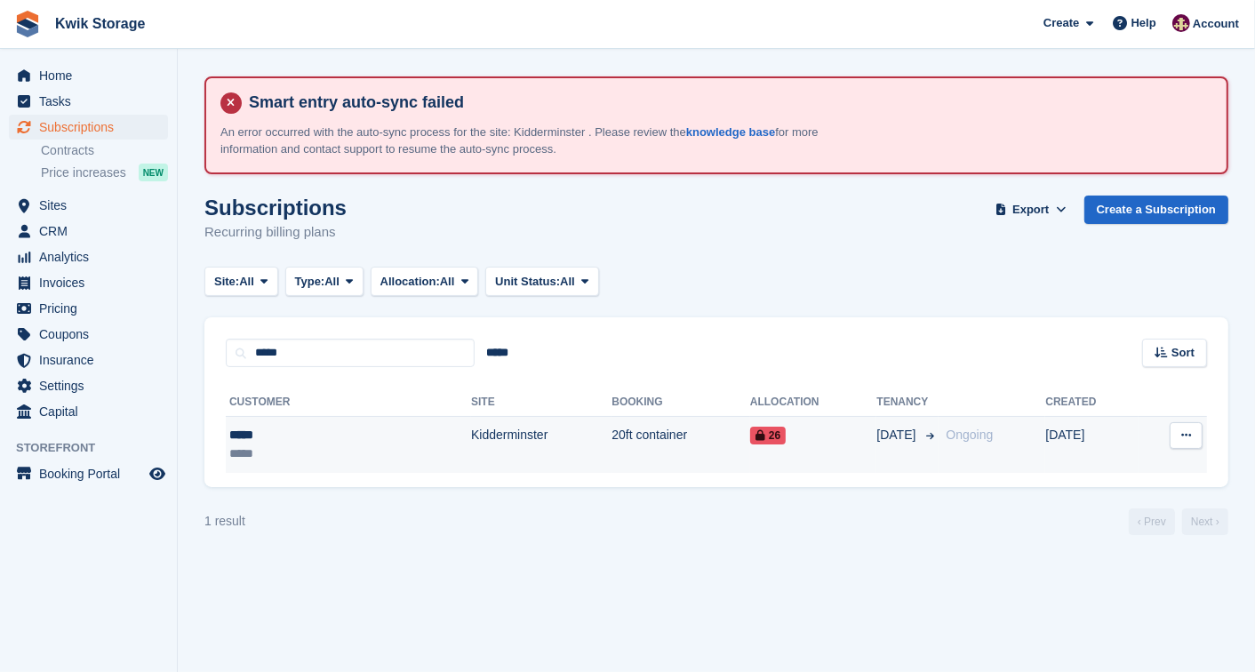
click at [611, 420] on td "20ft container" at bounding box center [680, 445] width 139 height 56
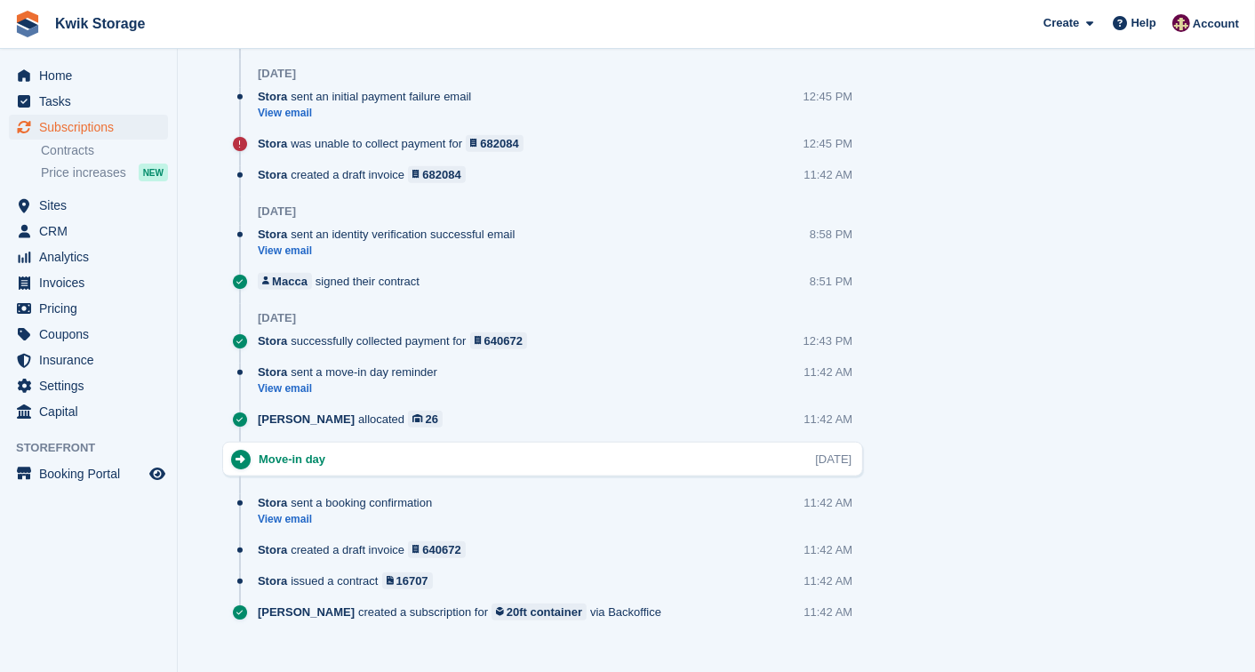
scroll to position [1386, 0]
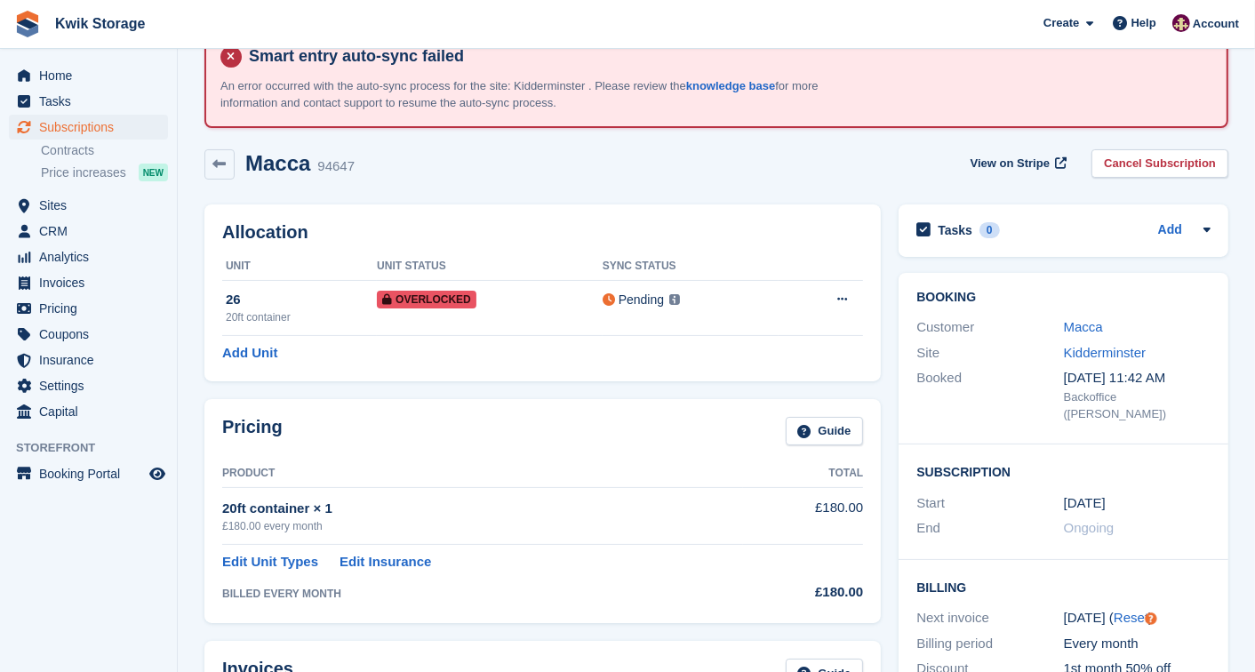
scroll to position [43, 0]
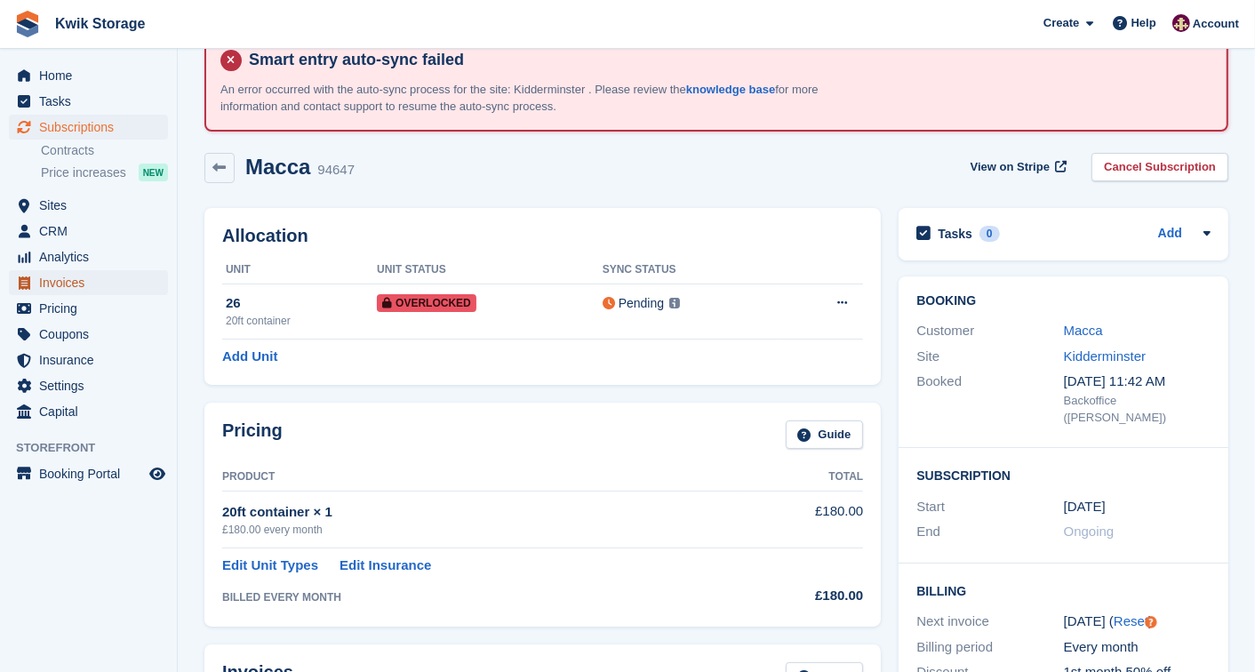
click at [49, 287] on span "Invoices" at bounding box center [92, 282] width 107 height 25
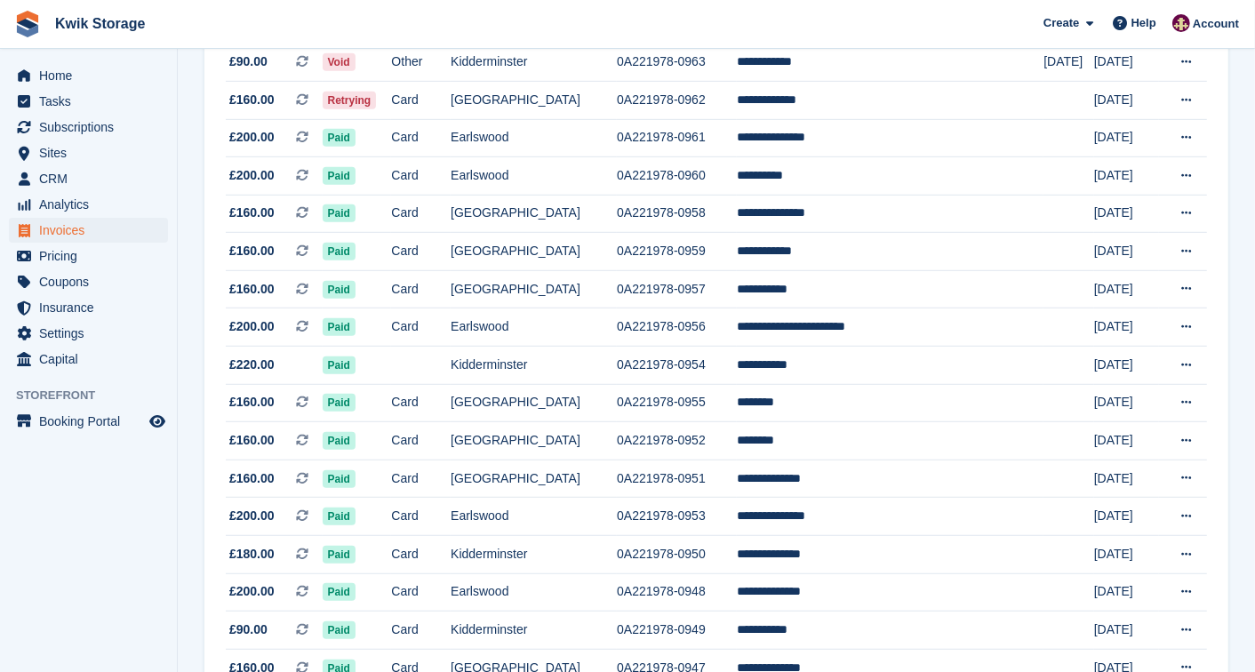
scroll to position [829, 0]
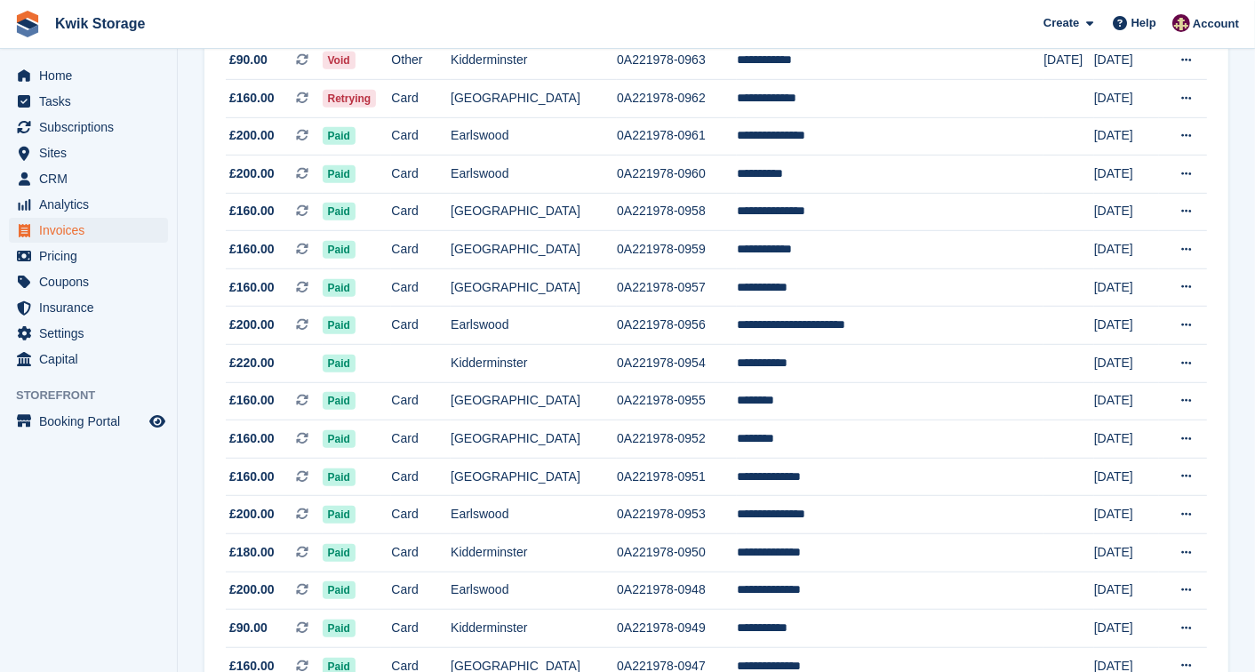
click at [542, 9] on span "Kwik Storage Create Subscription Invoice Contact Deal Discount Page Help Chat S…" at bounding box center [627, 24] width 1255 height 48
click at [542, 16] on span "Kwik Storage Create Subscription Invoice Contact Deal Discount Page Help Chat S…" at bounding box center [627, 24] width 1255 height 48
drag, startPoint x: 542, startPoint y: 16, endPoint x: 563, endPoint y: 9, distance: 22.5
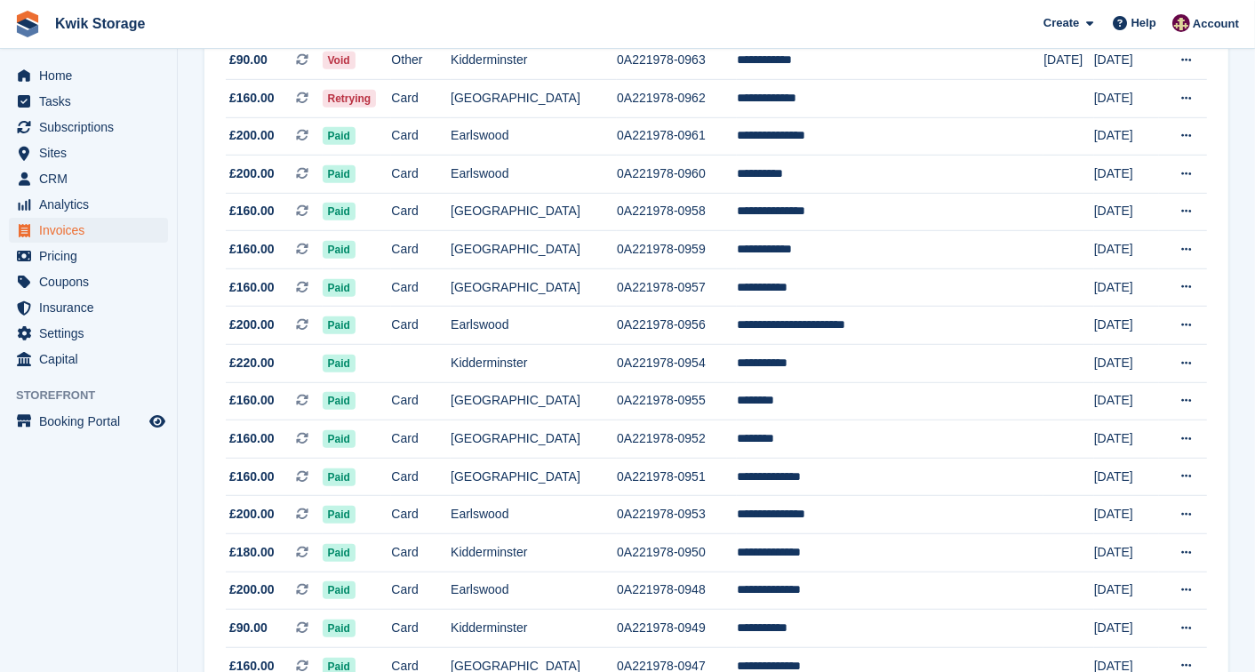
click at [563, 9] on span "Kwik Storage Create Subscription Invoice Contact Deal Discount Page Help Chat S…" at bounding box center [627, 24] width 1255 height 48
click at [526, 71] on td "Kidderminster" at bounding box center [533, 61] width 166 height 38
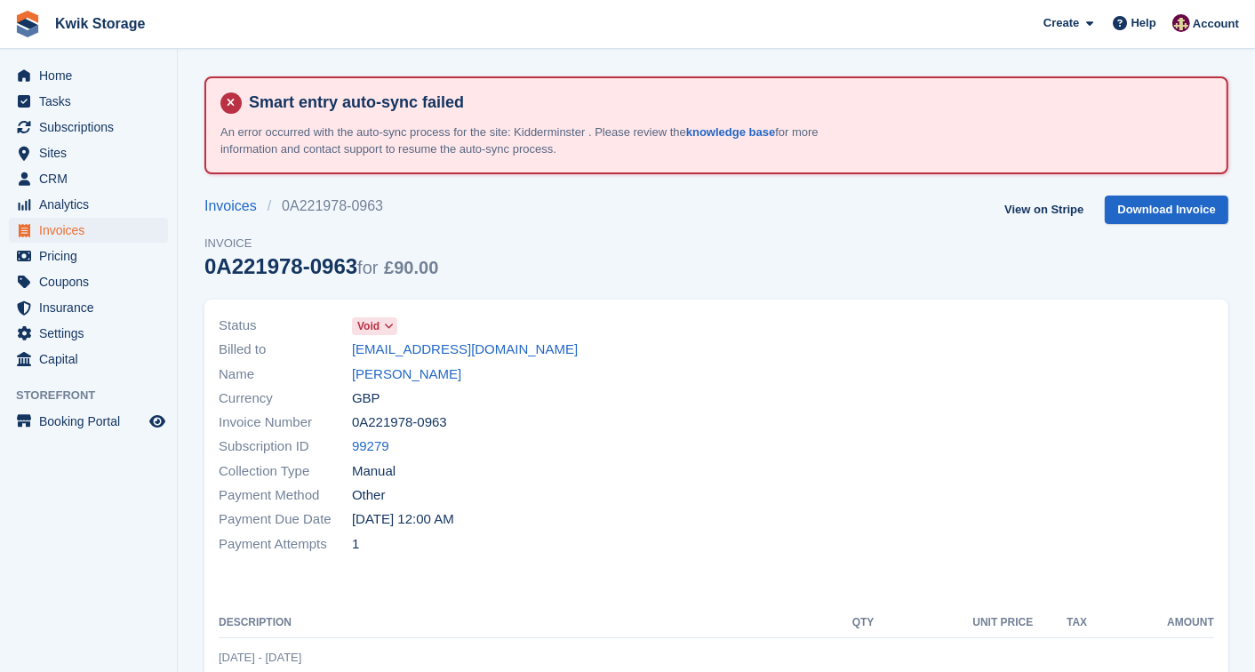
drag, startPoint x: 0, startPoint y: 0, endPoint x: 526, endPoint y: 71, distance: 530.8
click at [526, 71] on section "Smart entry auto-sync failed An error occurred with the auto-sync process for t…" at bounding box center [716, 531] width 1077 height 1063
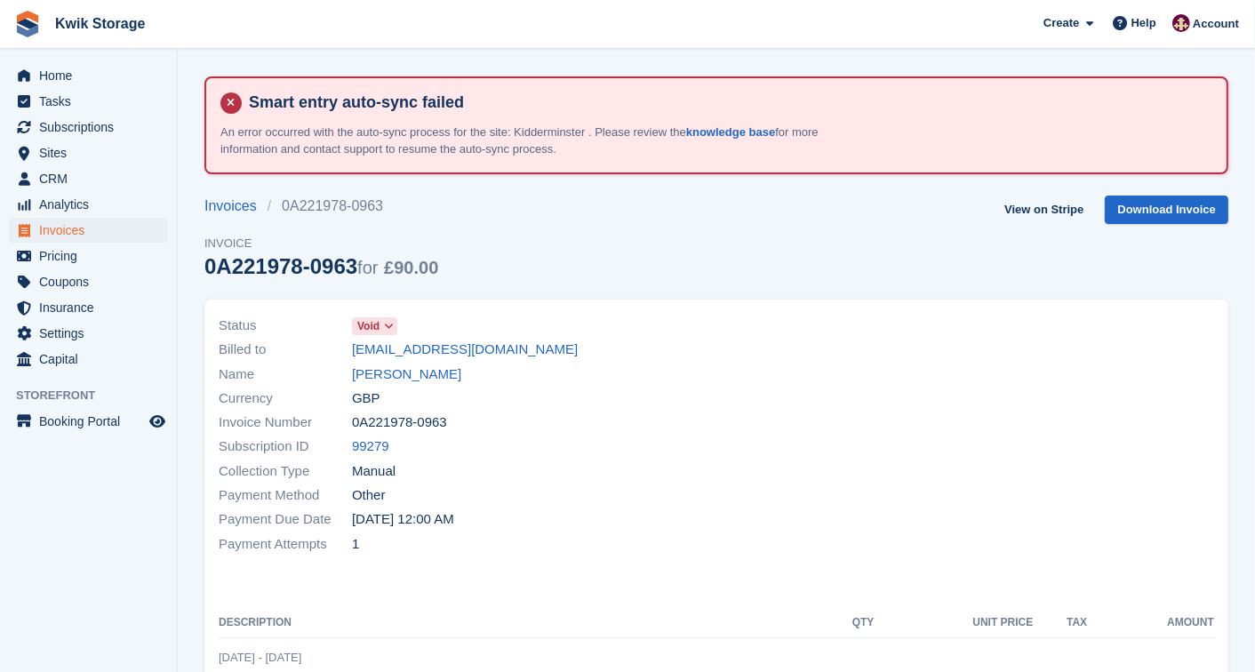
click at [527, 98] on h4 "Smart entry auto-sync failed" at bounding box center [727, 102] width 970 height 20
click at [522, 110] on h4 "Smart entry auto-sync failed" at bounding box center [727, 102] width 970 height 20
click at [516, 116] on div "Smart entry auto-sync failed An error occurred with the auto-sync process for t…" at bounding box center [716, 125] width 992 height 66
click at [99, 130] on span "Subscriptions" at bounding box center [92, 127] width 107 height 25
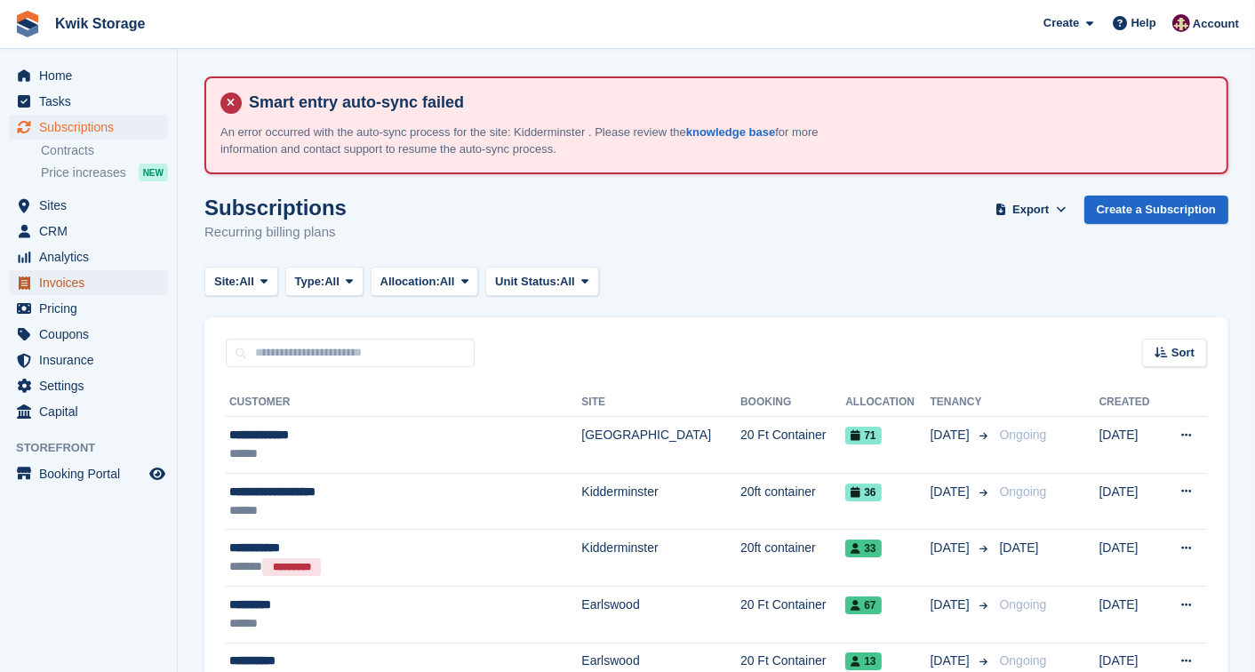
click at [44, 288] on span "Invoices" at bounding box center [92, 282] width 107 height 25
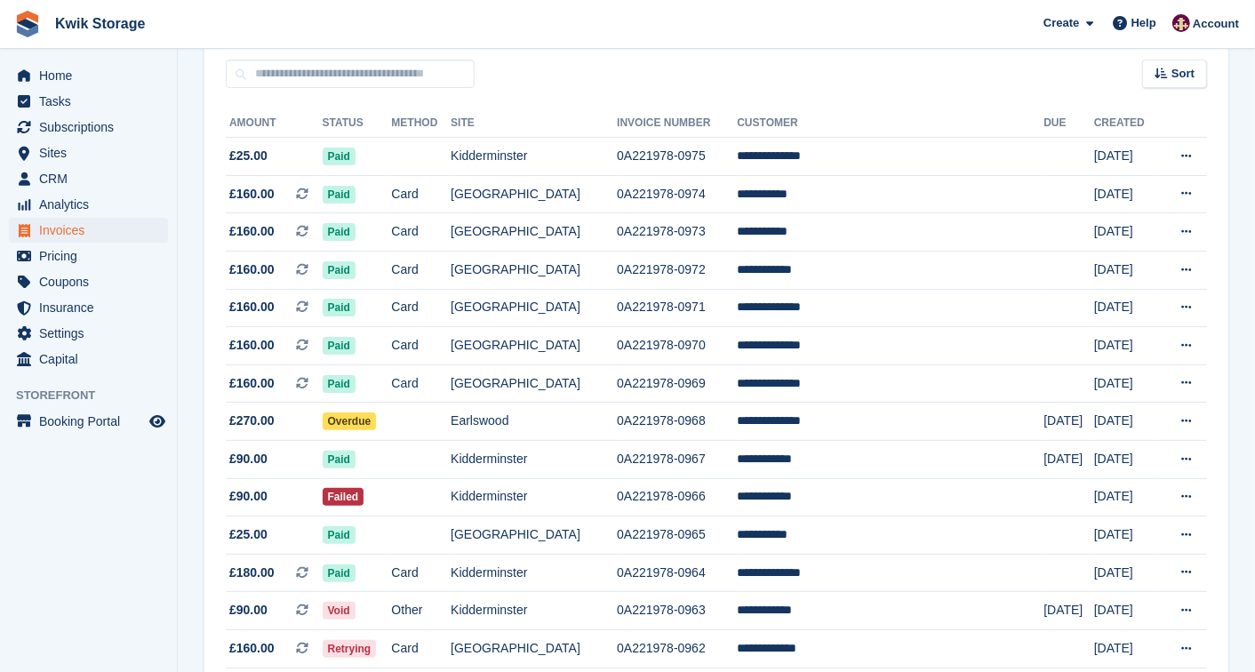
scroll to position [276, 0]
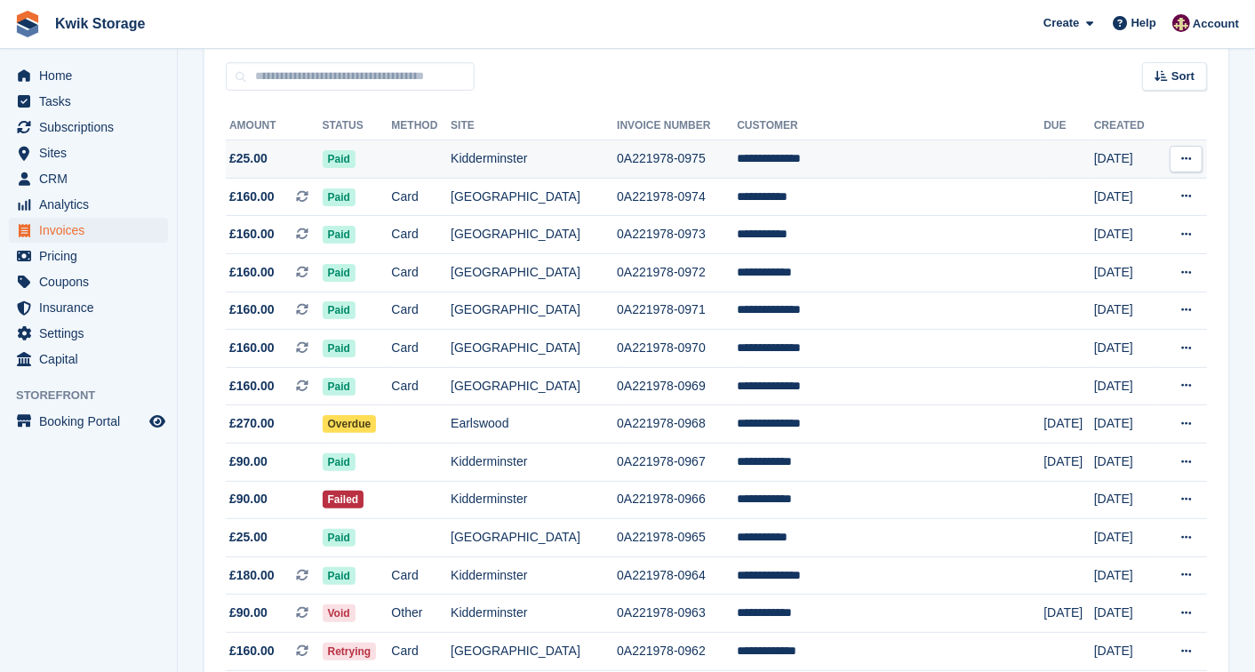
click at [392, 147] on td "Paid" at bounding box center [357, 159] width 69 height 38
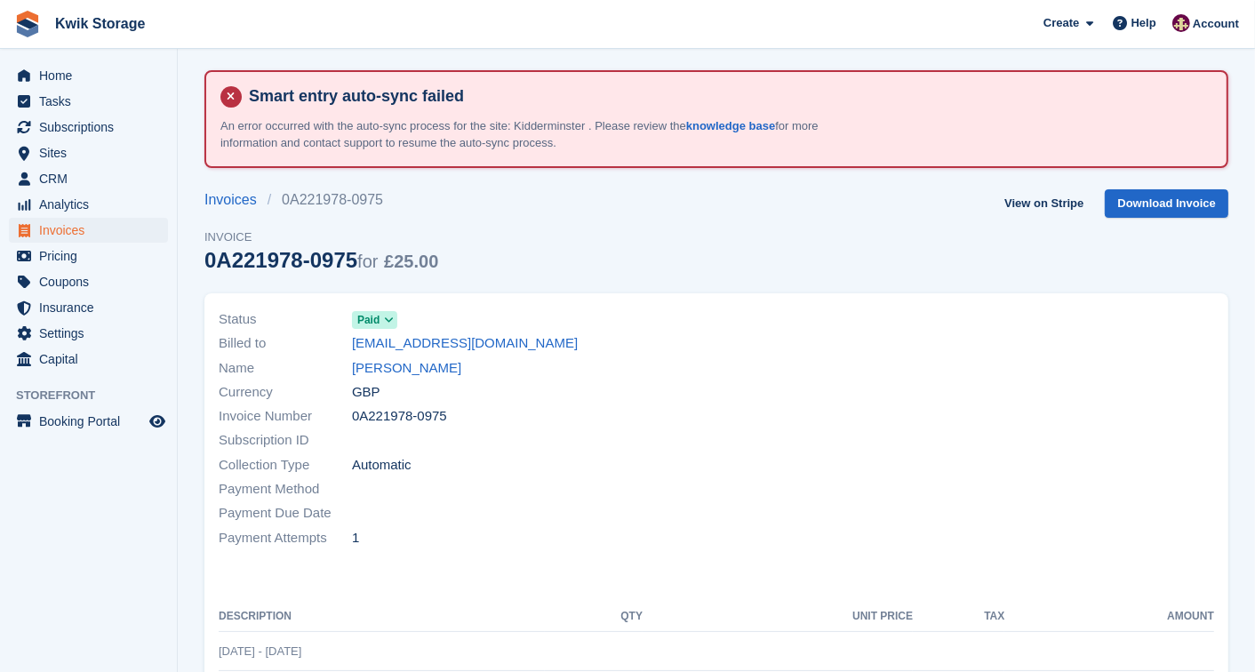
scroll to position [4, 0]
